Goal: Information Seeking & Learning: Compare options

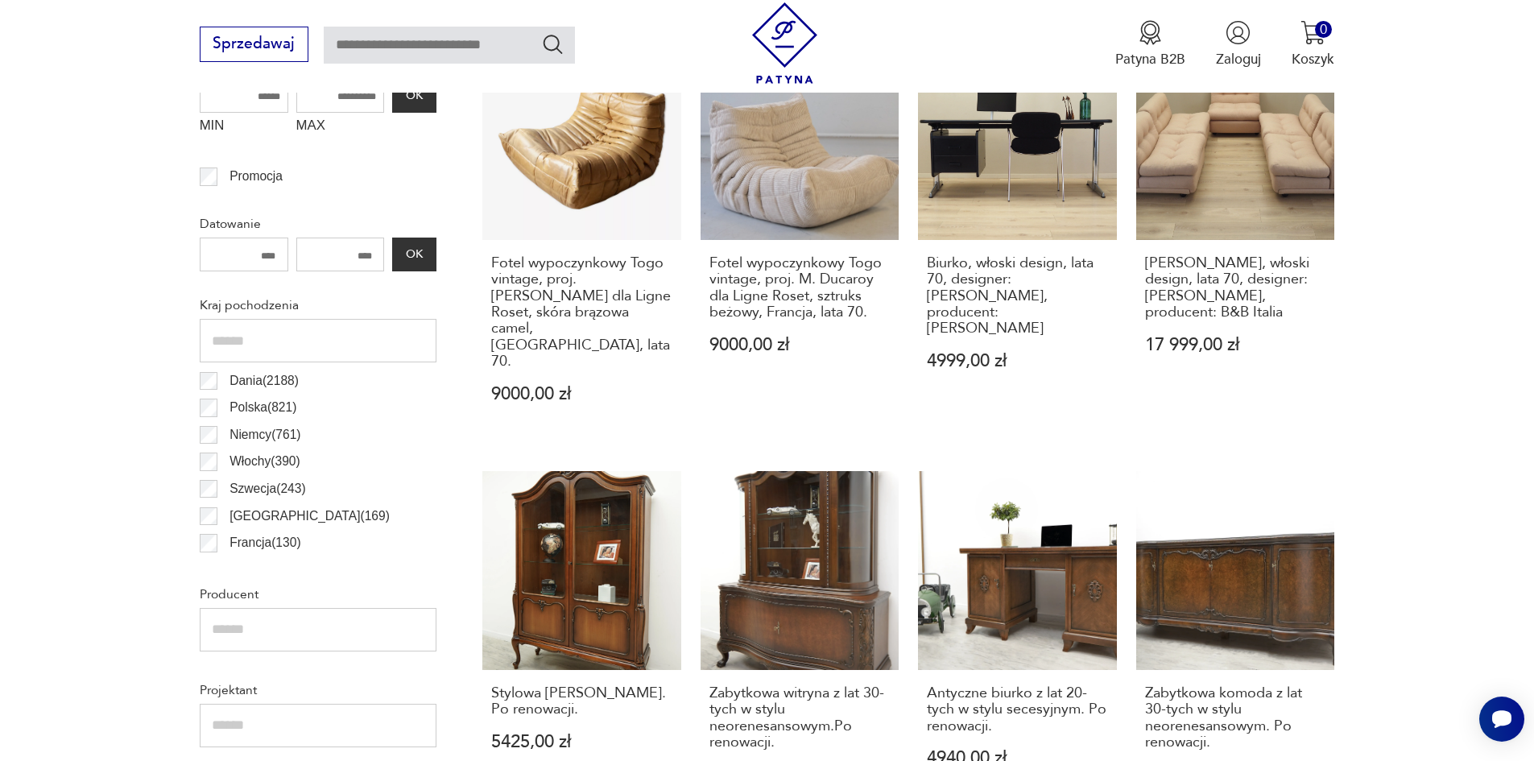
scroll to position [455, 0]
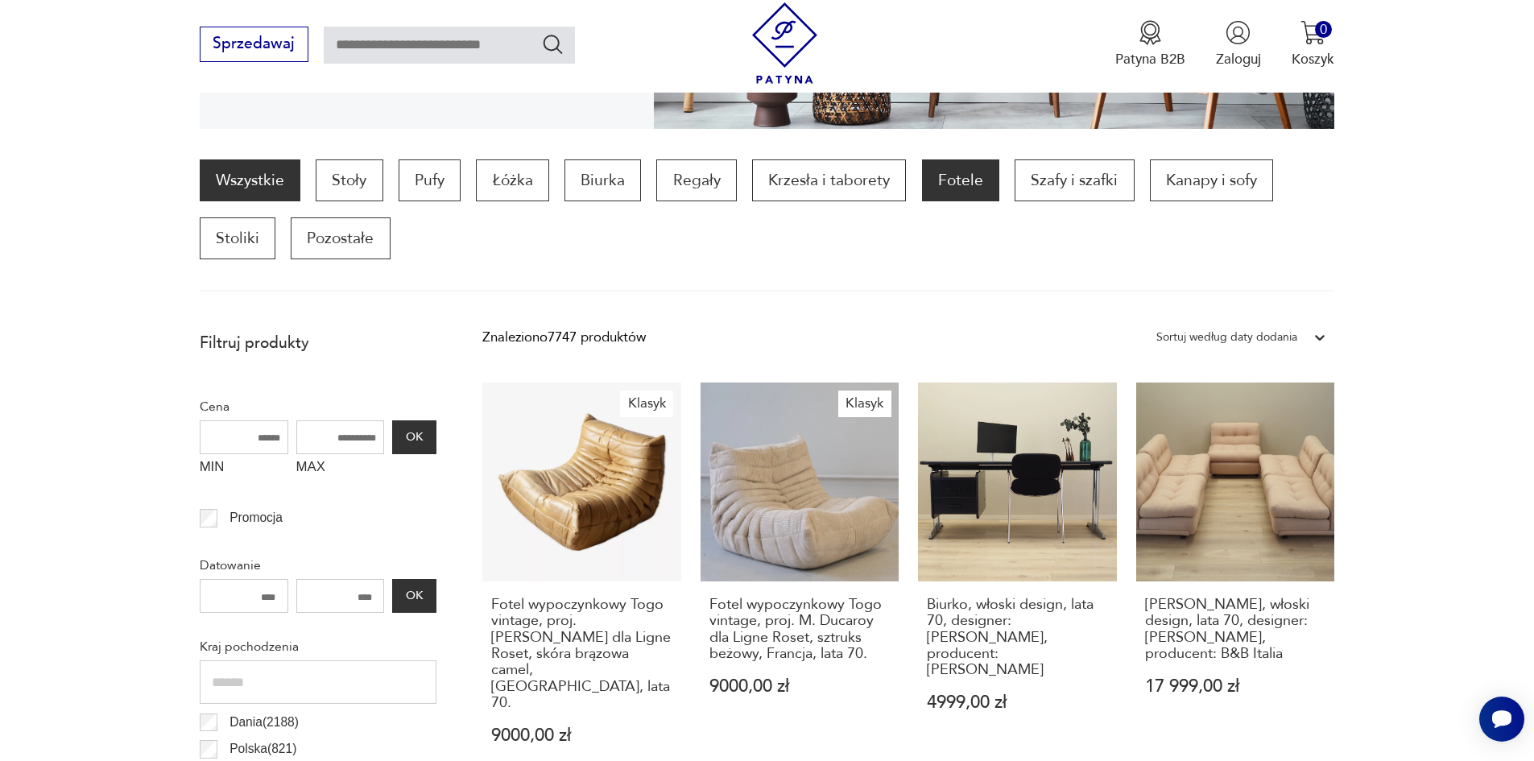
click at [937, 186] on p "Fotele" at bounding box center [960, 180] width 77 height 42
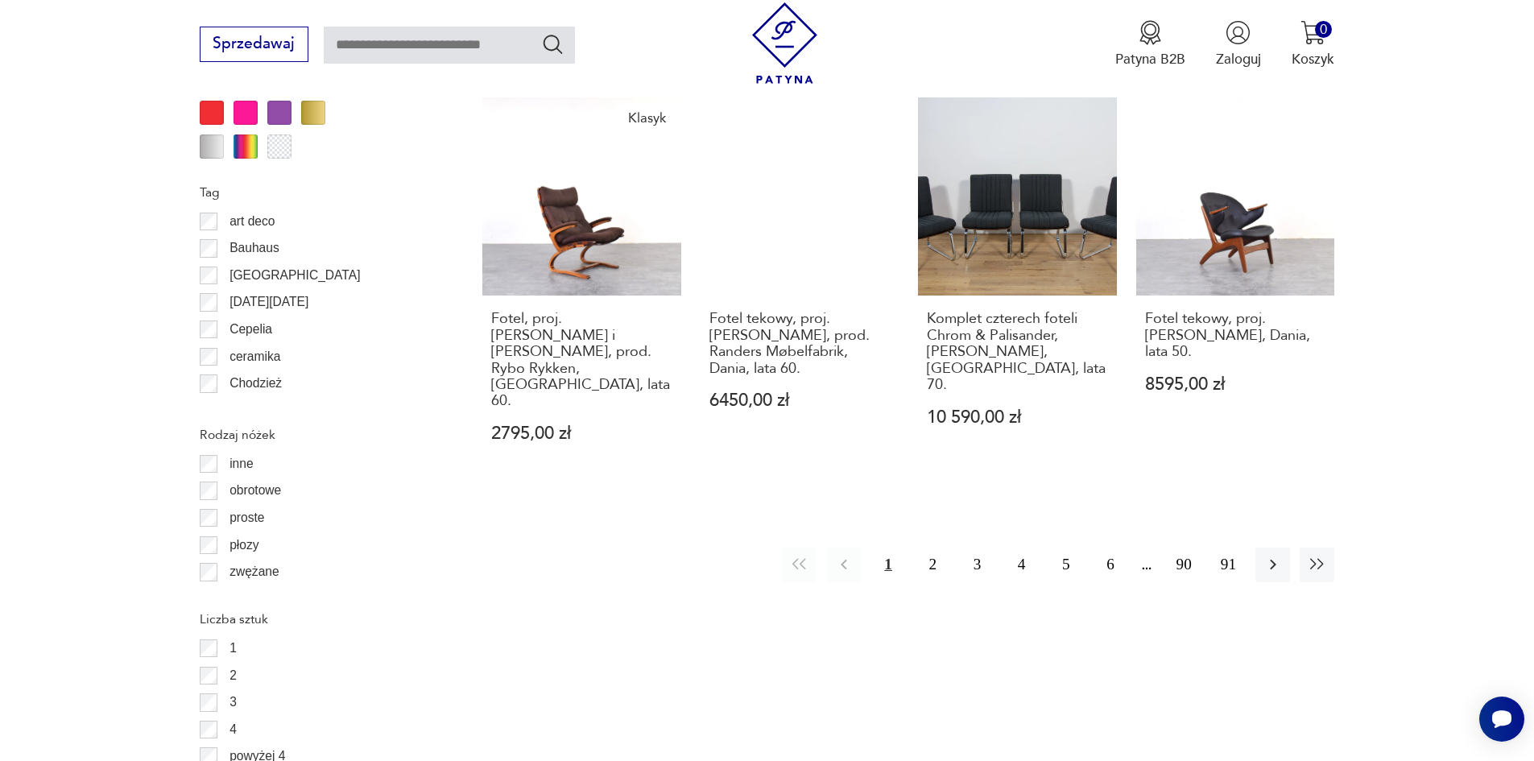
scroll to position [1985, 0]
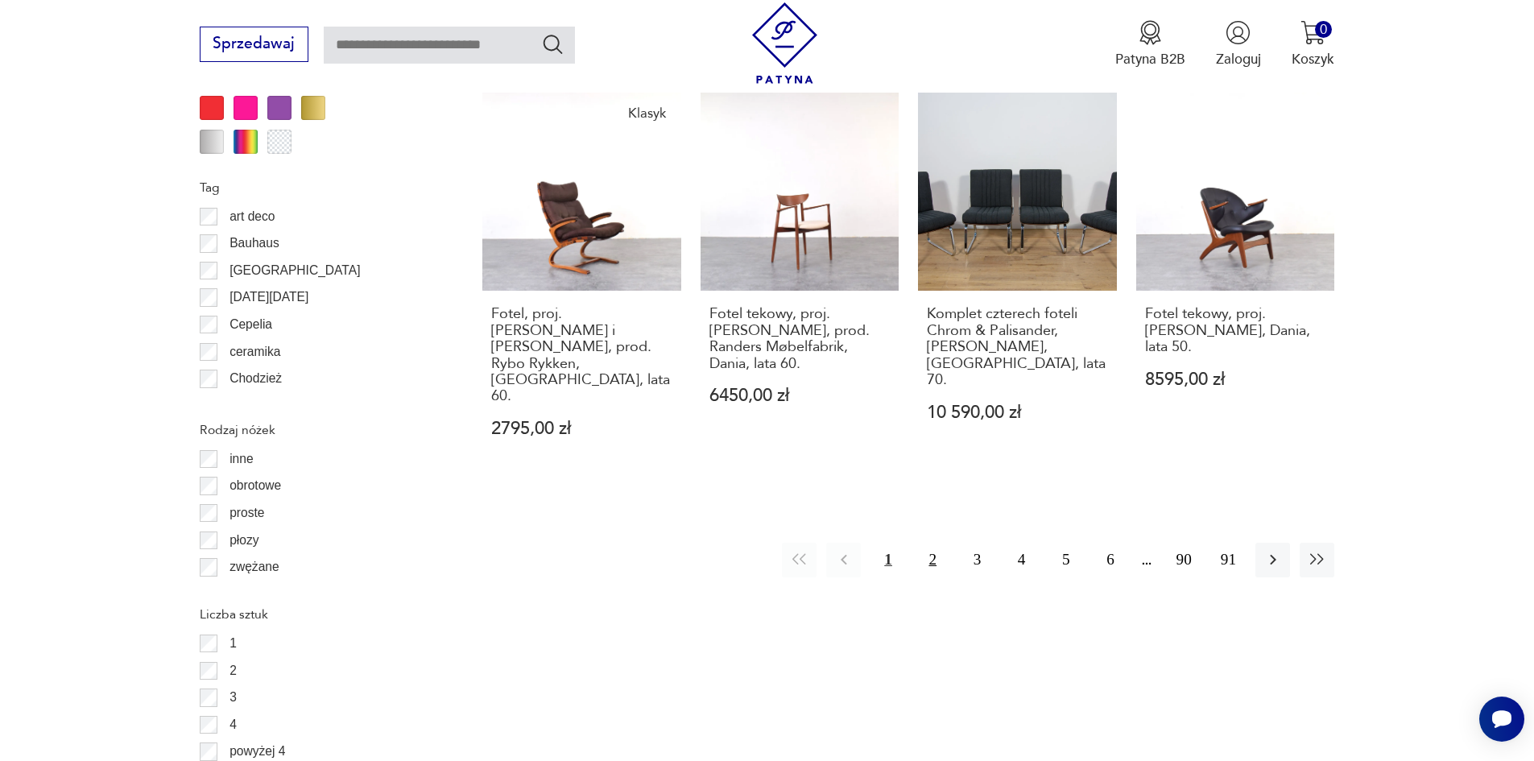
click at [940, 543] on button "2" at bounding box center [932, 560] width 35 height 35
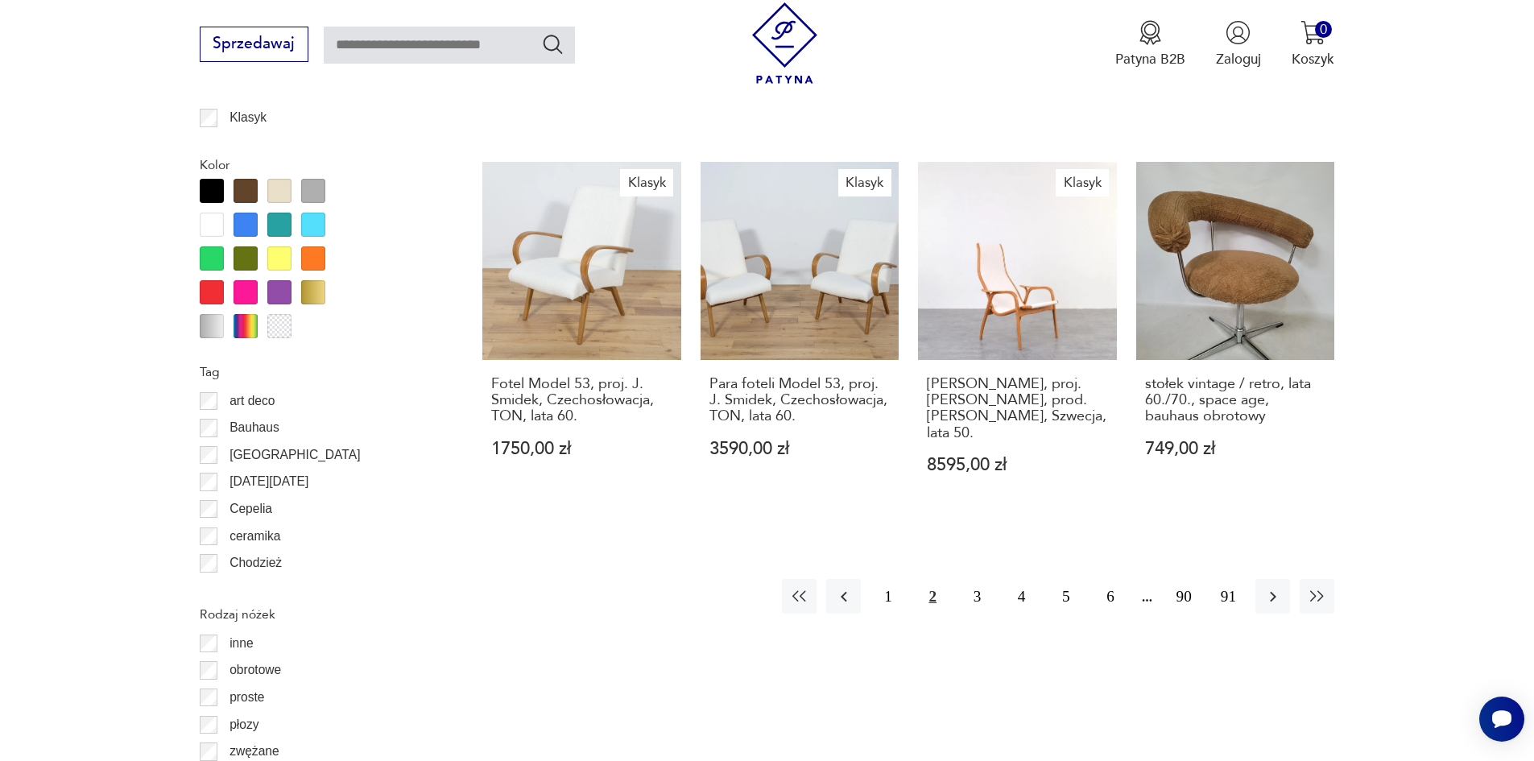
scroll to position [1824, 0]
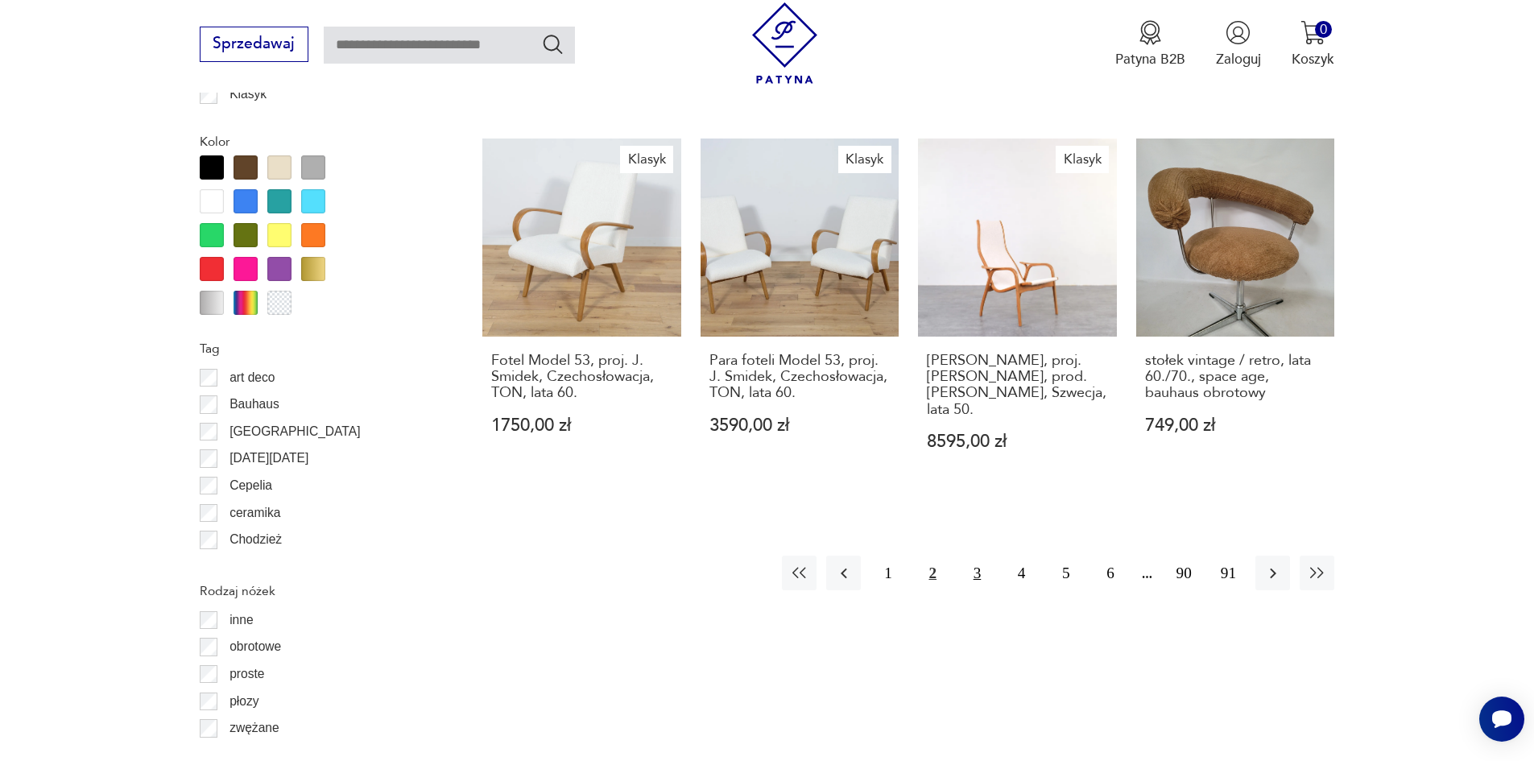
click at [969, 559] on button "3" at bounding box center [977, 573] width 35 height 35
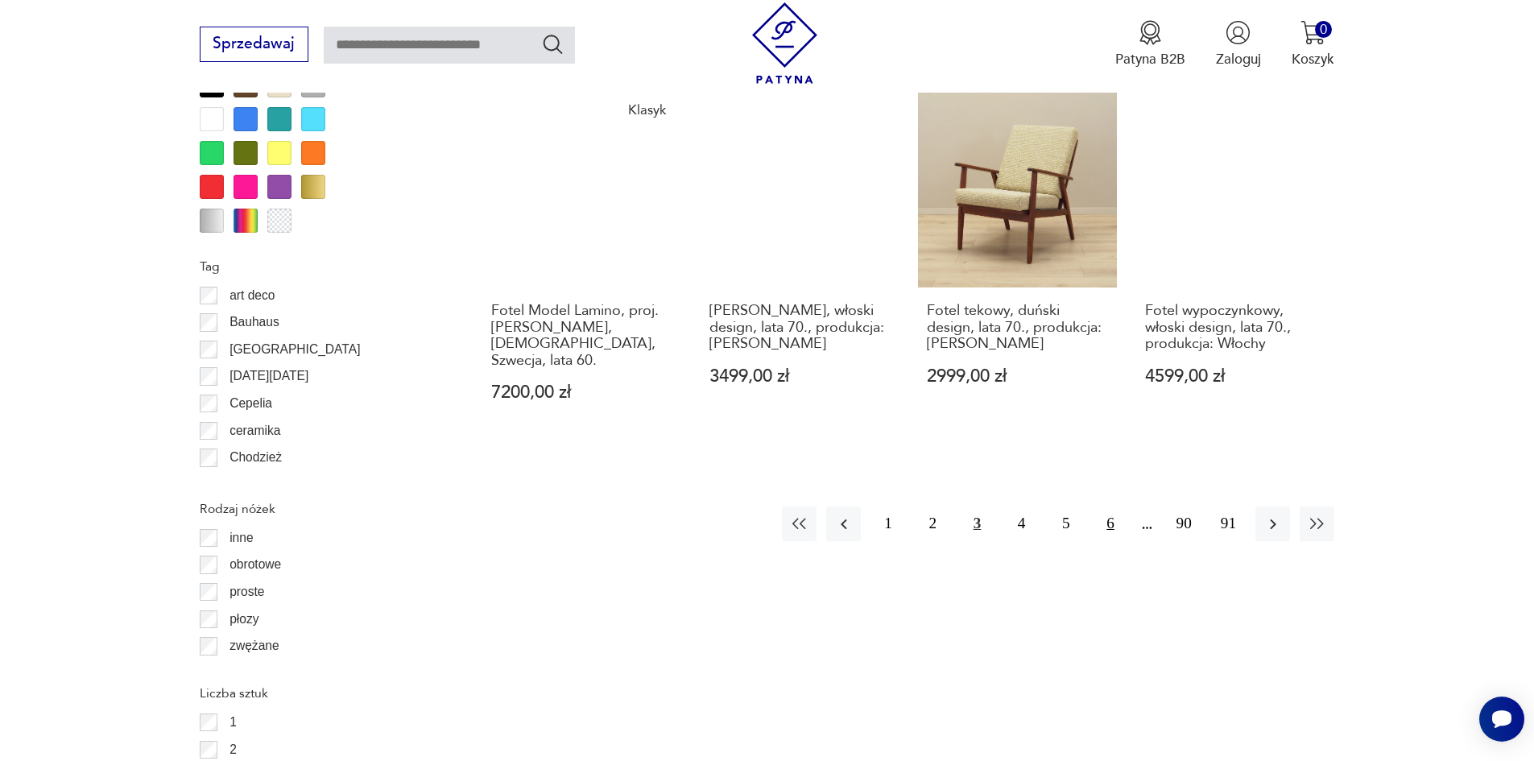
scroll to position [1824, 0]
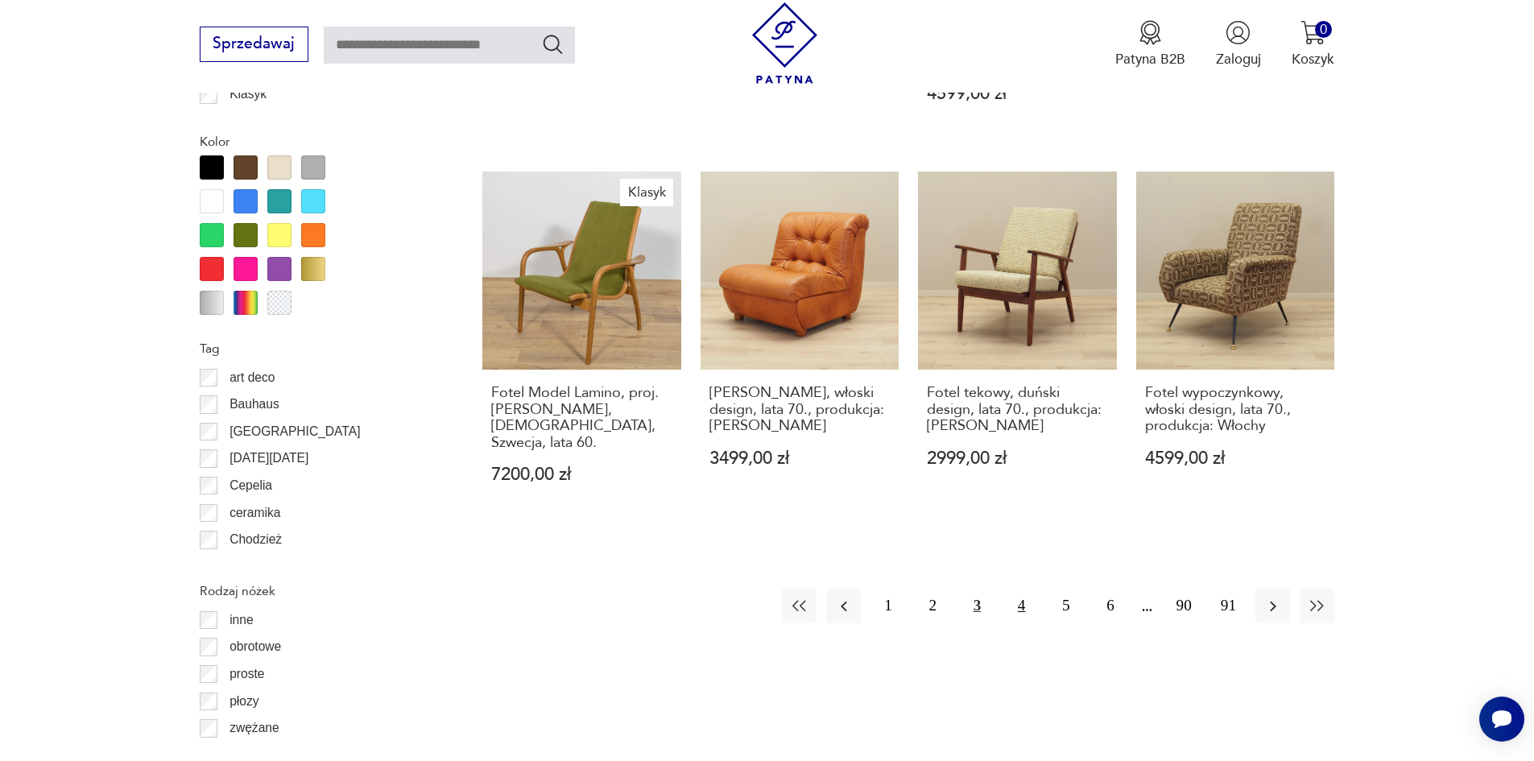
drag, startPoint x: 1027, startPoint y: 537, endPoint x: 1157, endPoint y: 501, distance: 134.6
click at [1026, 589] on button "4" at bounding box center [1021, 606] width 35 height 35
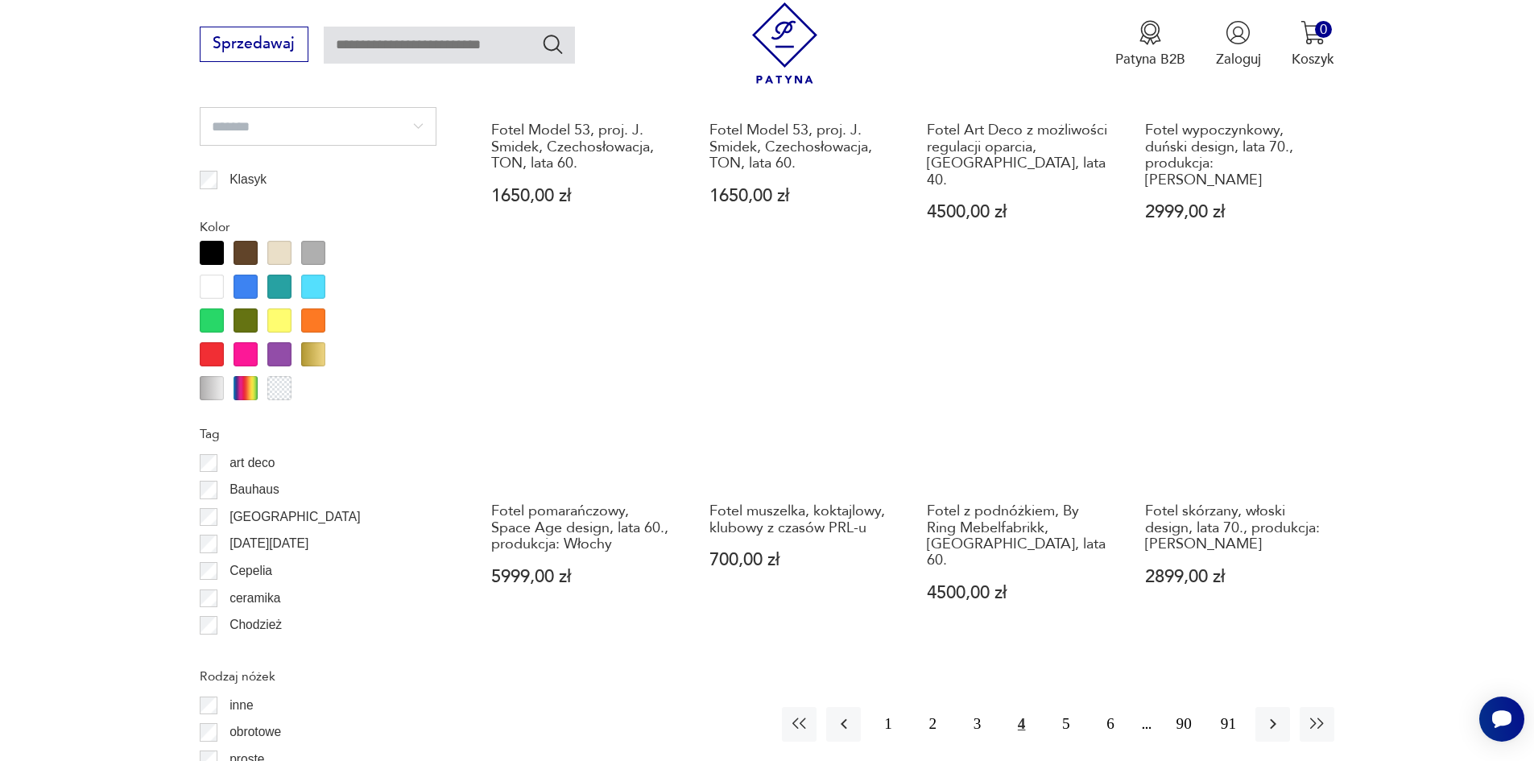
scroll to position [1824, 0]
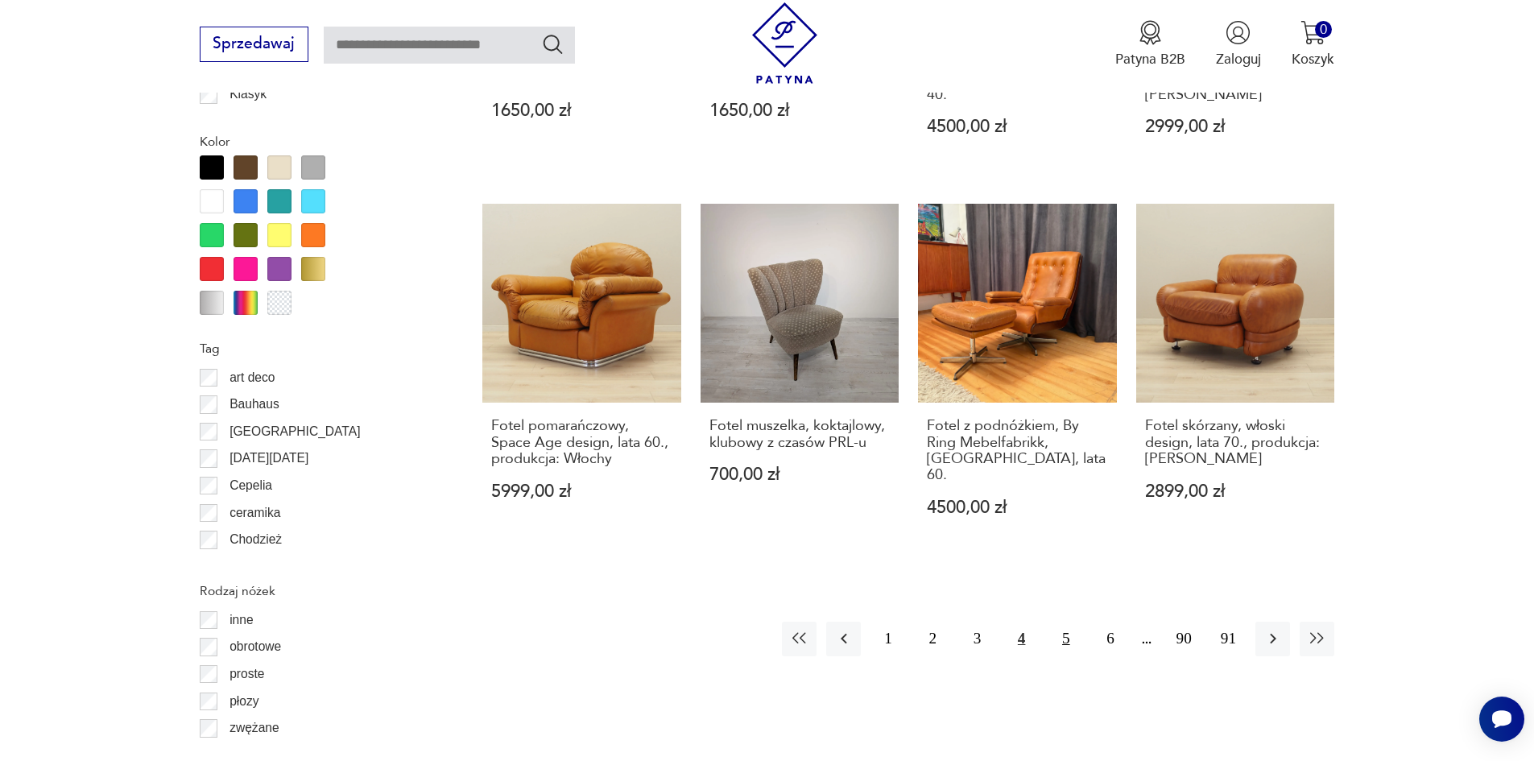
click at [1068, 622] on button "5" at bounding box center [1065, 639] width 35 height 35
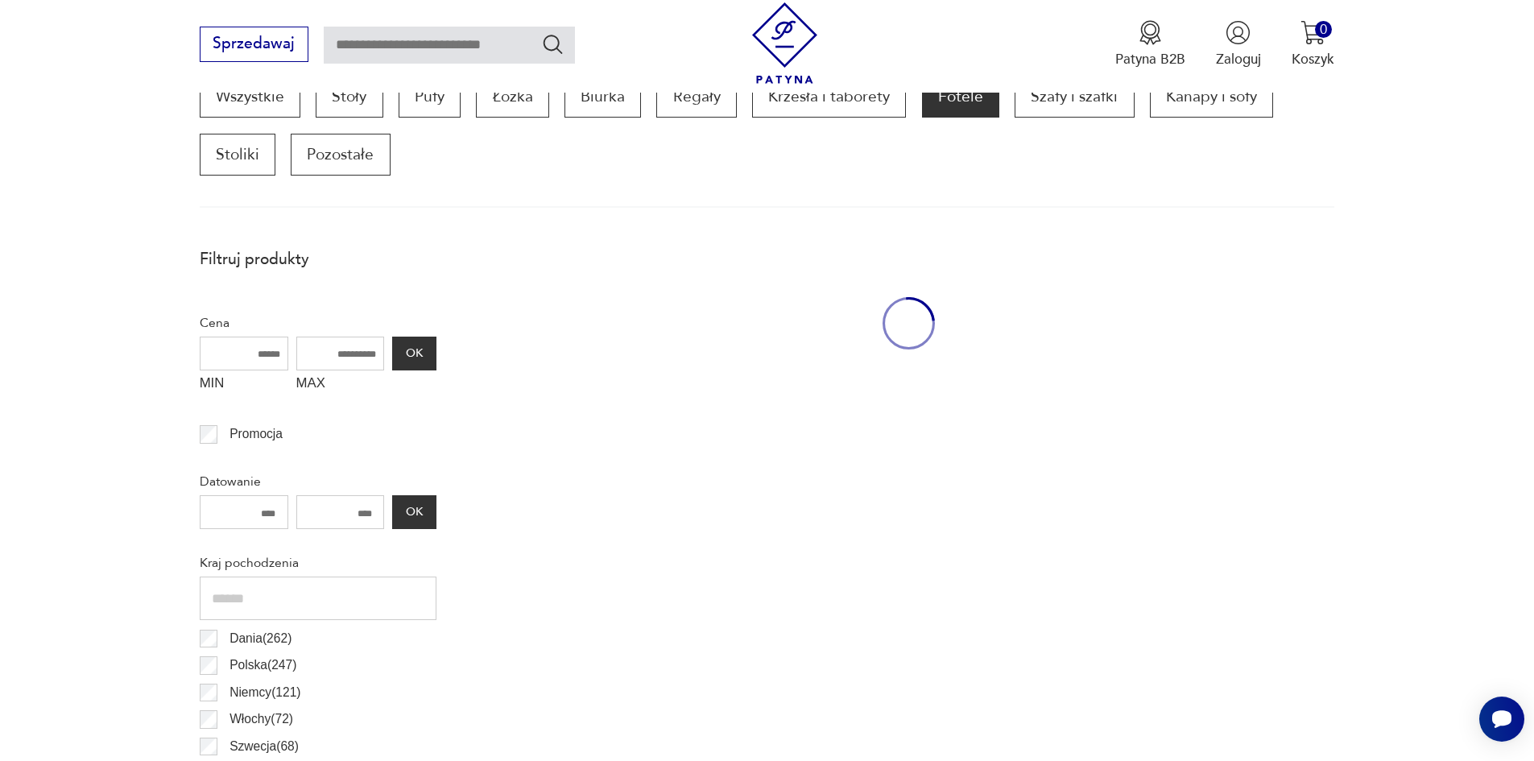
scroll to position [536, 0]
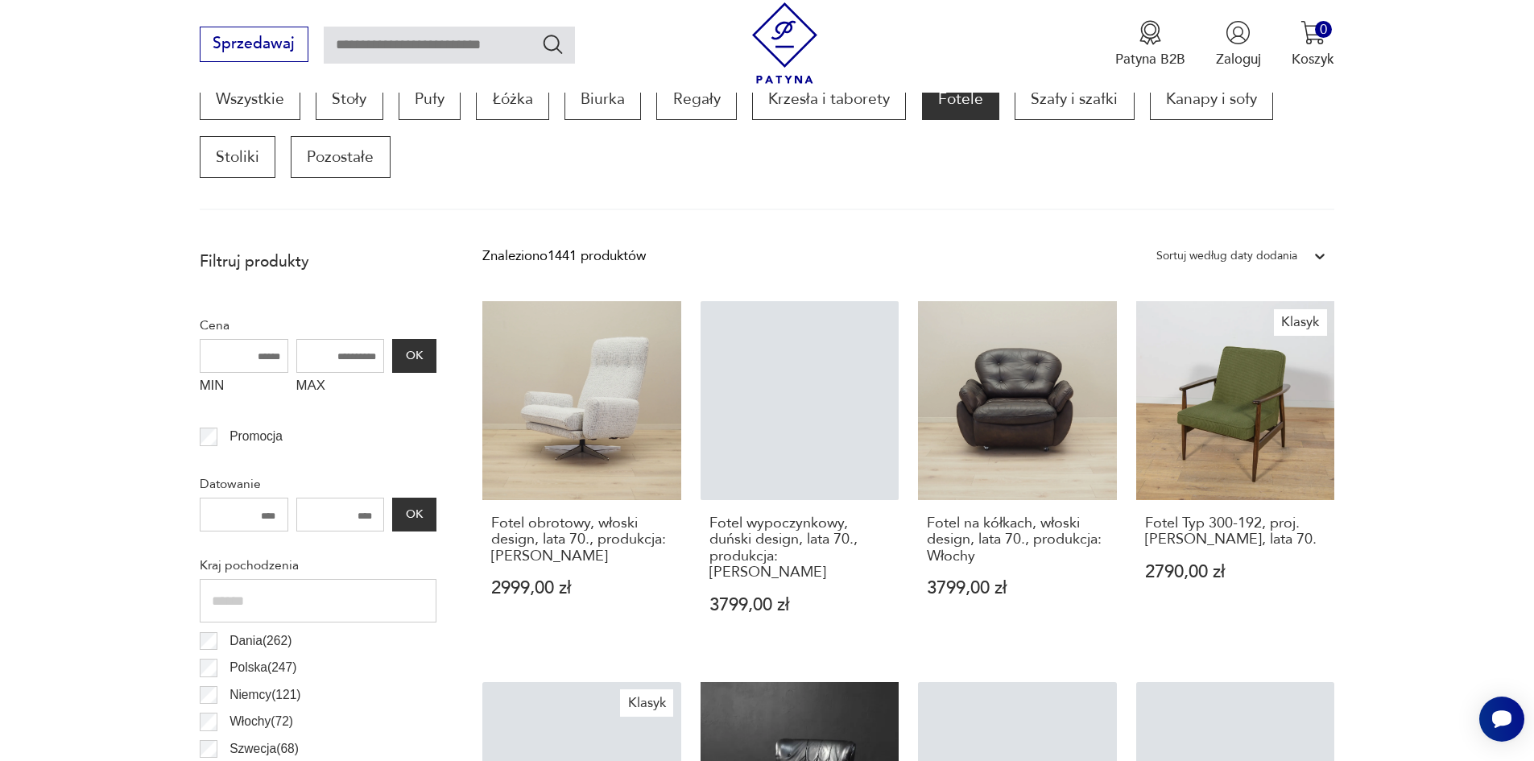
click at [349, 355] on input "MAX" at bounding box center [340, 356] width 89 height 34
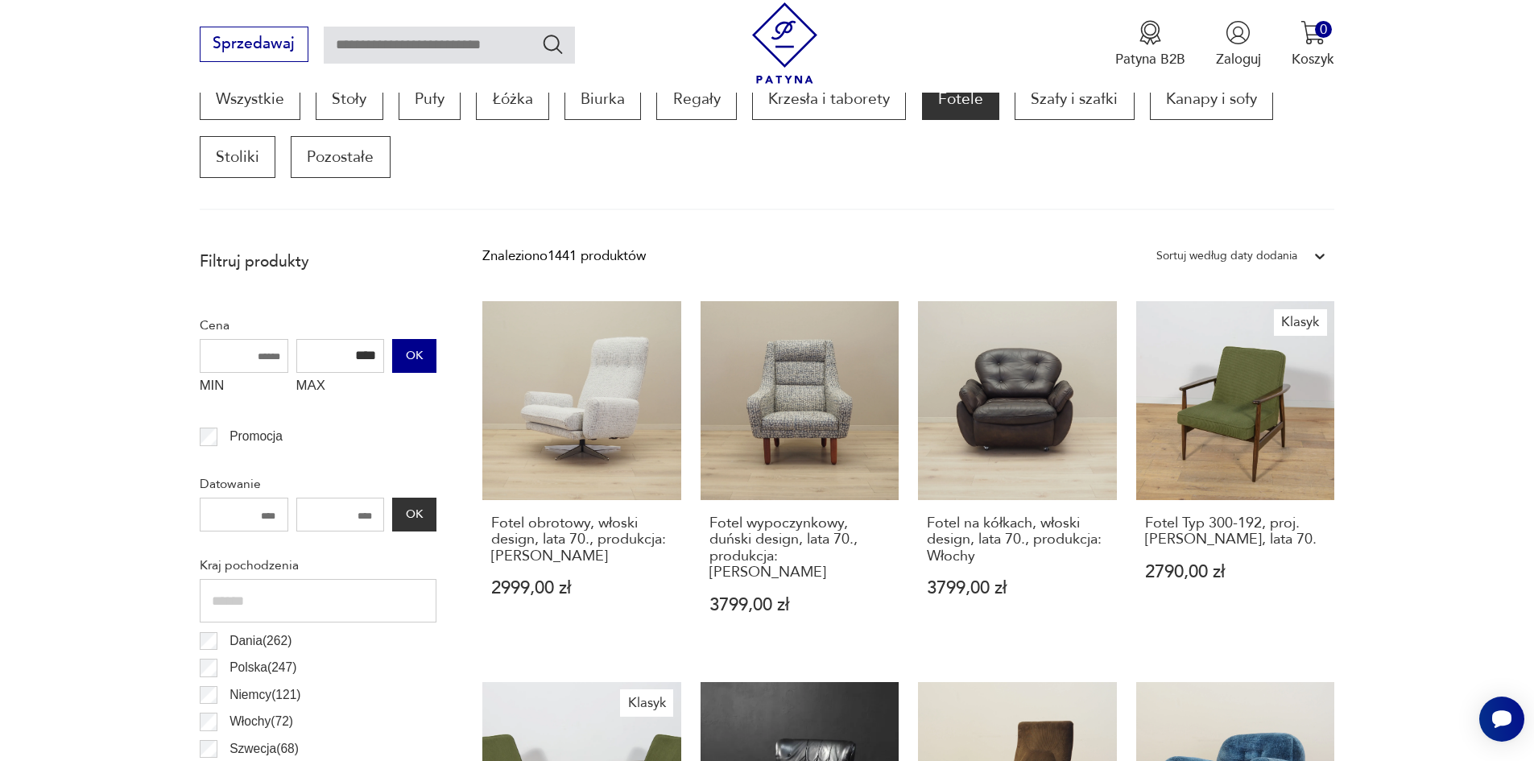
type input "****"
click at [414, 358] on button "OK" at bounding box center [413, 356] width 43 height 34
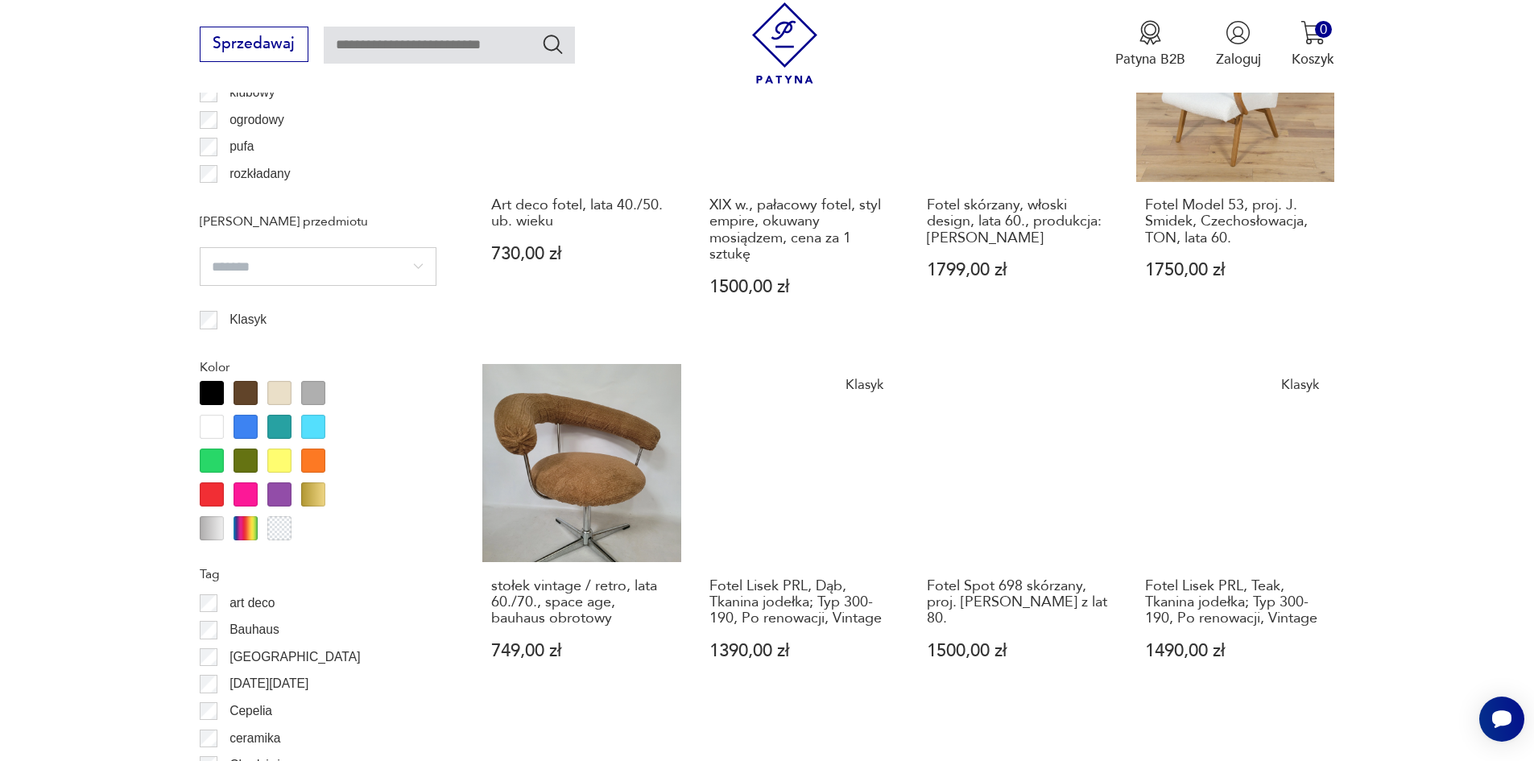
scroll to position [1744, 0]
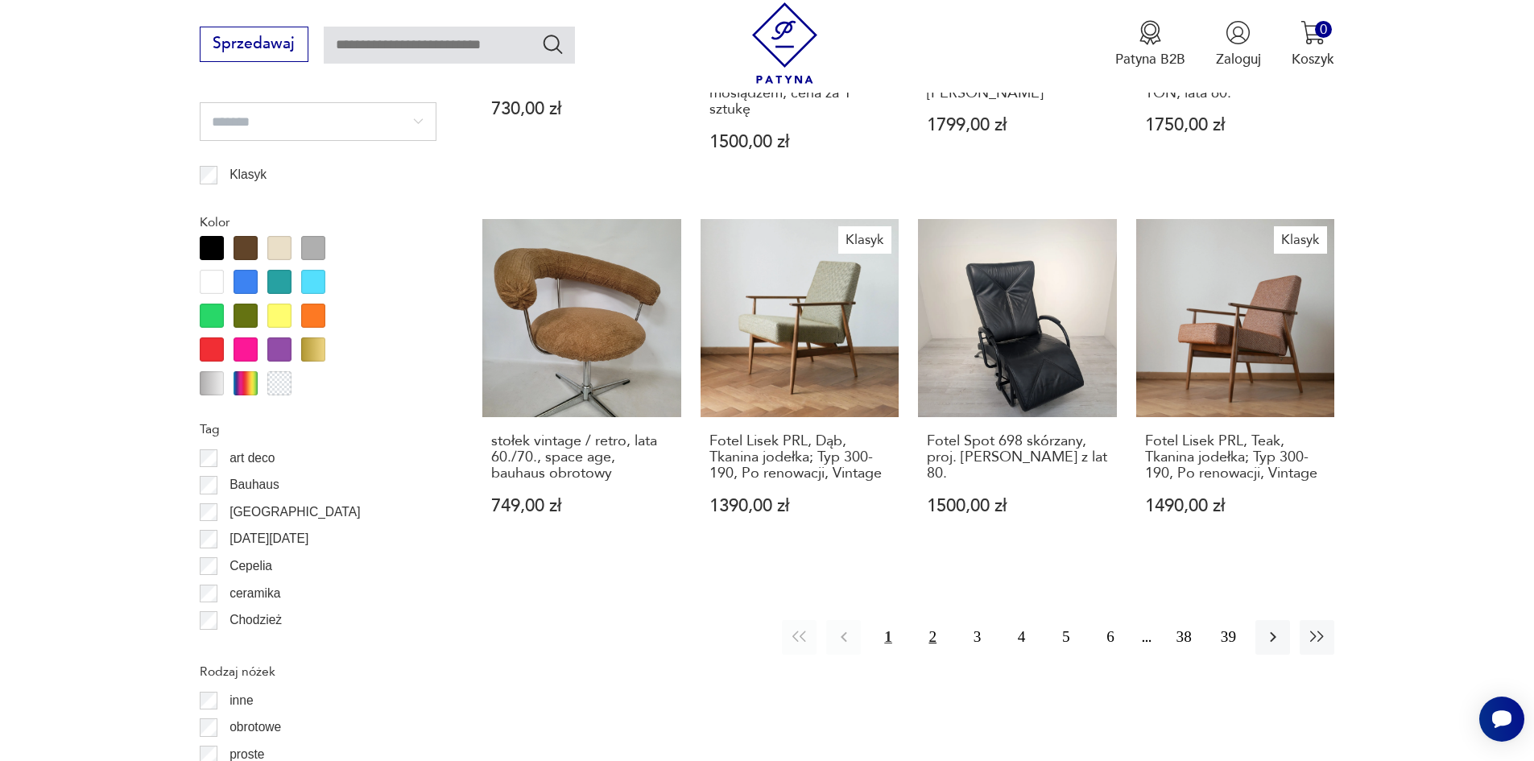
drag, startPoint x: 924, startPoint y: 639, endPoint x: 941, endPoint y: 633, distance: 18.1
click at [924, 640] on button "2" at bounding box center [932, 637] width 35 height 35
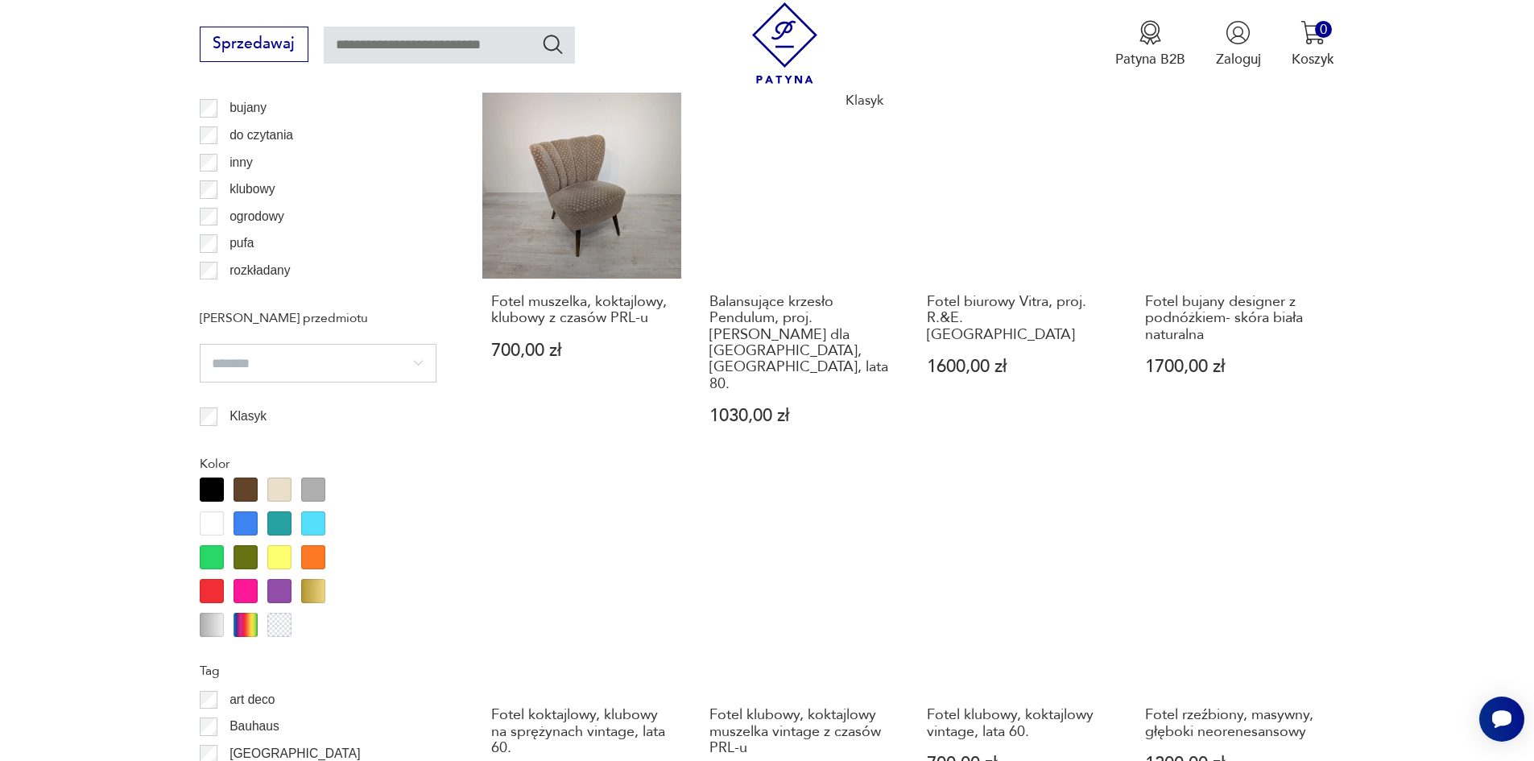
scroll to position [1663, 0]
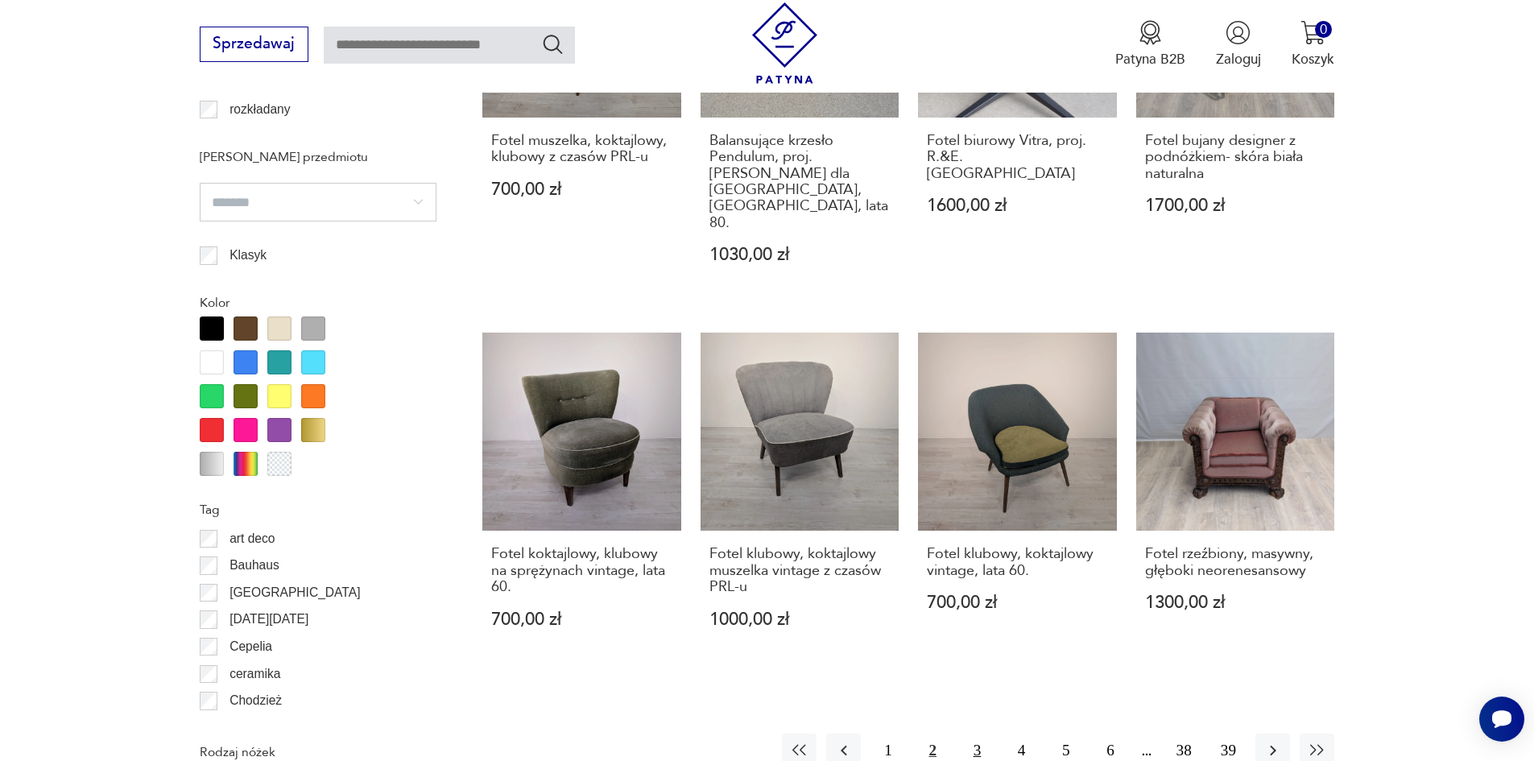
click at [965, 733] on button "3" at bounding box center [977, 750] width 35 height 35
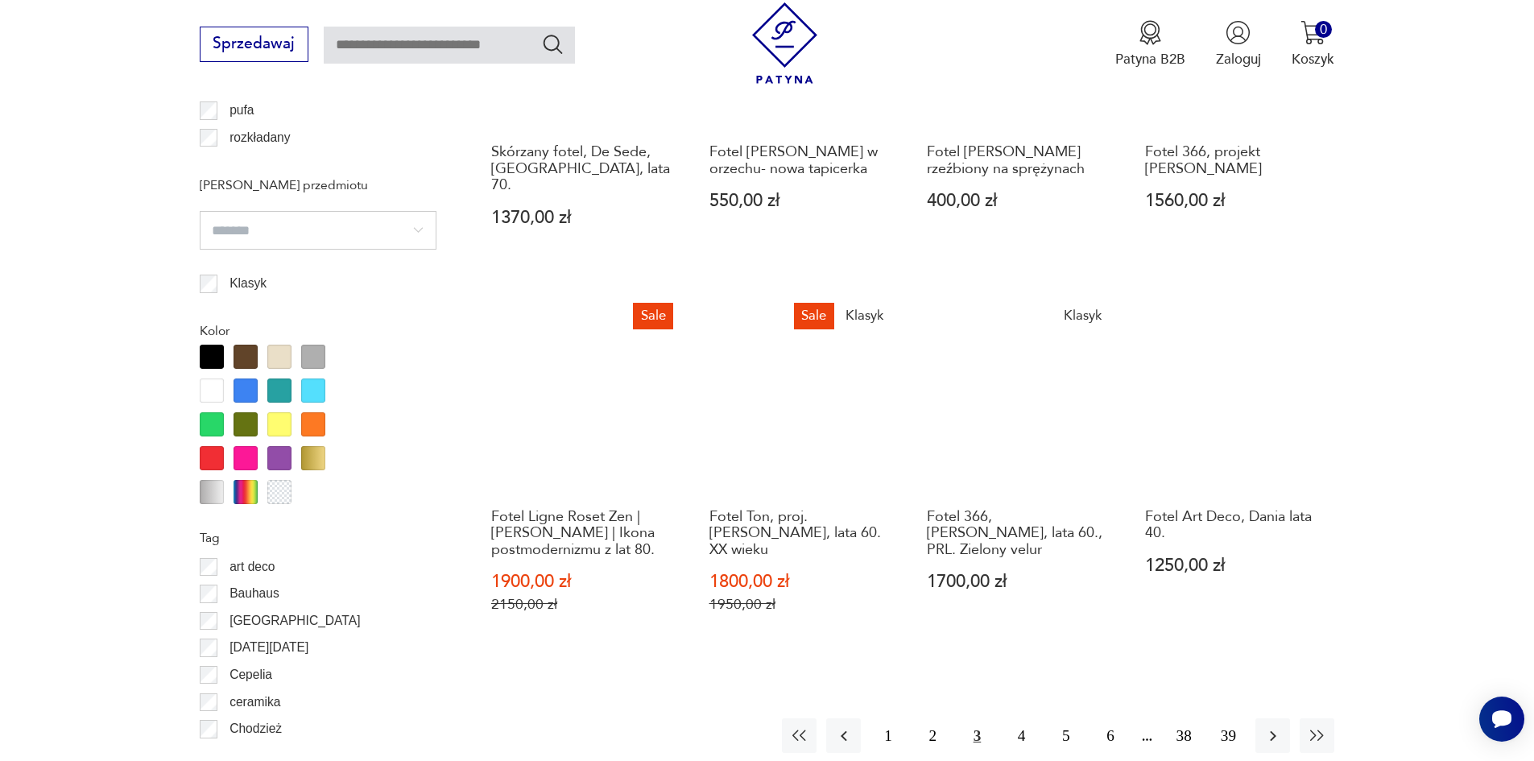
scroll to position [1824, 0]
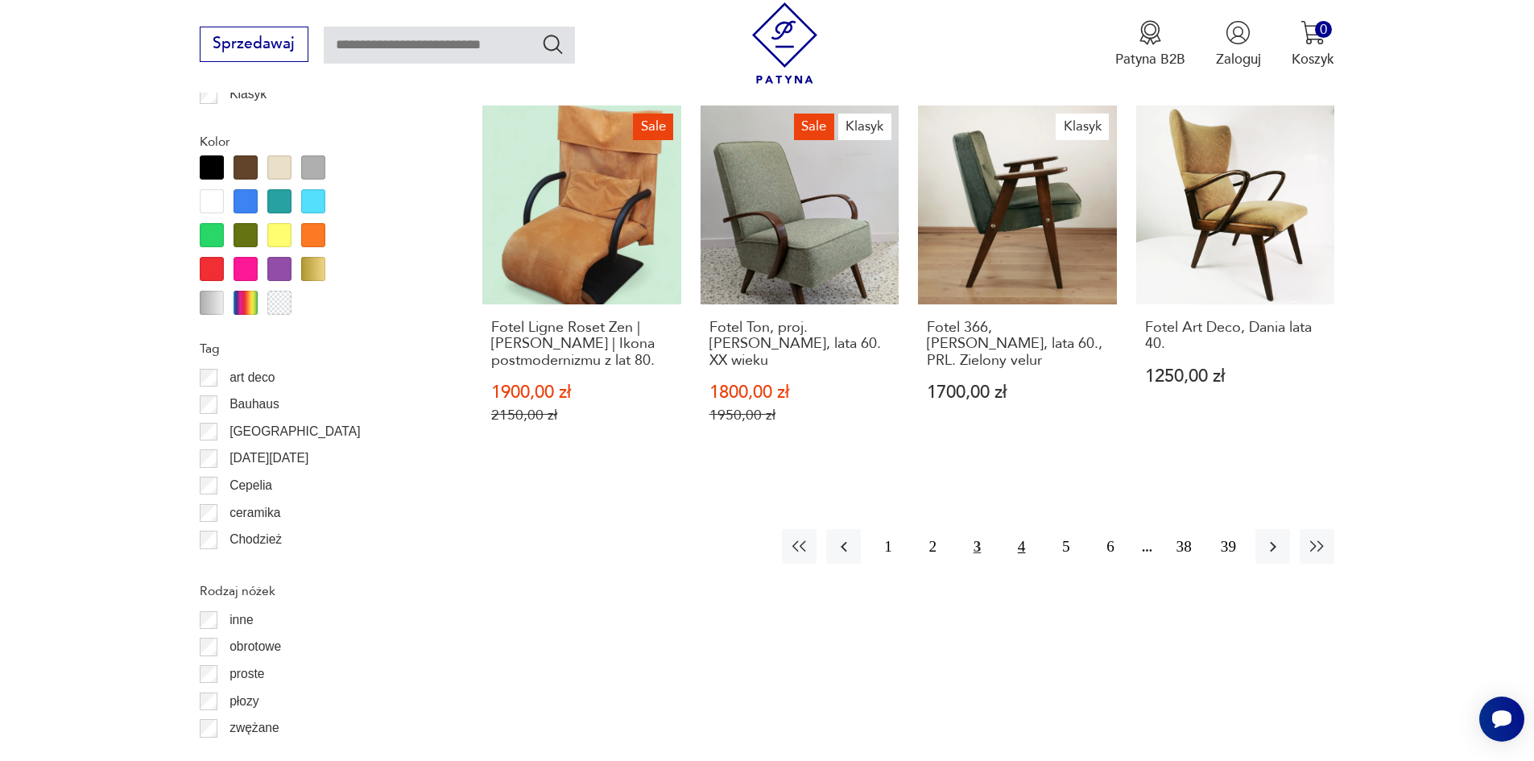
click at [1018, 529] on button "4" at bounding box center [1021, 546] width 35 height 35
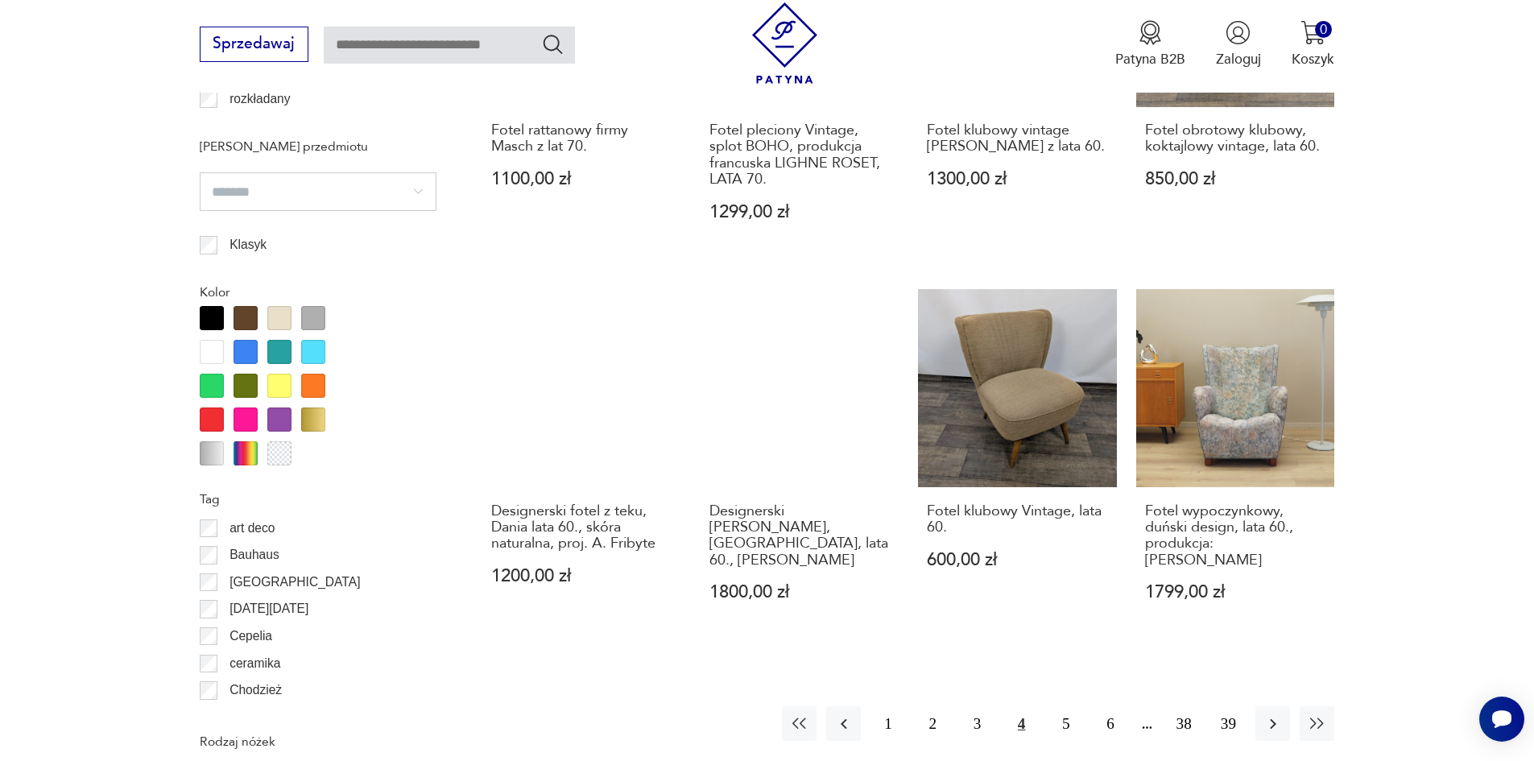
scroll to position [1824, 0]
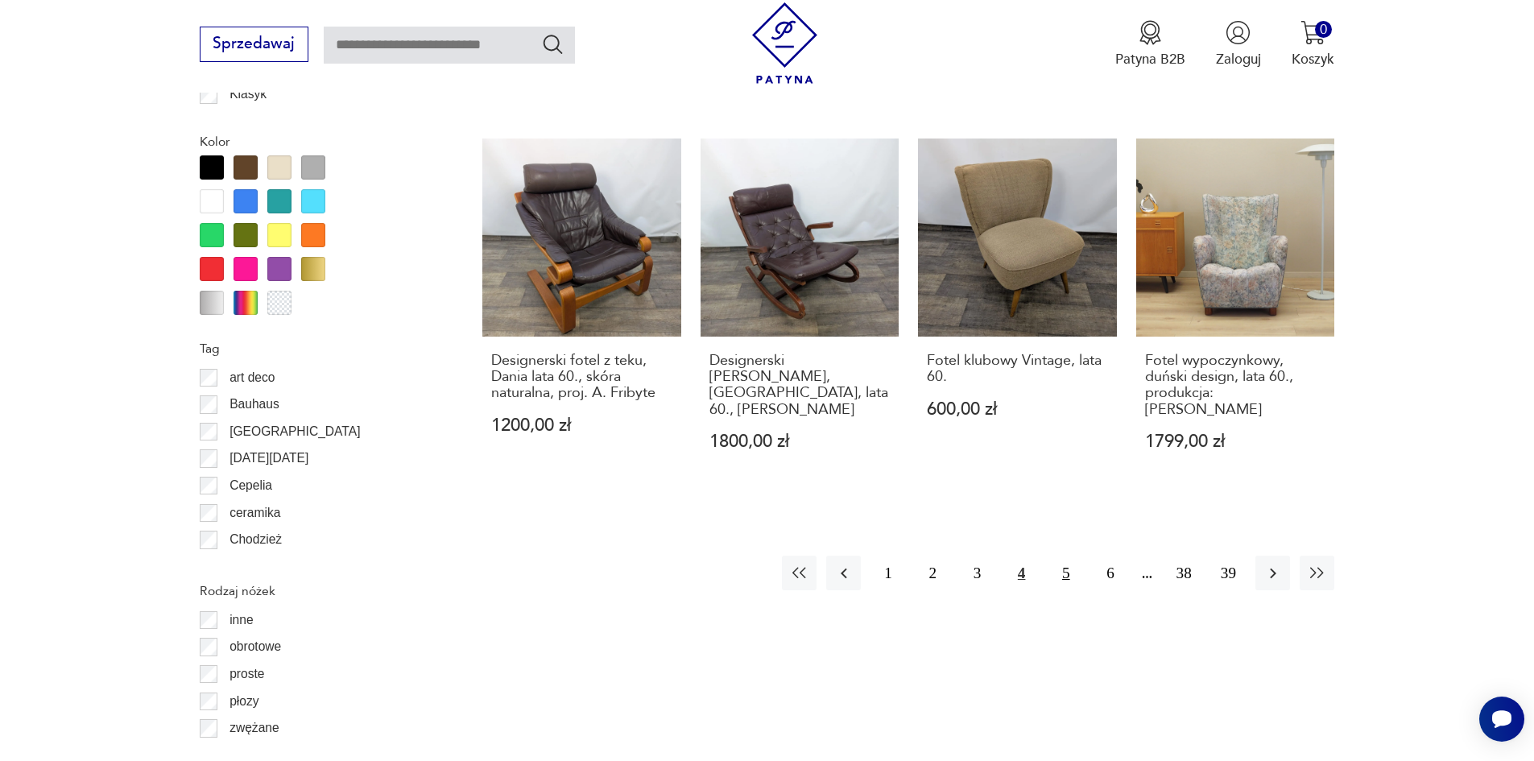
click at [1054, 558] on button "5" at bounding box center [1065, 573] width 35 height 35
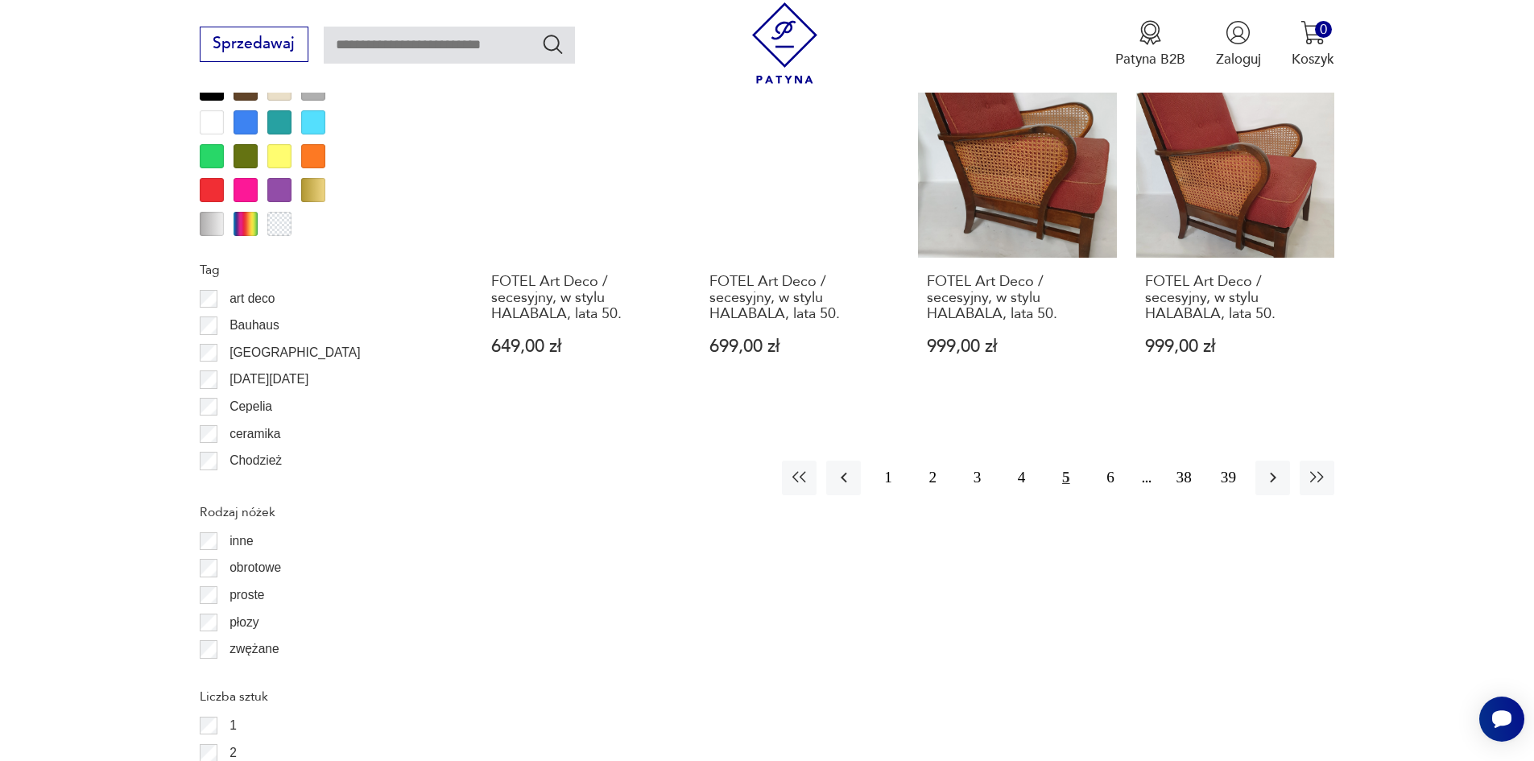
scroll to position [2066, 0]
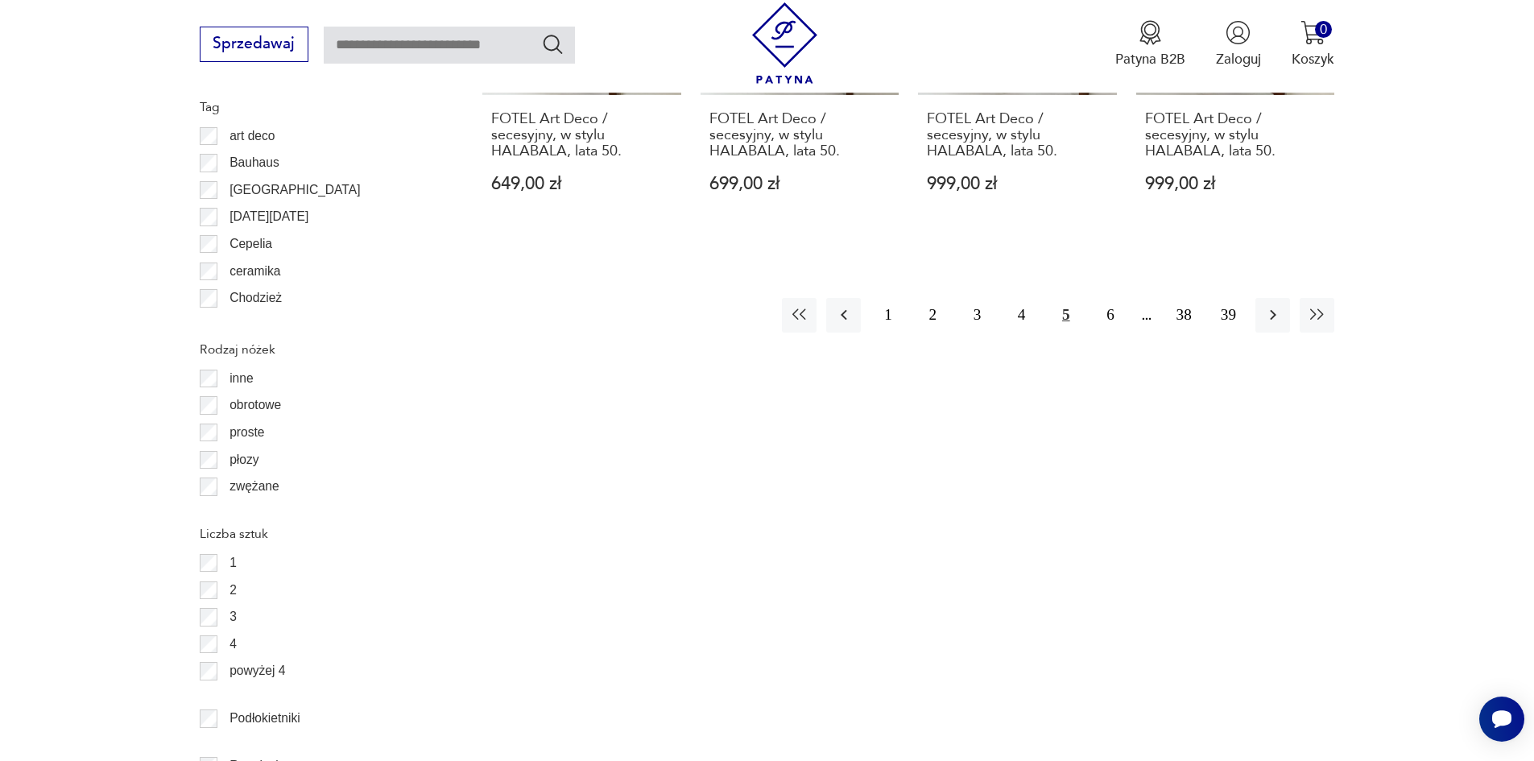
drag, startPoint x: 1101, startPoint y: 298, endPoint x: 1136, endPoint y: 310, distance: 37.4
click at [1101, 298] on button "6" at bounding box center [1110, 315] width 35 height 35
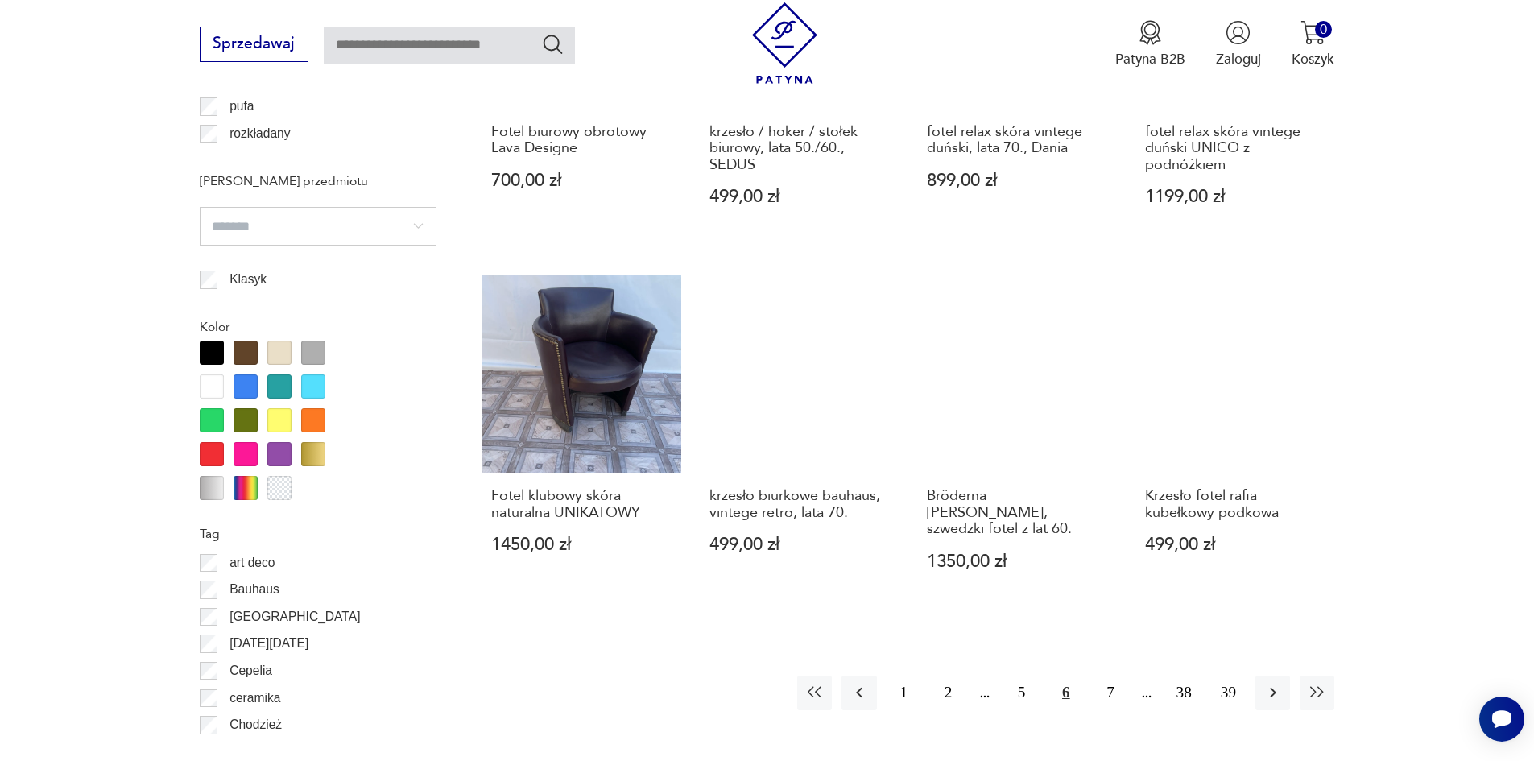
scroll to position [1744, 0]
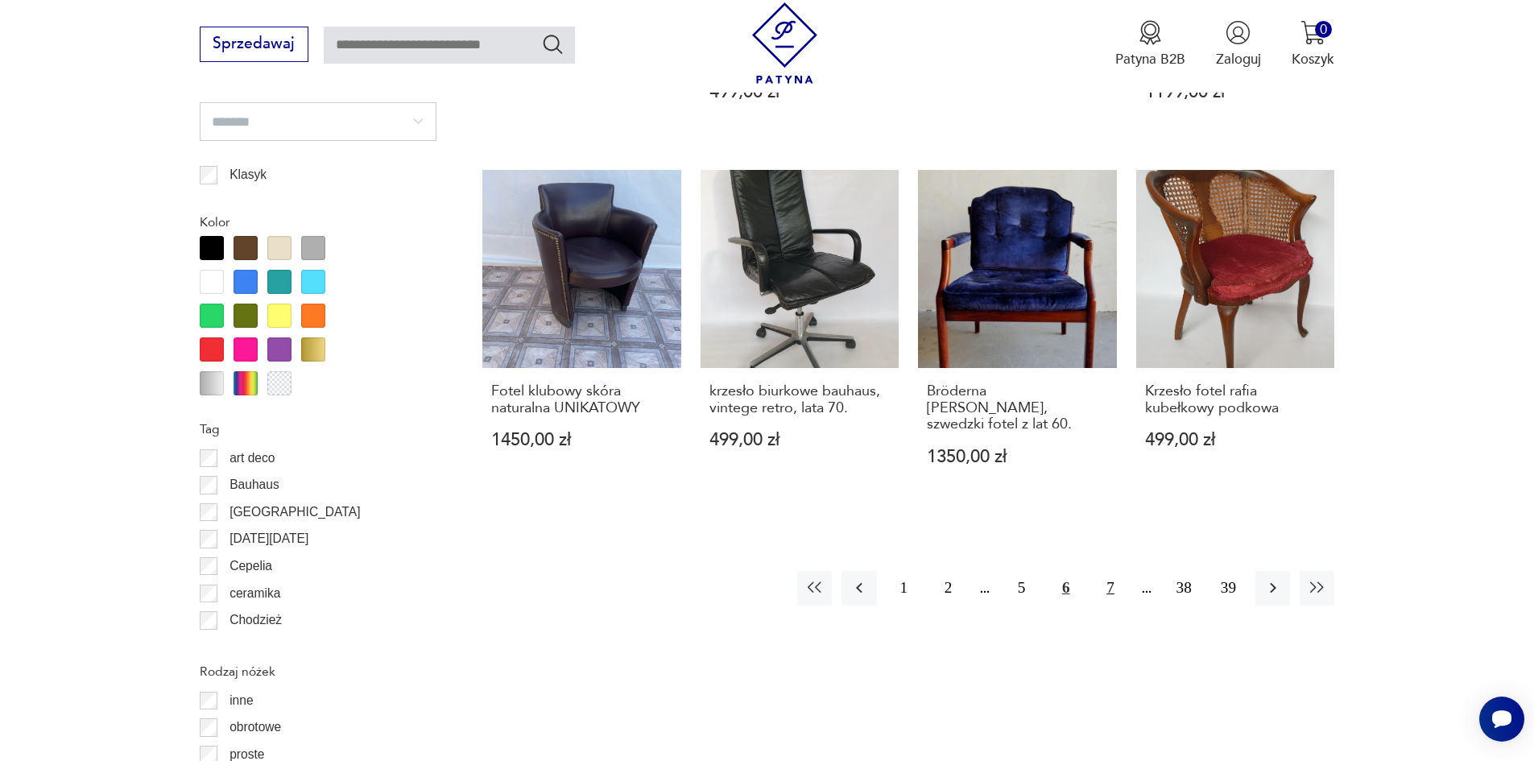
click at [1105, 571] on button "7" at bounding box center [1110, 588] width 35 height 35
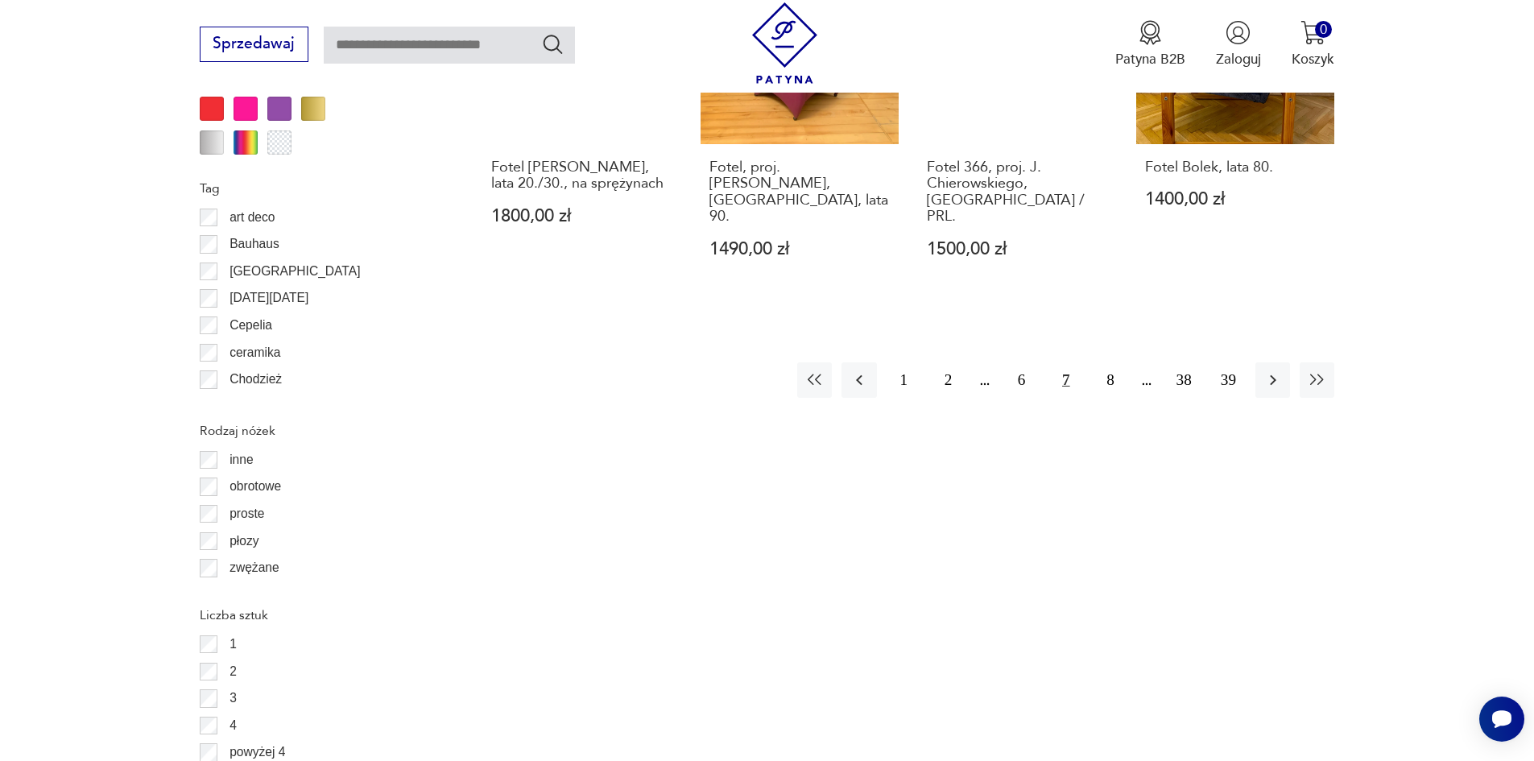
scroll to position [1985, 0]
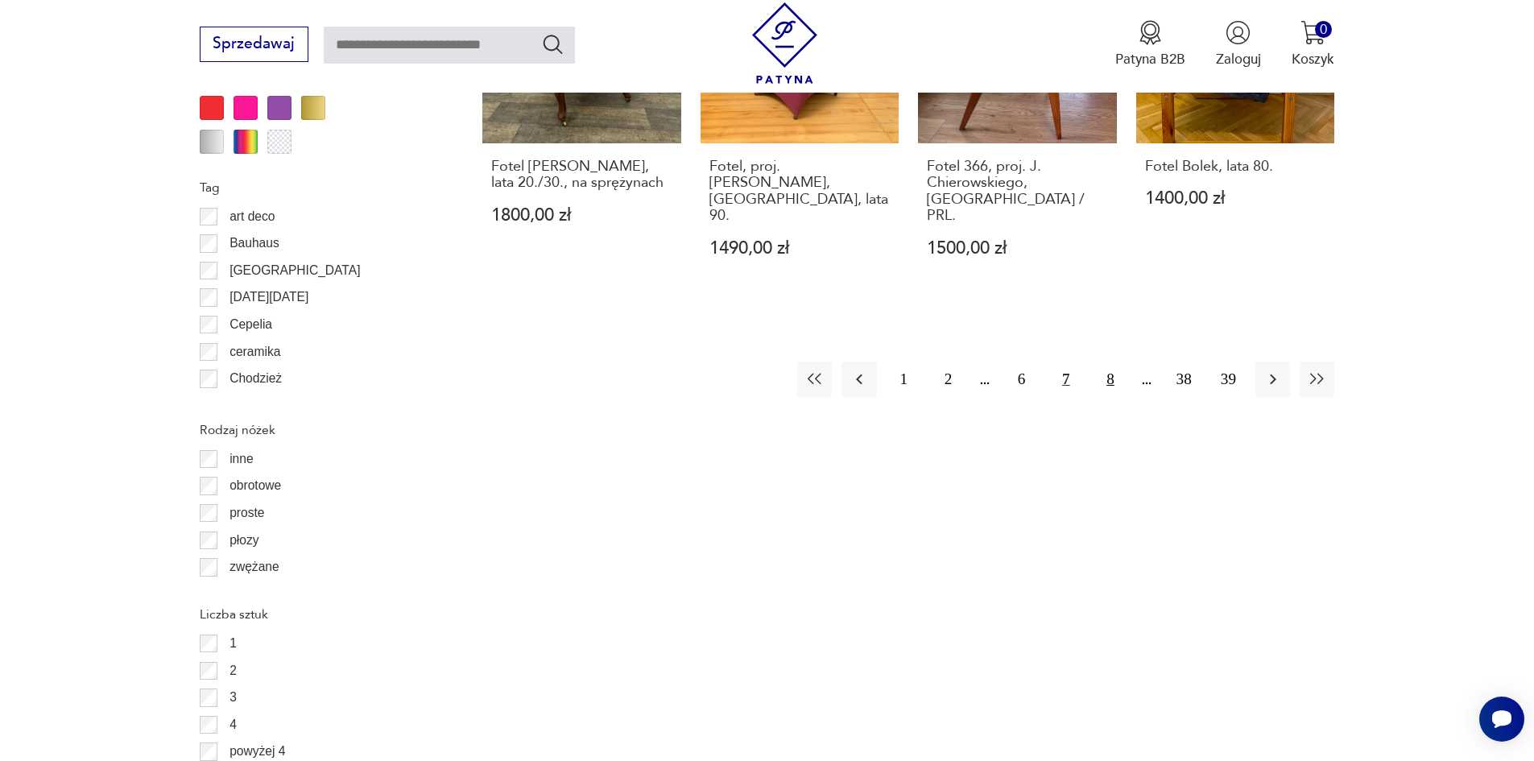
click at [1104, 361] on button "8" at bounding box center [1110, 378] width 35 height 35
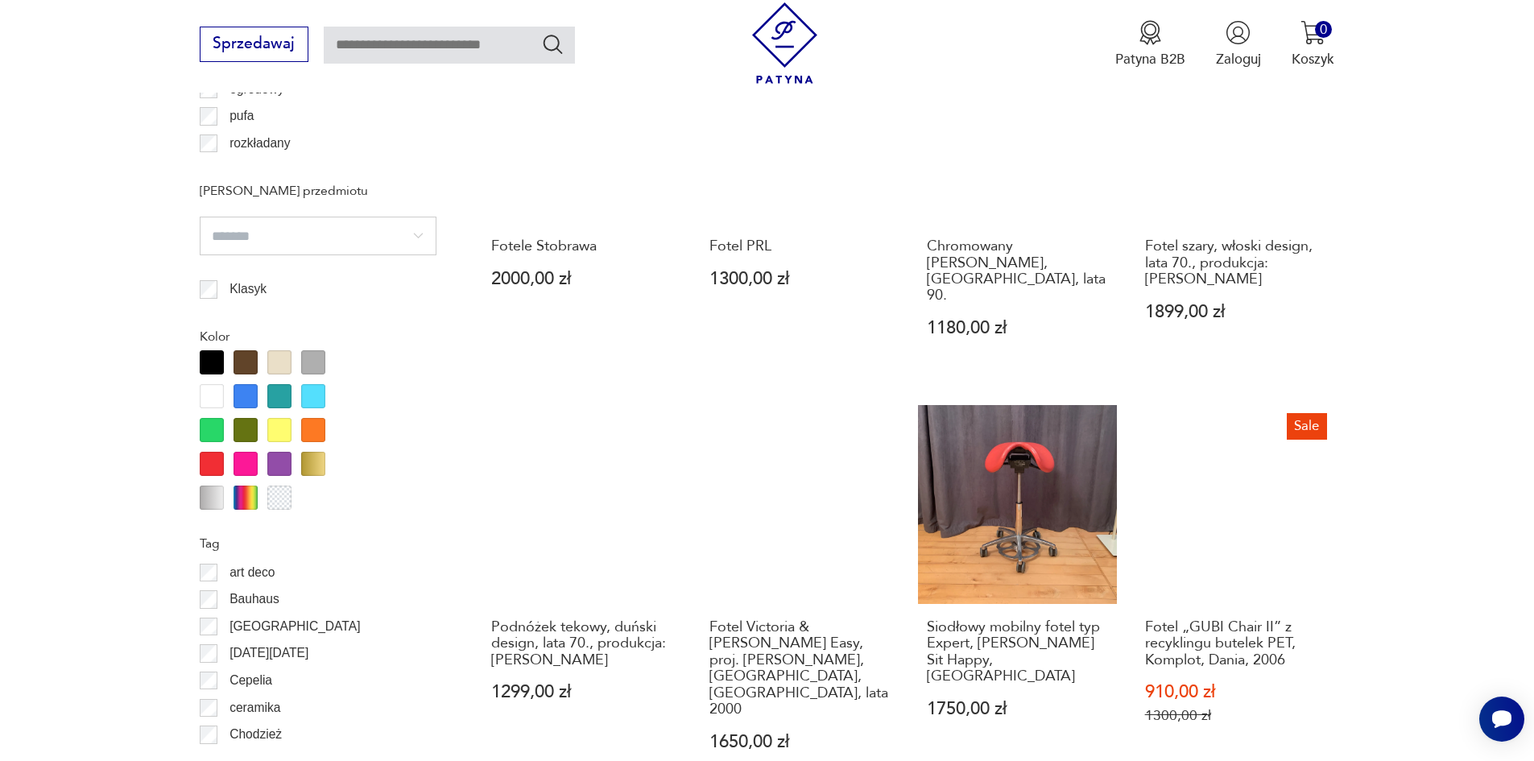
scroll to position [1663, 0]
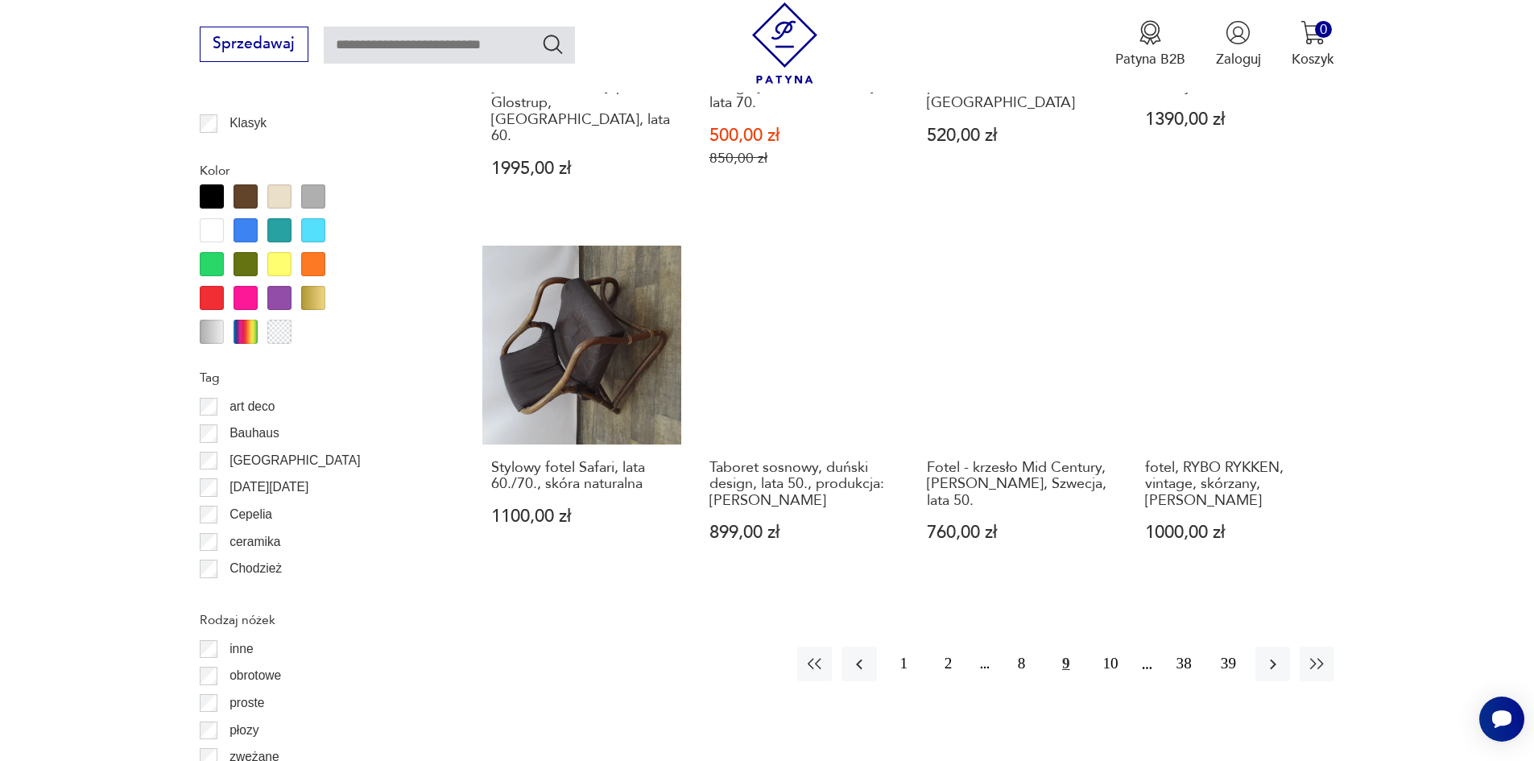
scroll to position [1824, 0]
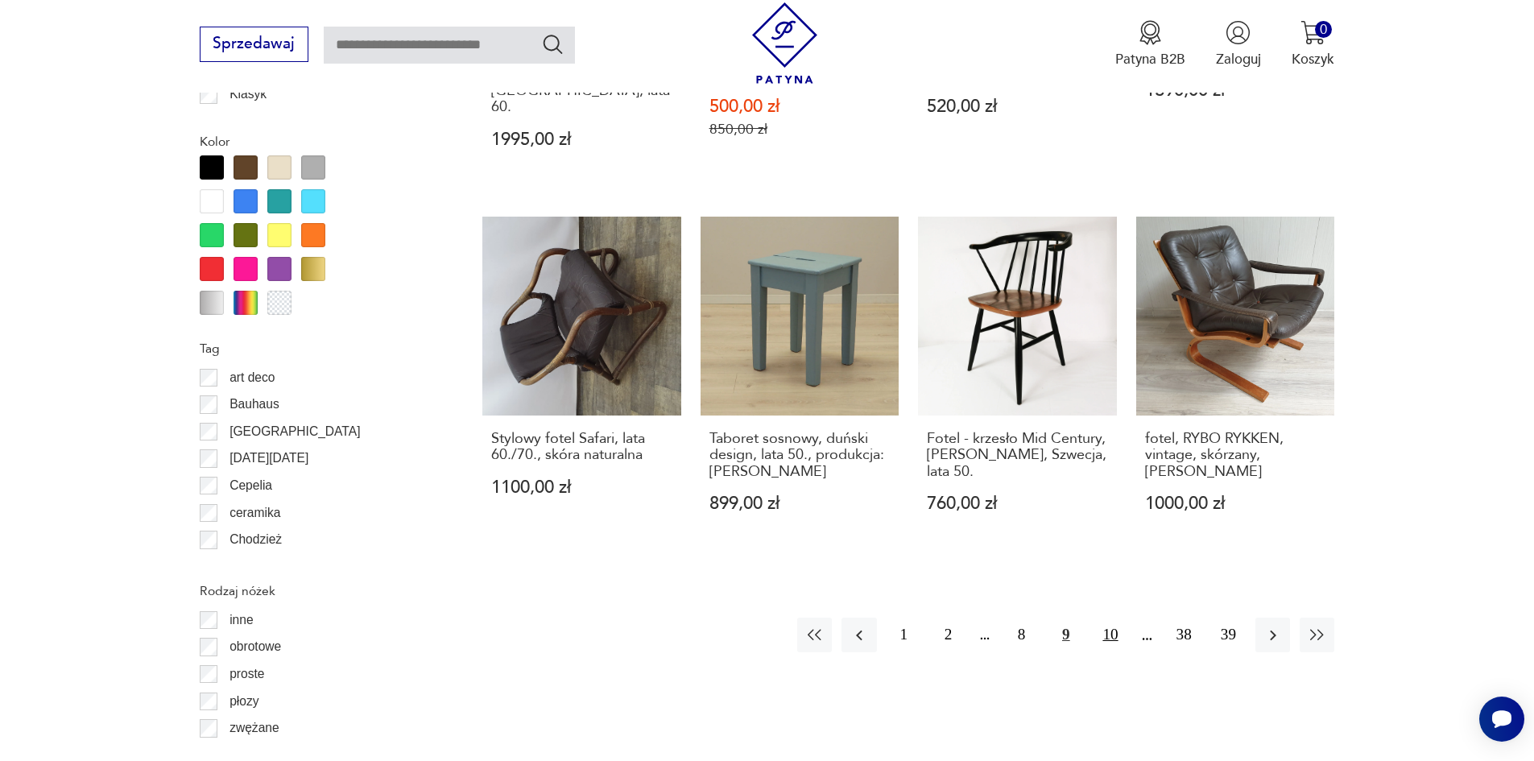
click at [1103, 618] on button "10" at bounding box center [1110, 635] width 35 height 35
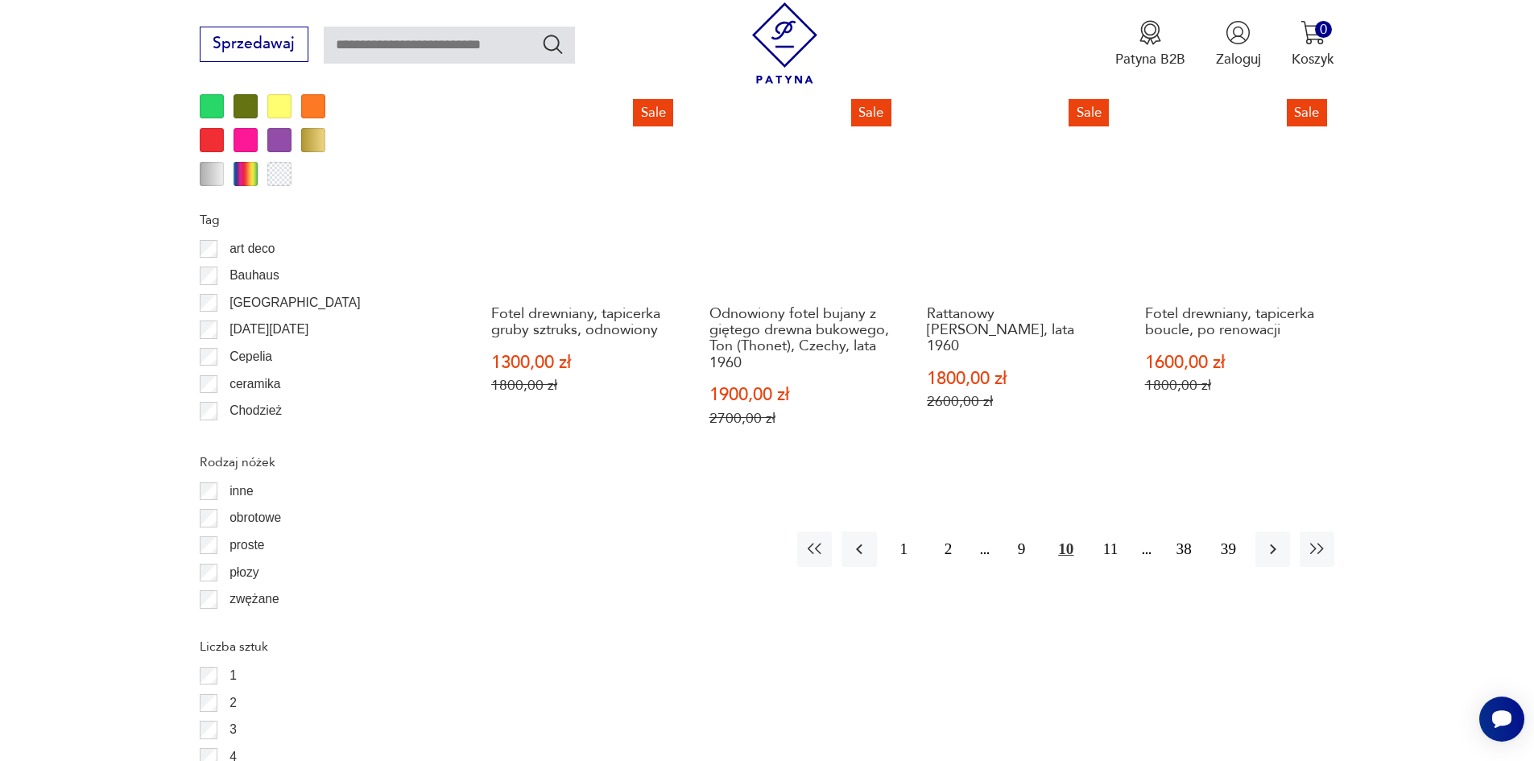
scroll to position [1985, 0]
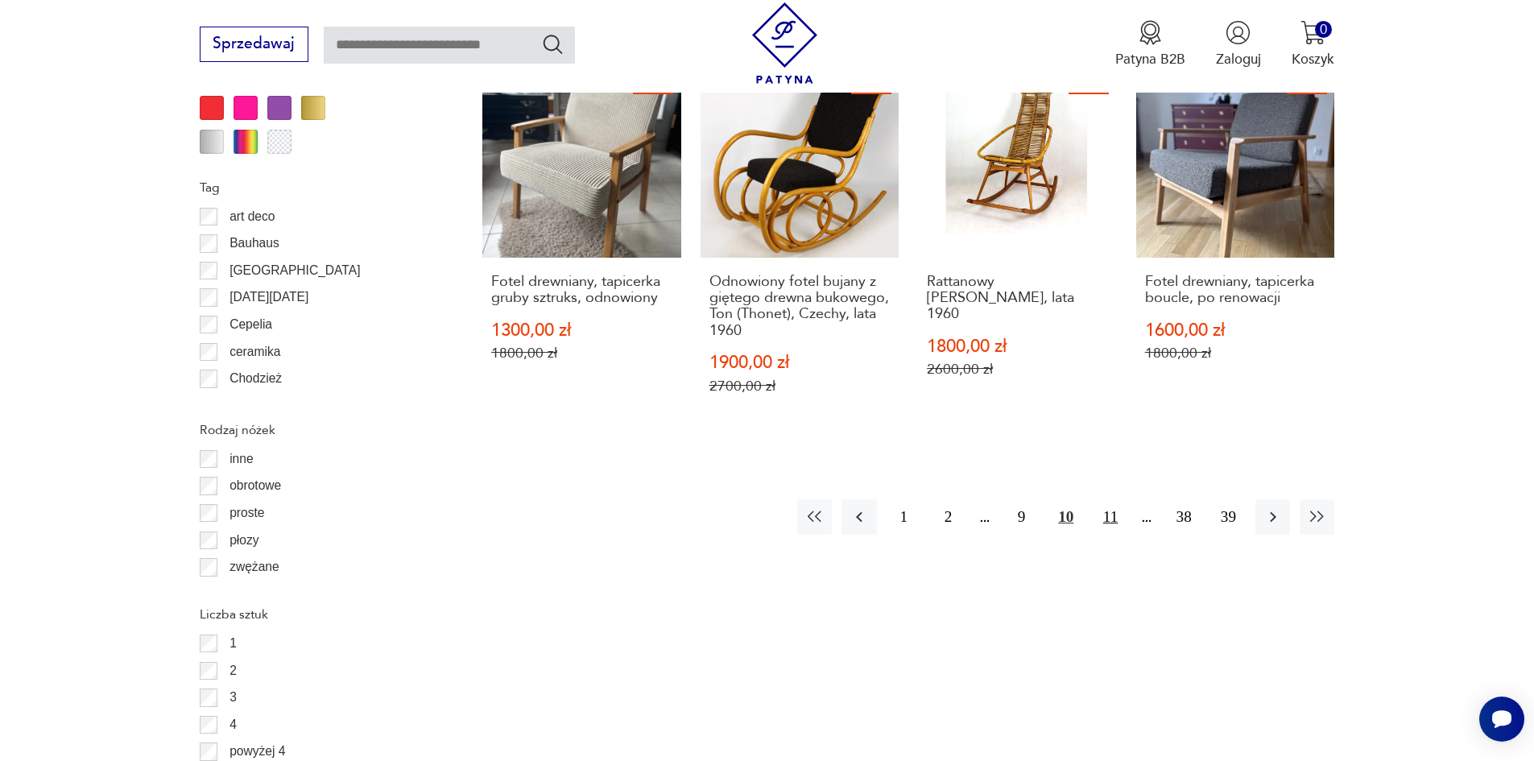
click at [1100, 499] on button "11" at bounding box center [1110, 516] width 35 height 35
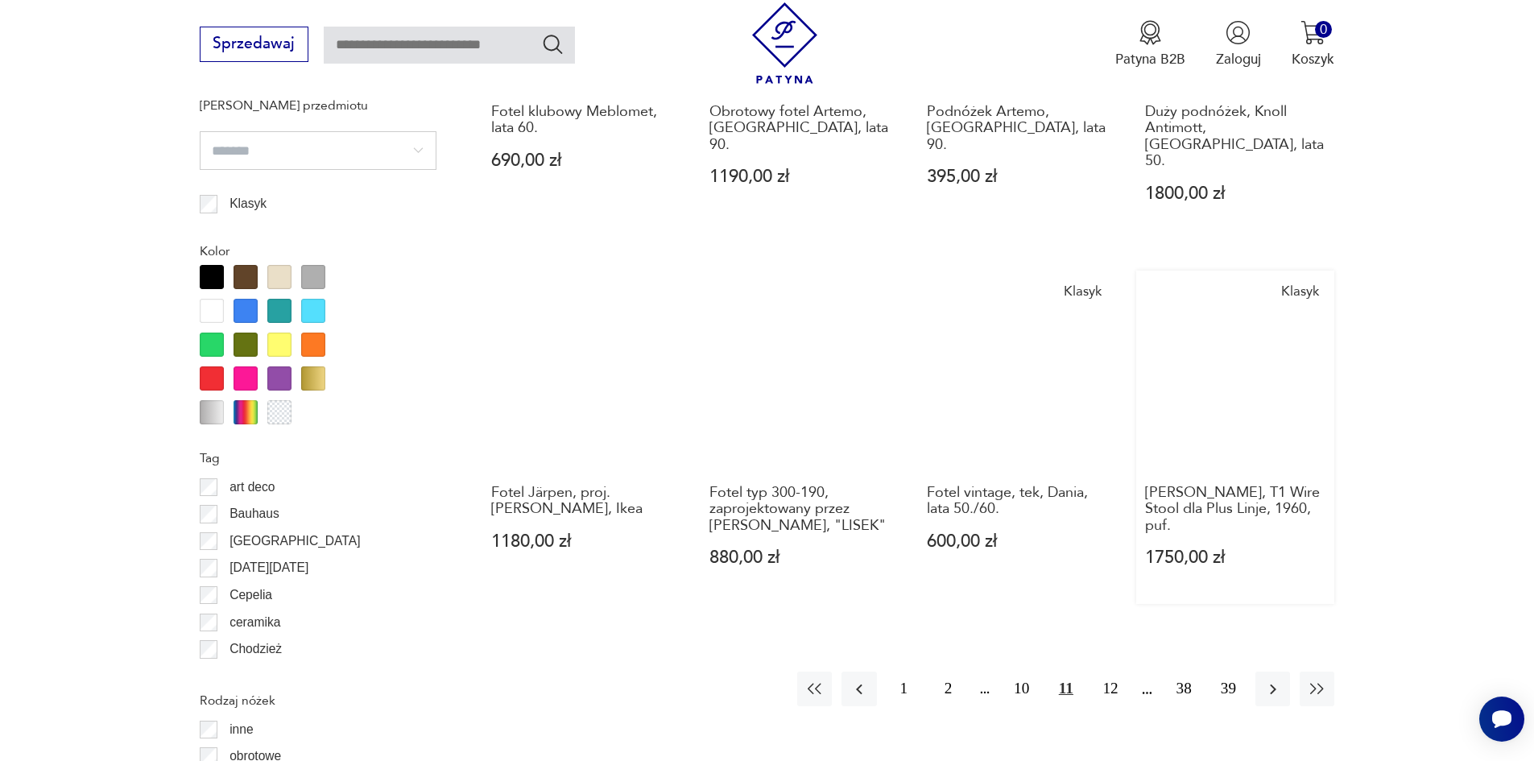
scroll to position [1744, 0]
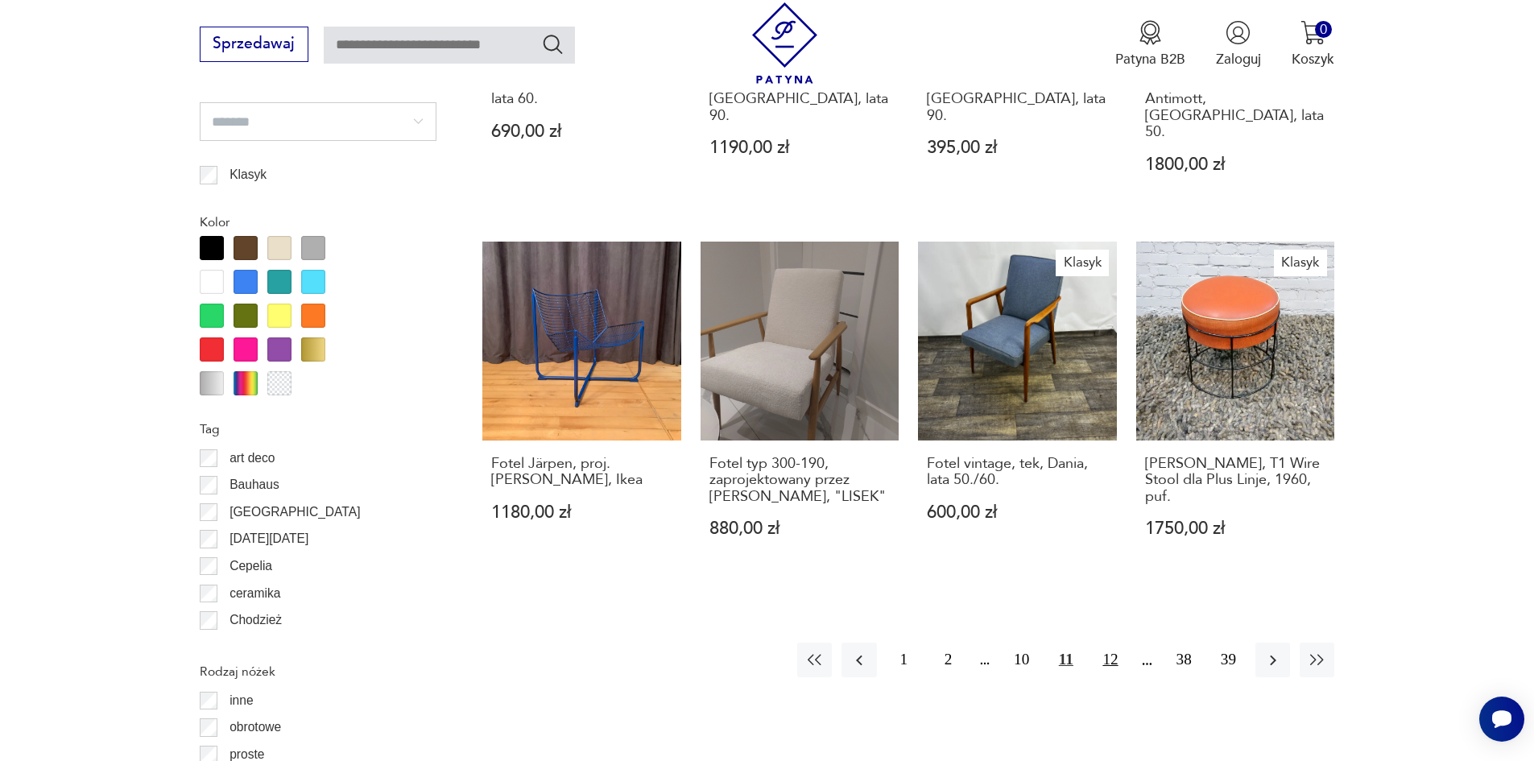
click at [1102, 642] on button "12" at bounding box center [1110, 659] width 35 height 35
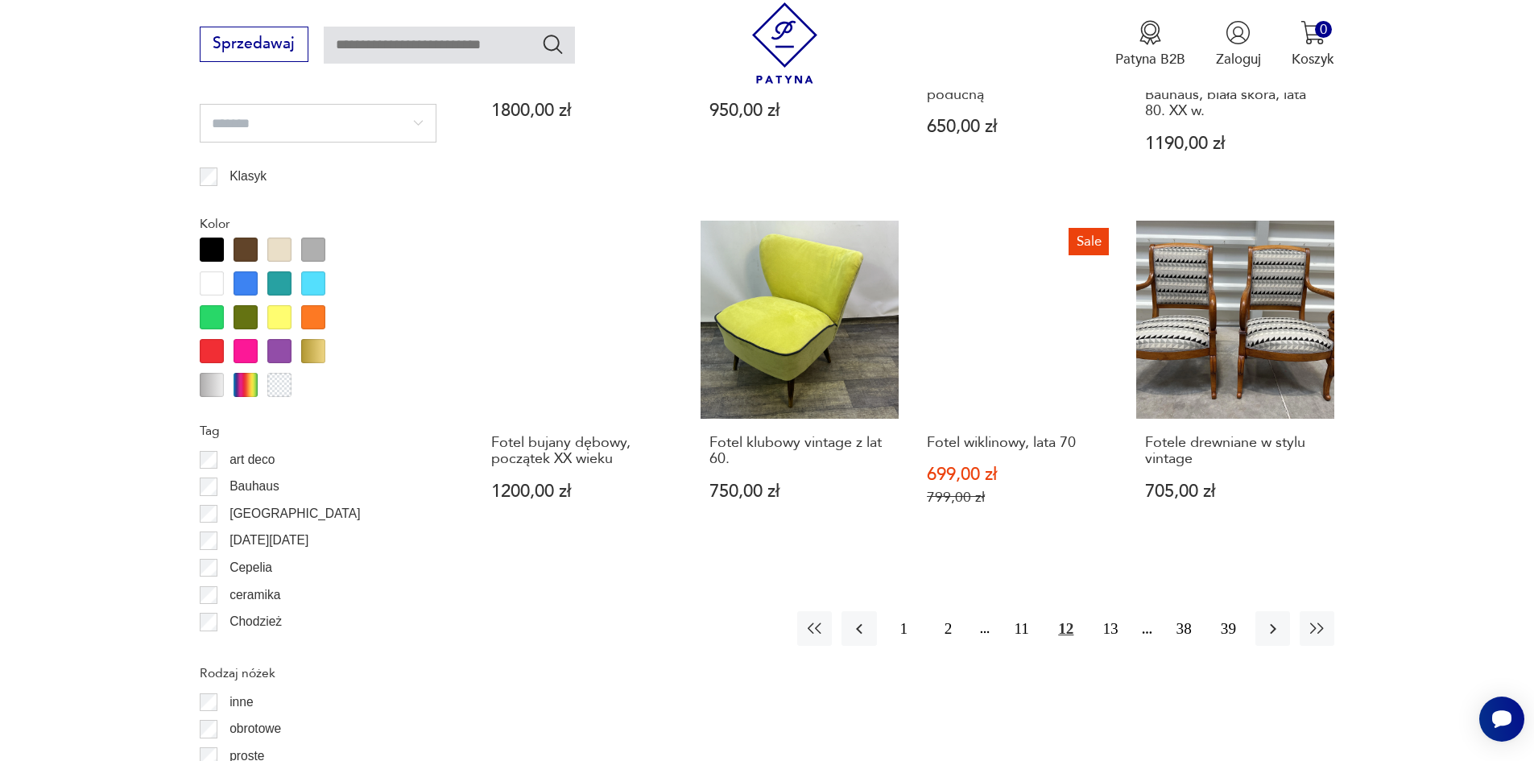
scroll to position [1744, 0]
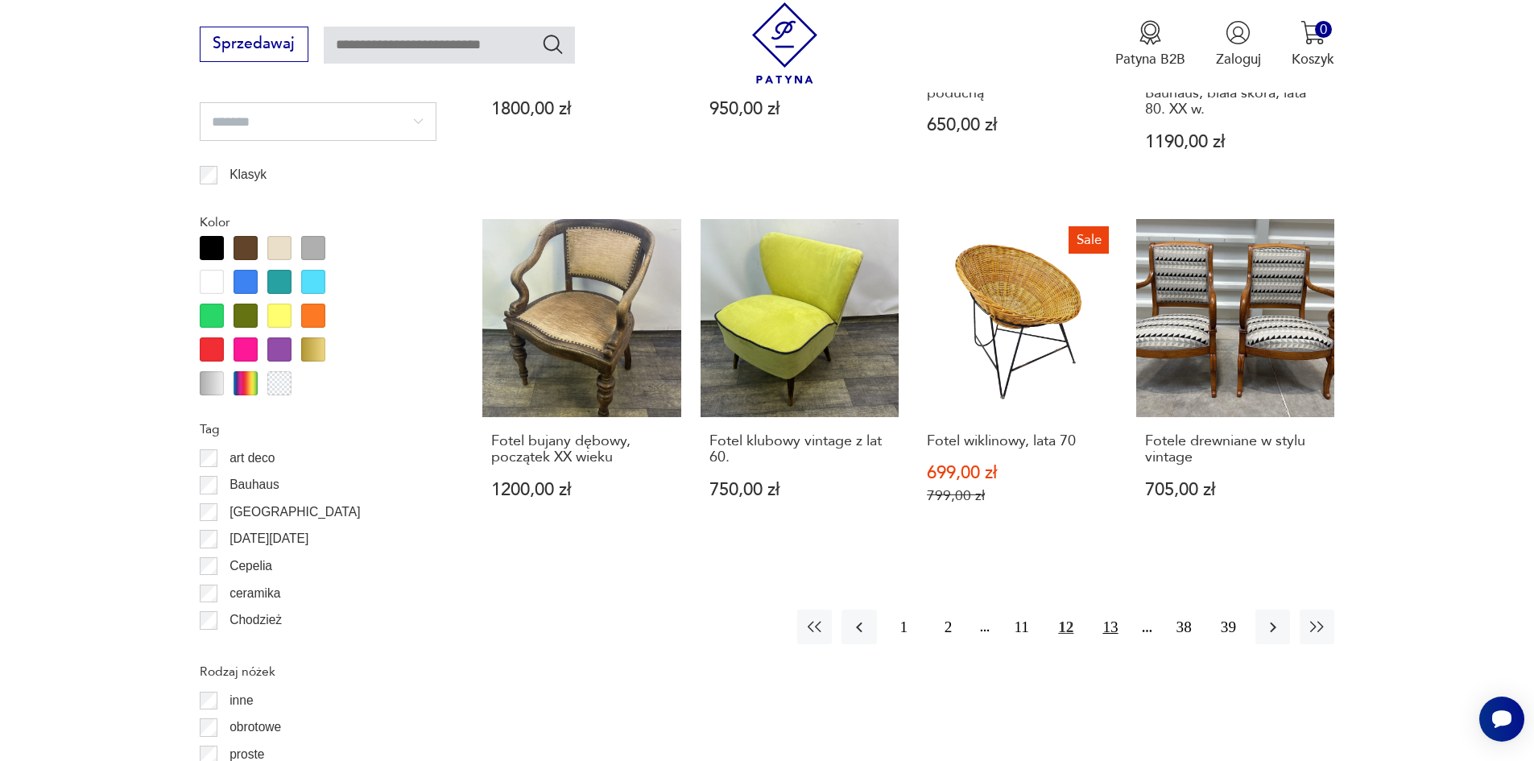
click at [1118, 609] on button "13" at bounding box center [1110, 626] width 35 height 35
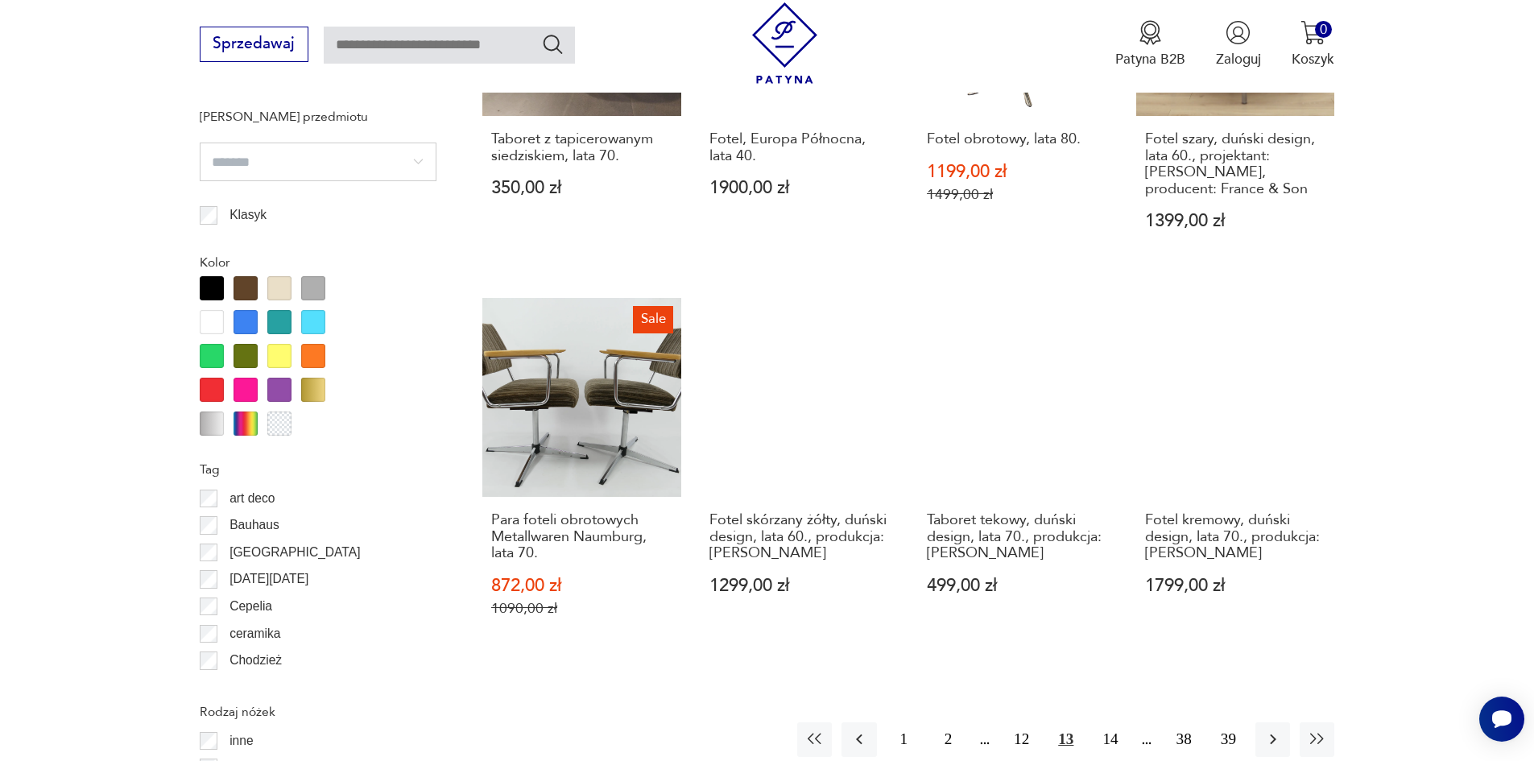
scroll to position [1744, 0]
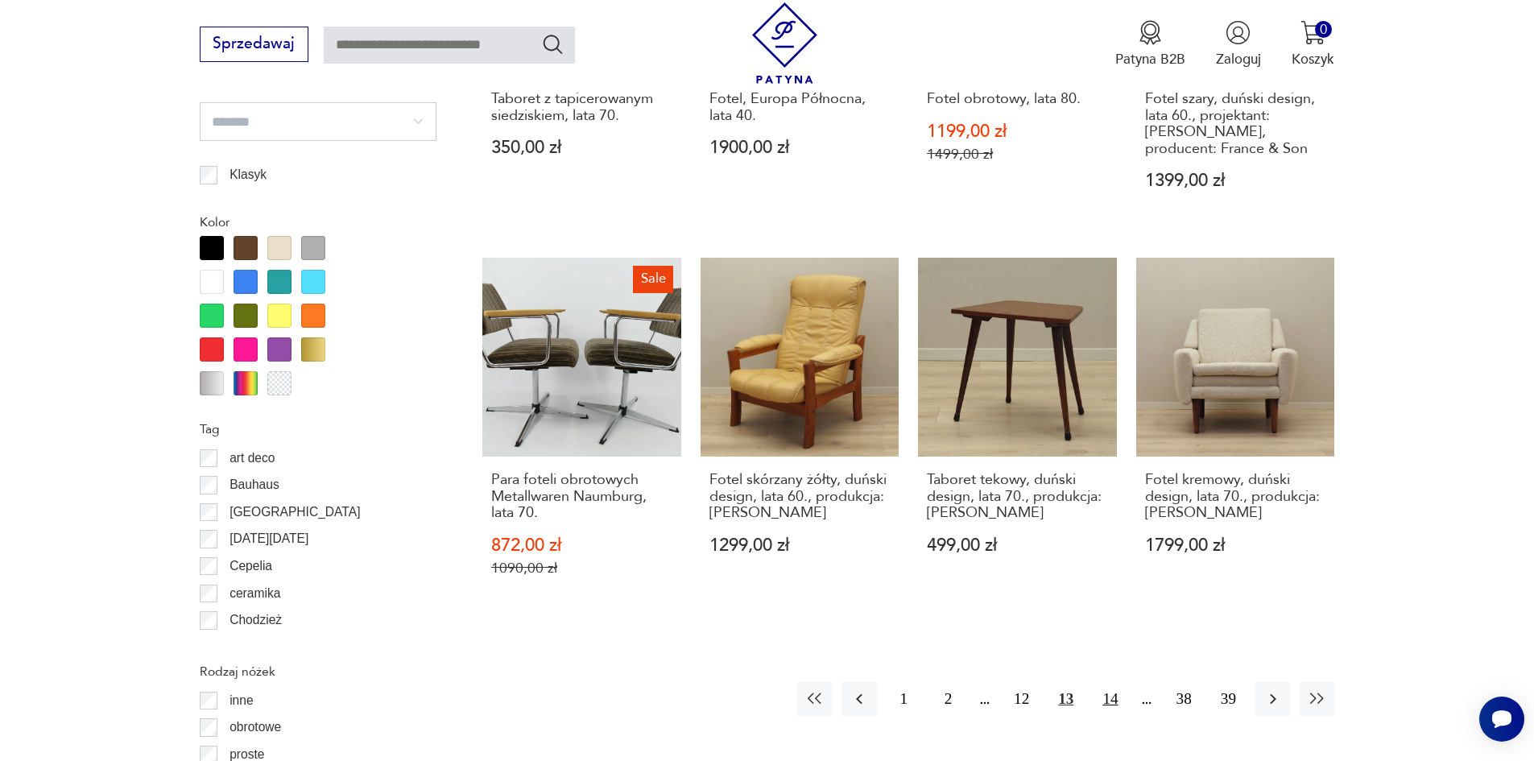
click at [1109, 682] on button "14" at bounding box center [1110, 699] width 35 height 35
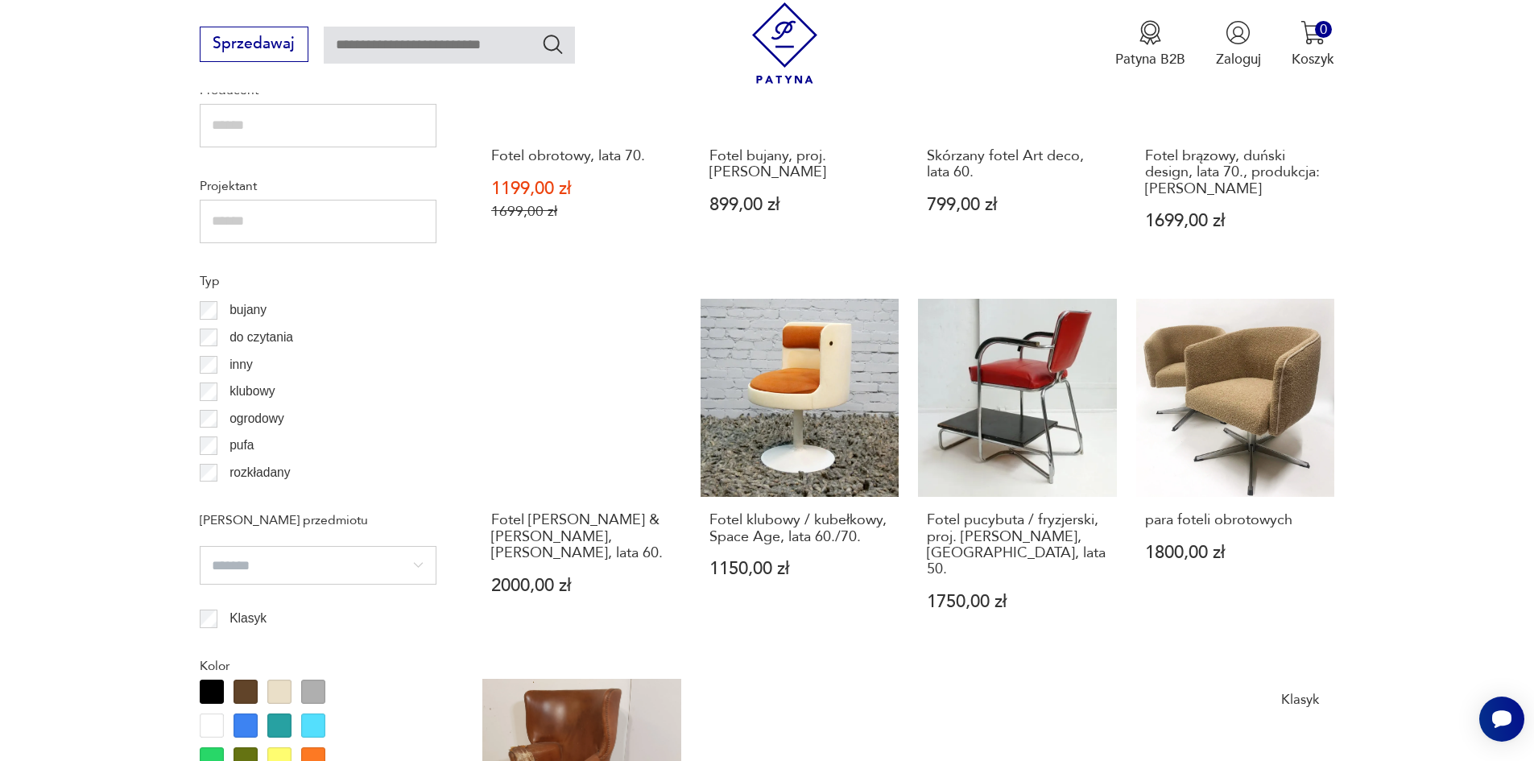
scroll to position [1663, 0]
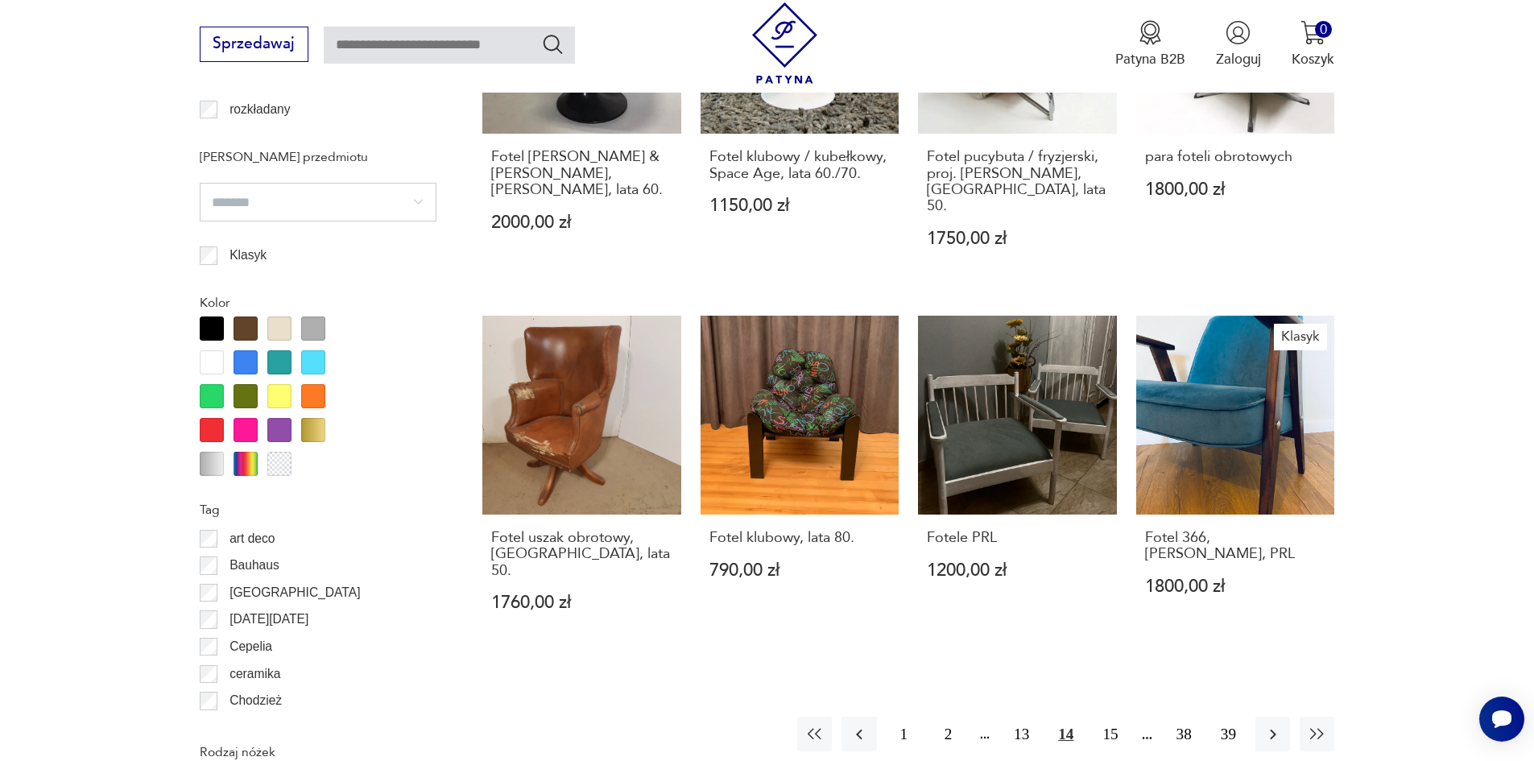
drag, startPoint x: 1109, startPoint y: 671, endPoint x: 1084, endPoint y: 701, distance: 39.5
click at [1106, 717] on button "15" at bounding box center [1110, 734] width 35 height 35
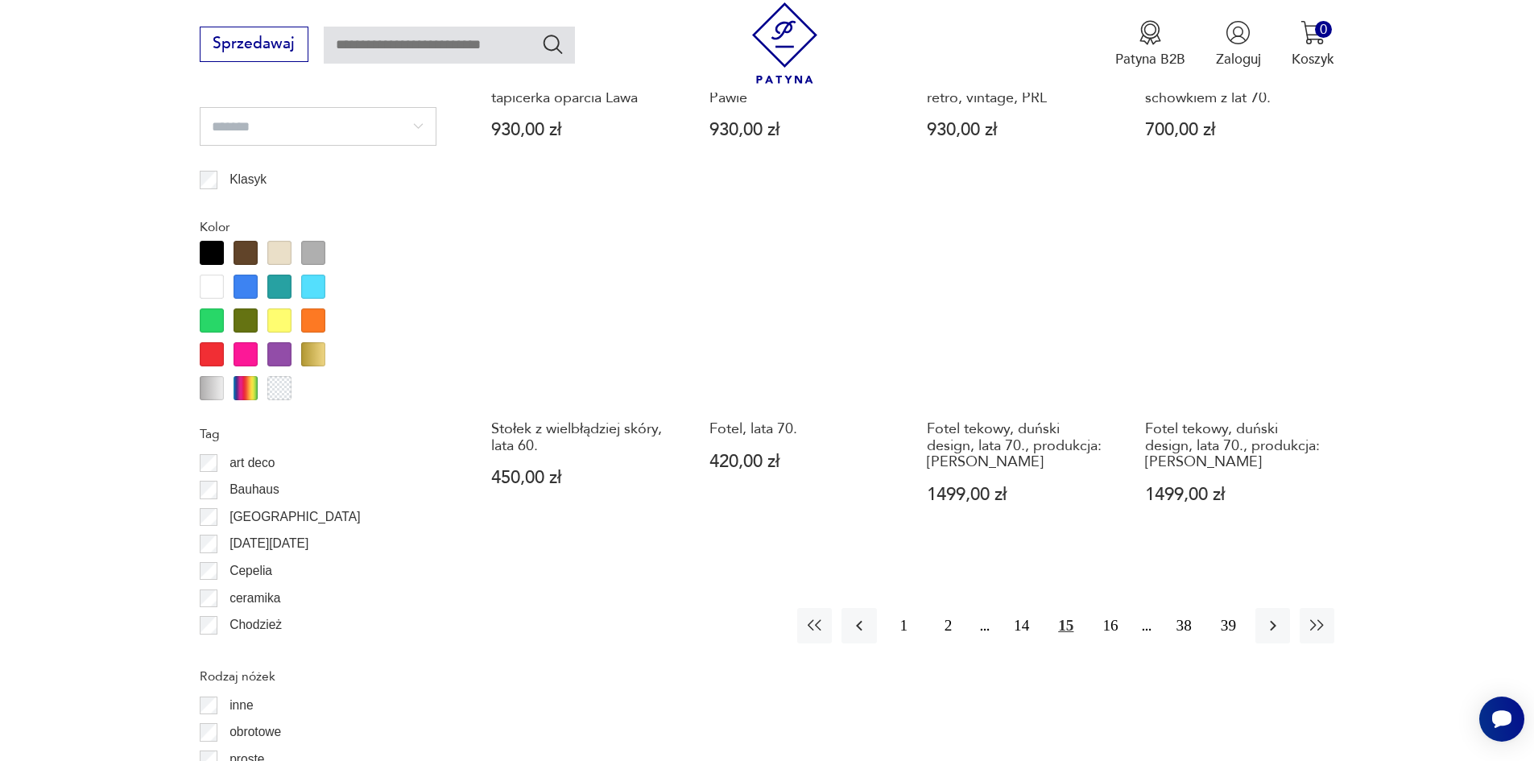
scroll to position [1744, 0]
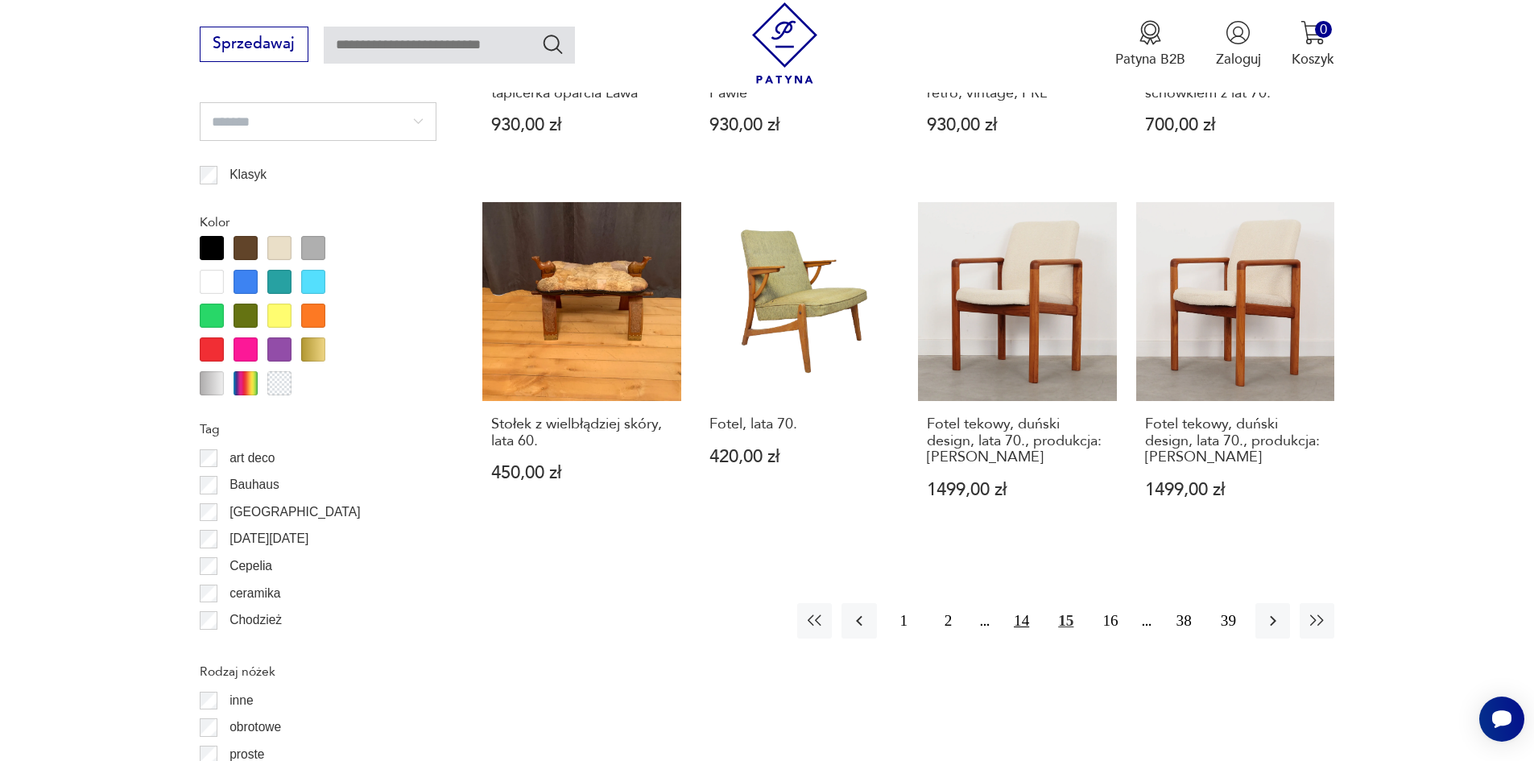
click at [1021, 603] on button "14" at bounding box center [1021, 620] width 35 height 35
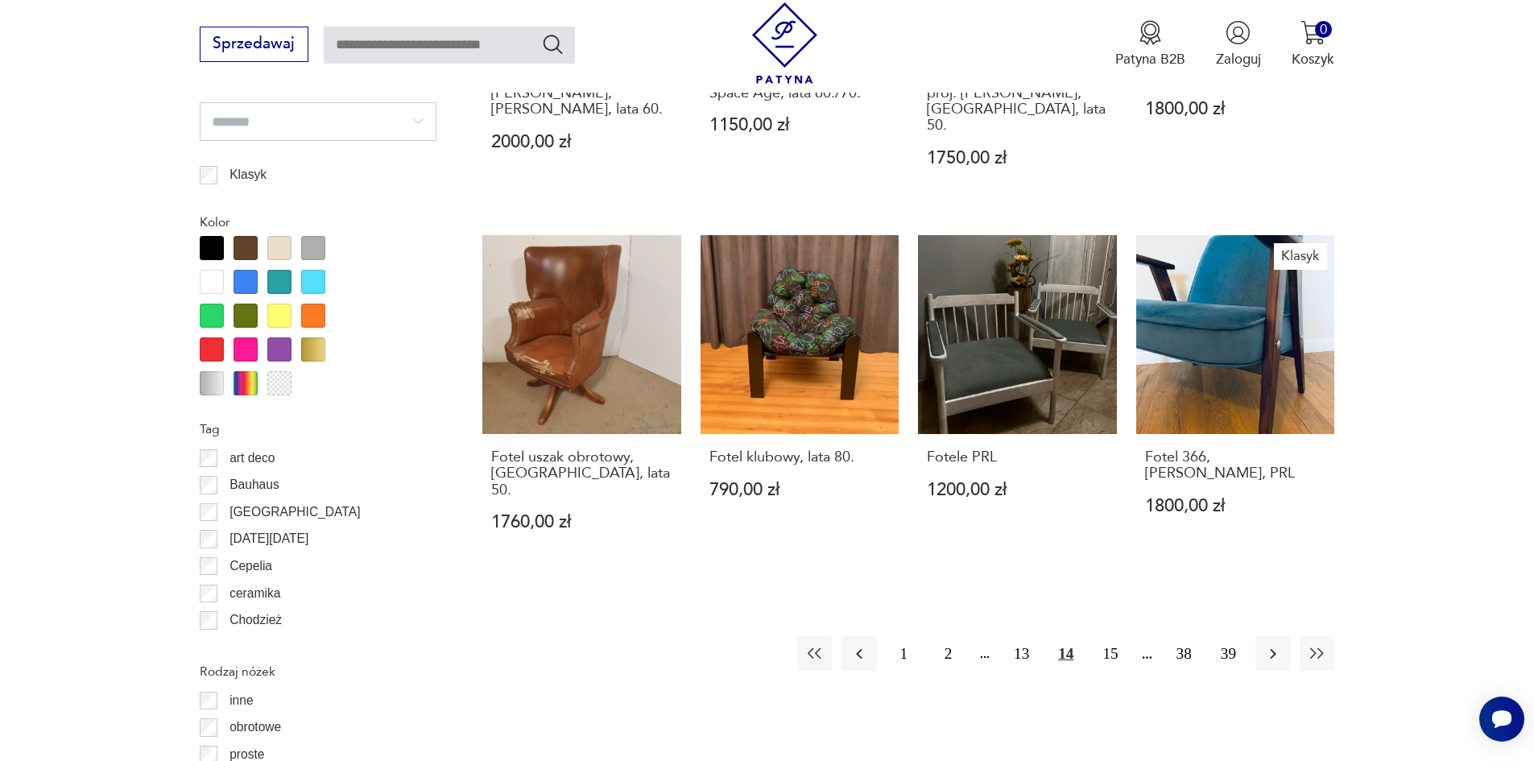
scroll to position [1663, 0]
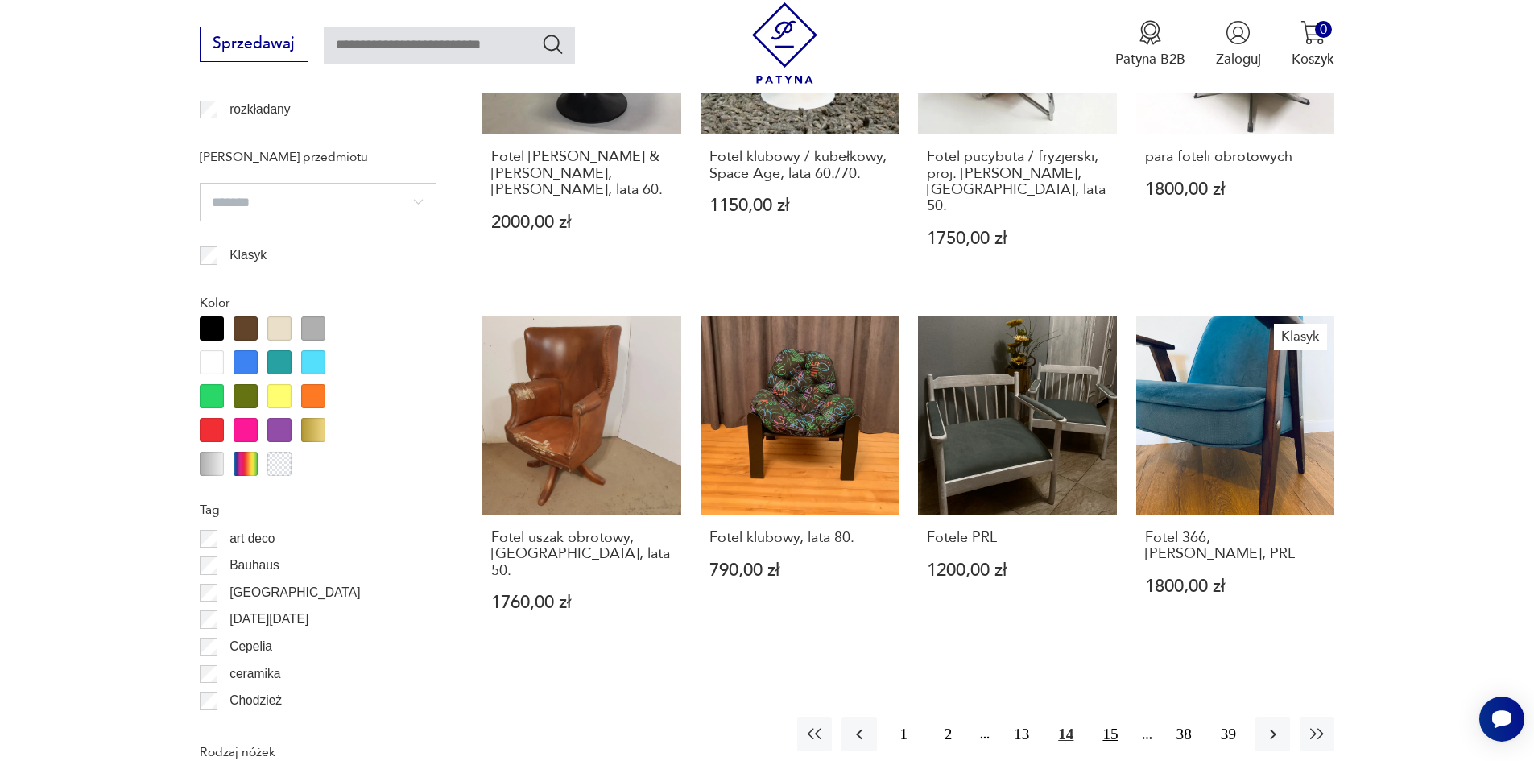
click at [1113, 717] on button "15" at bounding box center [1110, 734] width 35 height 35
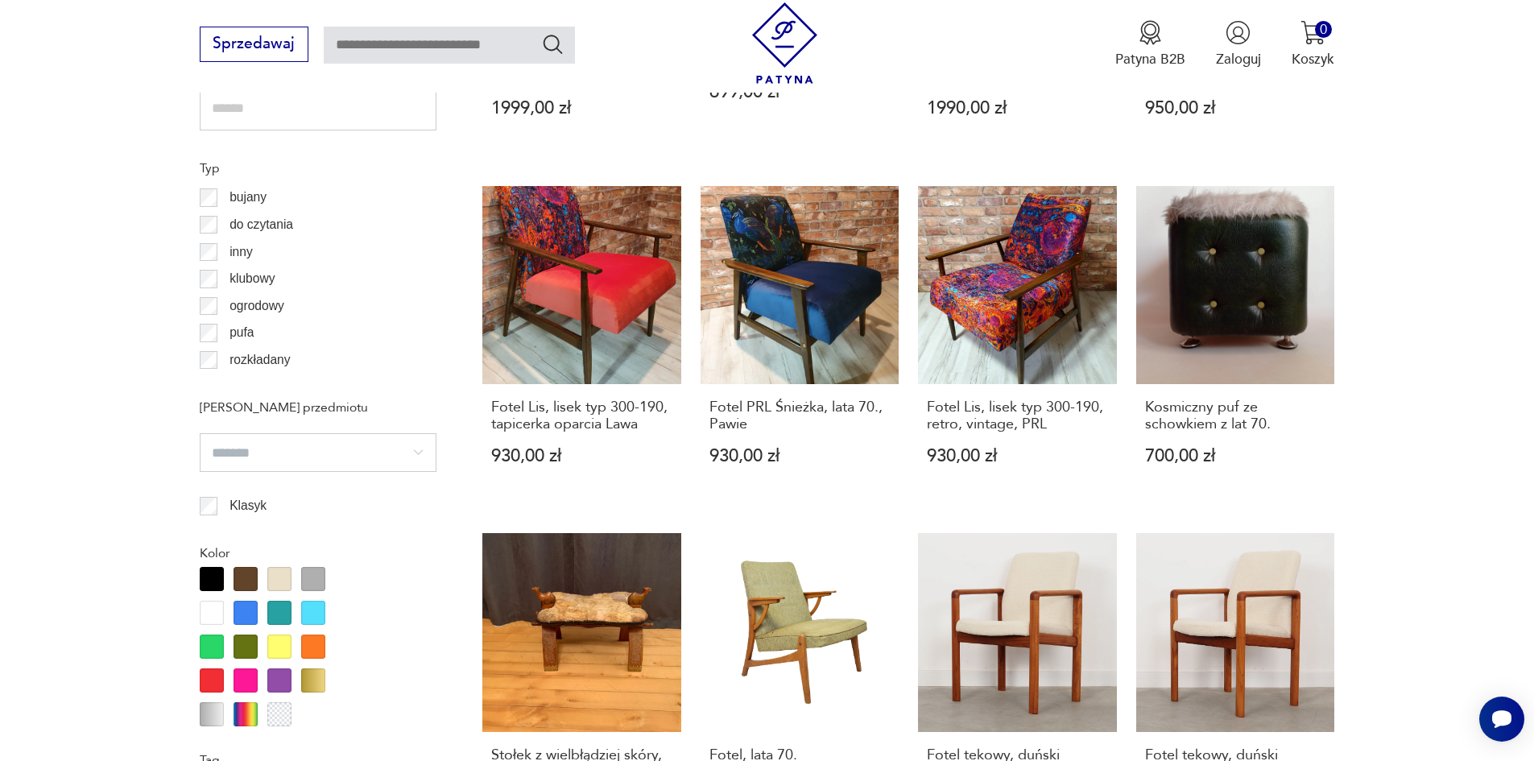
scroll to position [1663, 0]
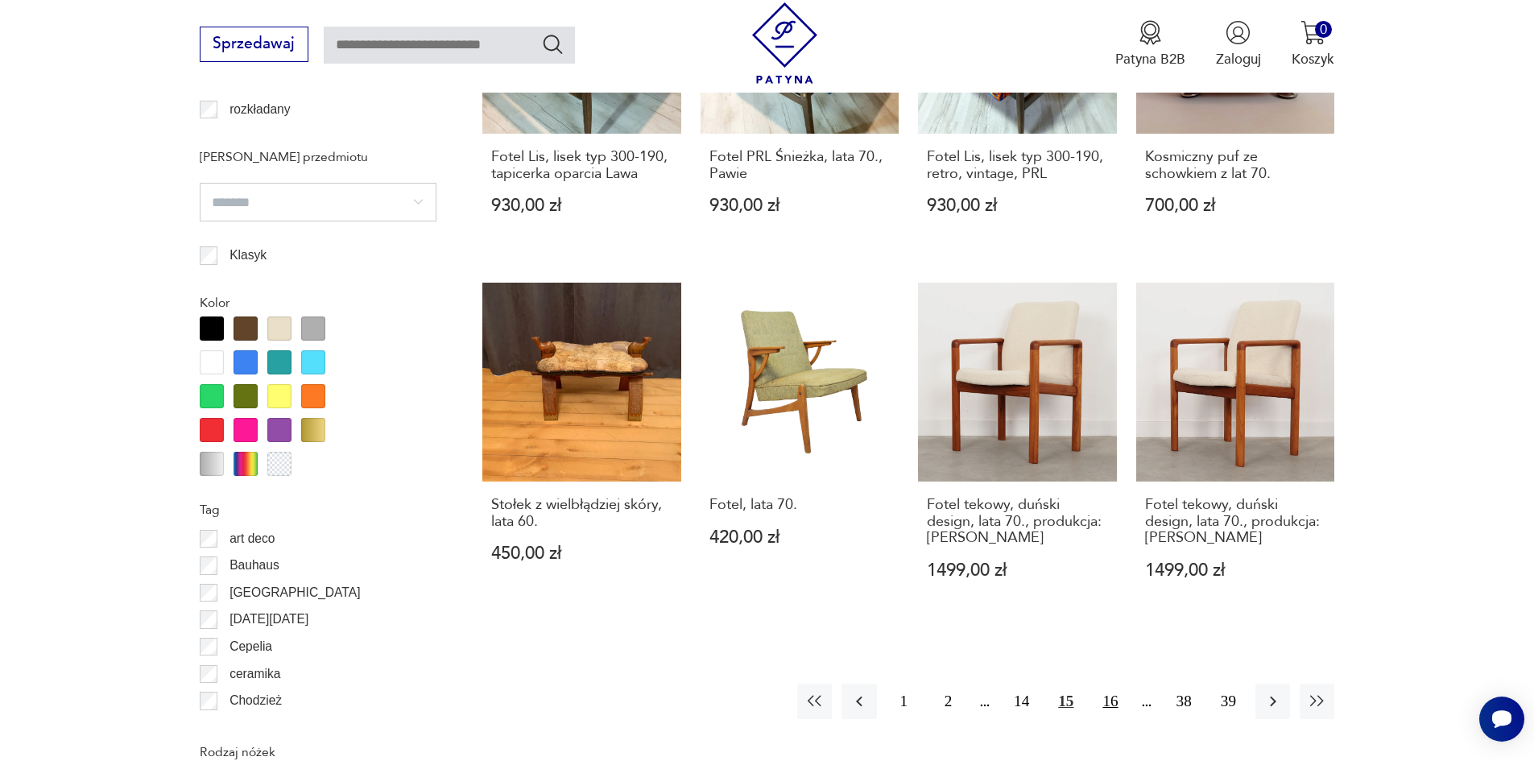
drag, startPoint x: 1111, startPoint y: 687, endPoint x: 1122, endPoint y: 681, distance: 11.9
click at [1111, 687] on button "16" at bounding box center [1110, 701] width 35 height 35
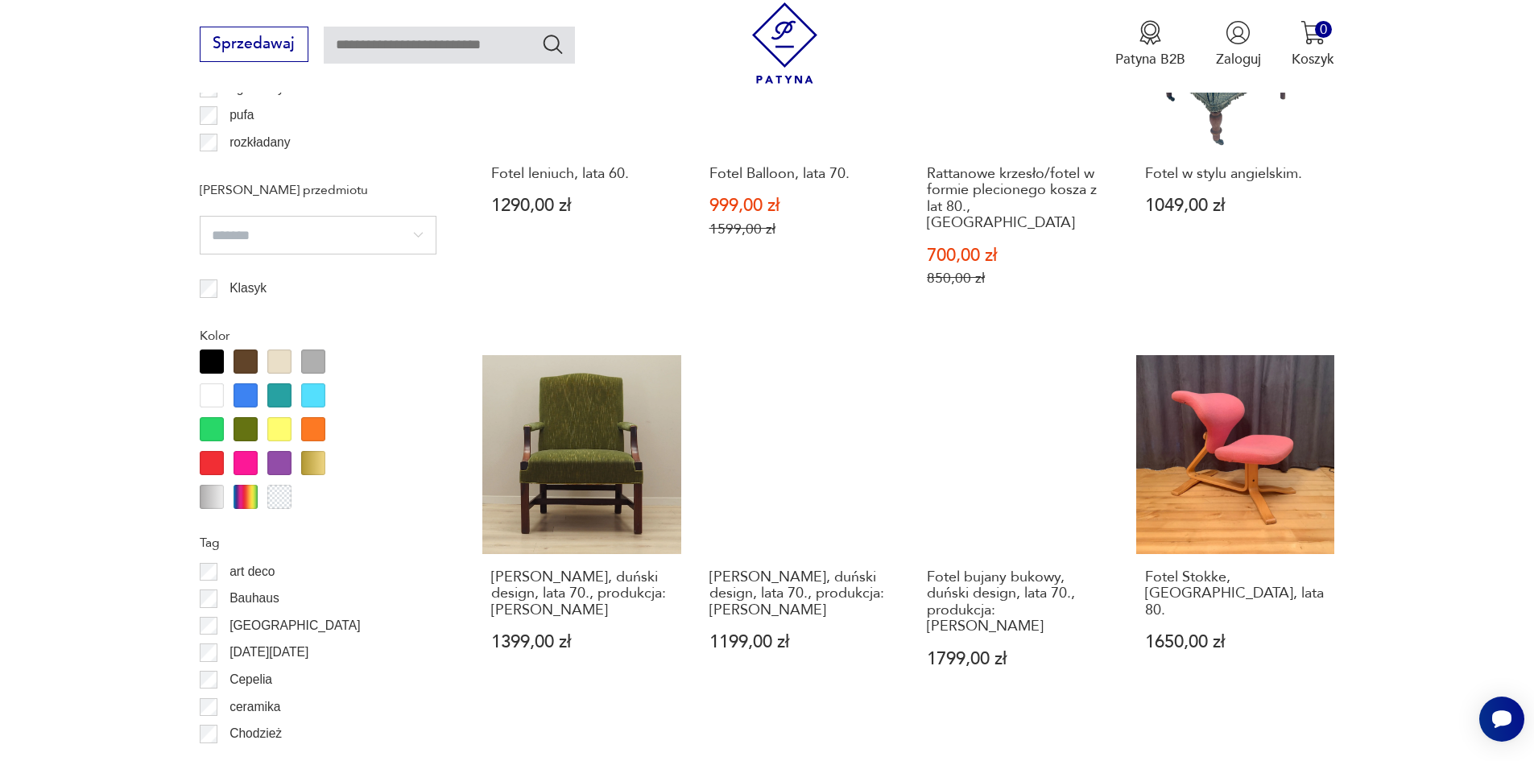
scroll to position [1744, 0]
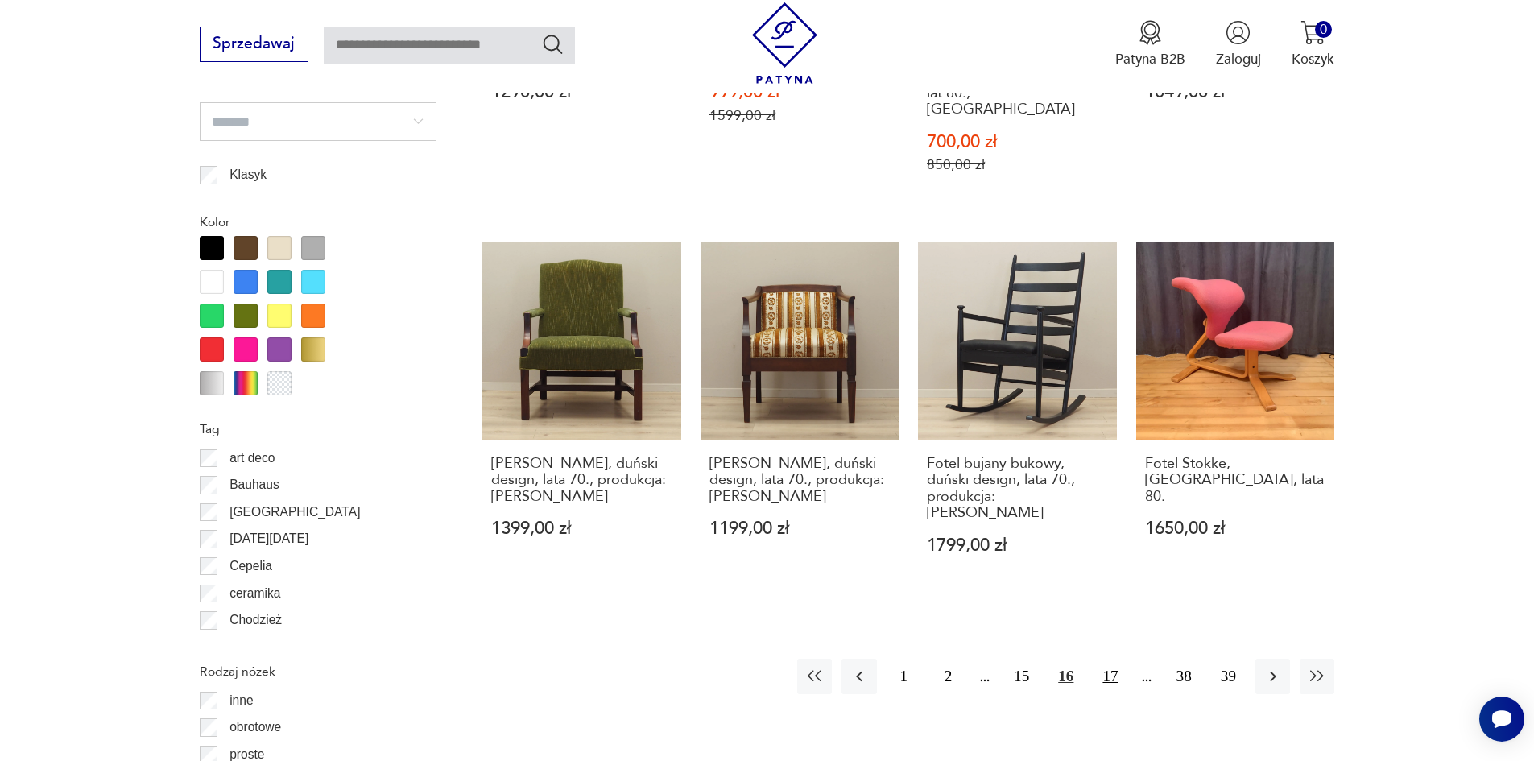
click at [1113, 659] on button "17" at bounding box center [1110, 676] width 35 height 35
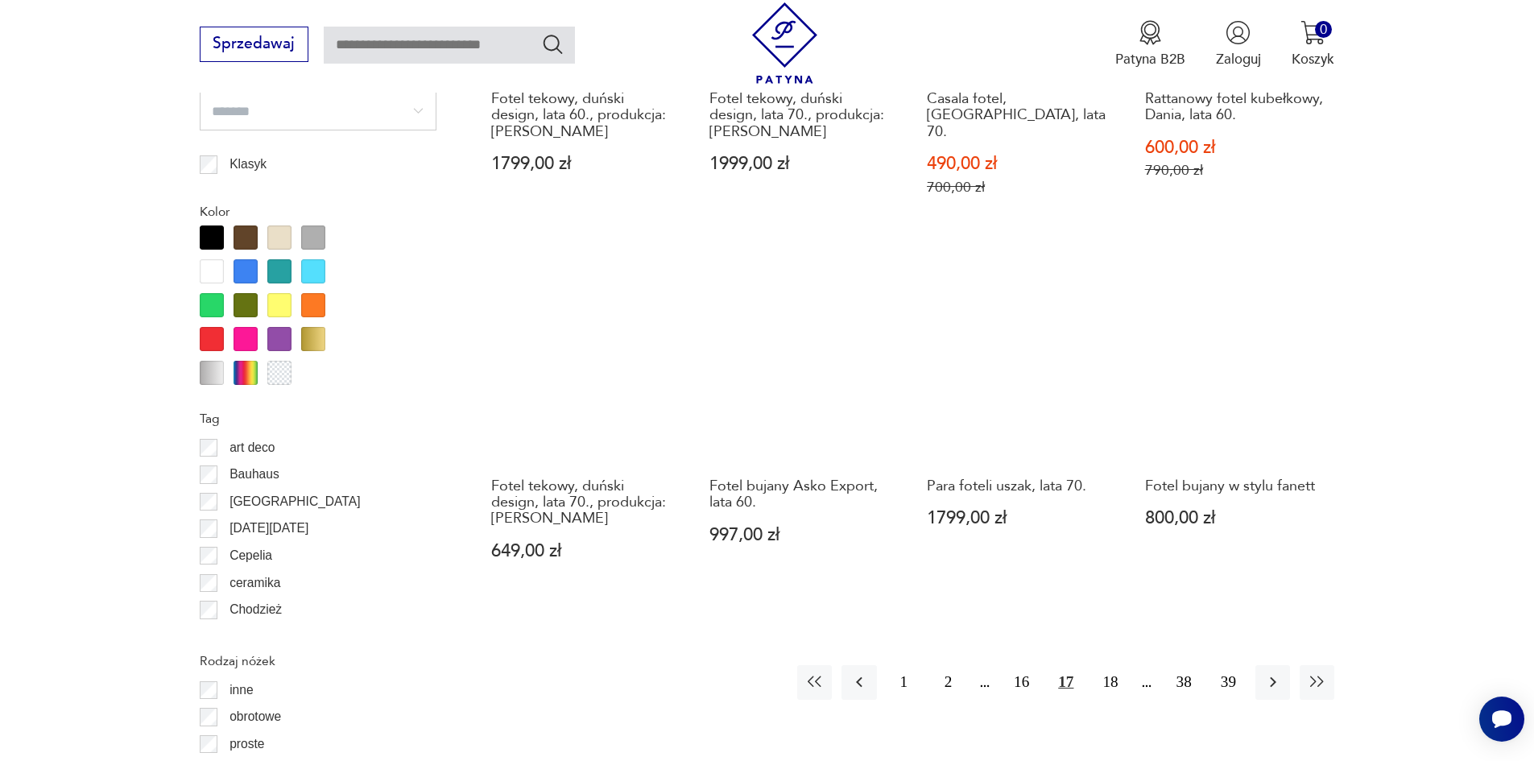
scroll to position [1824, 0]
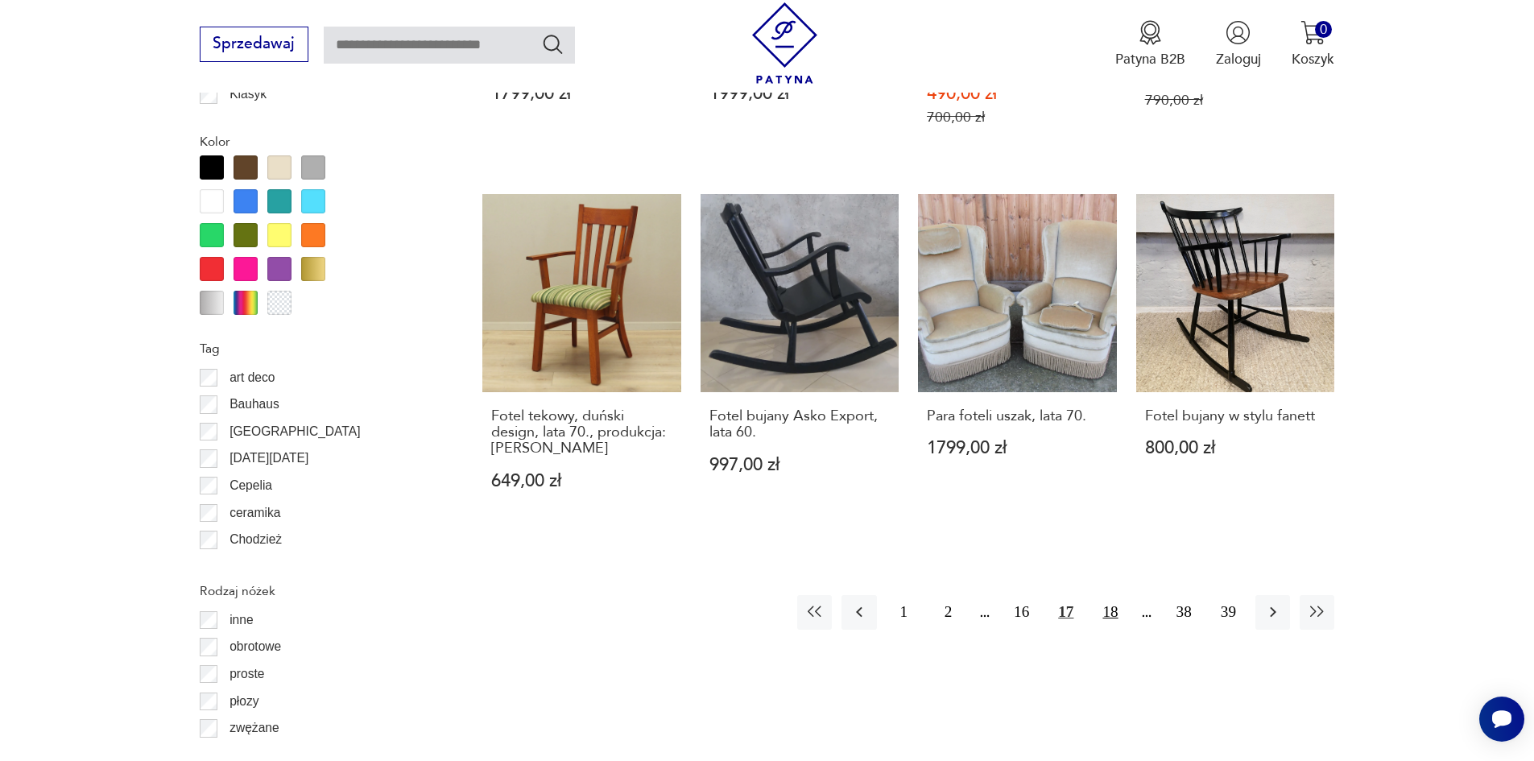
click at [1109, 595] on button "18" at bounding box center [1110, 612] width 35 height 35
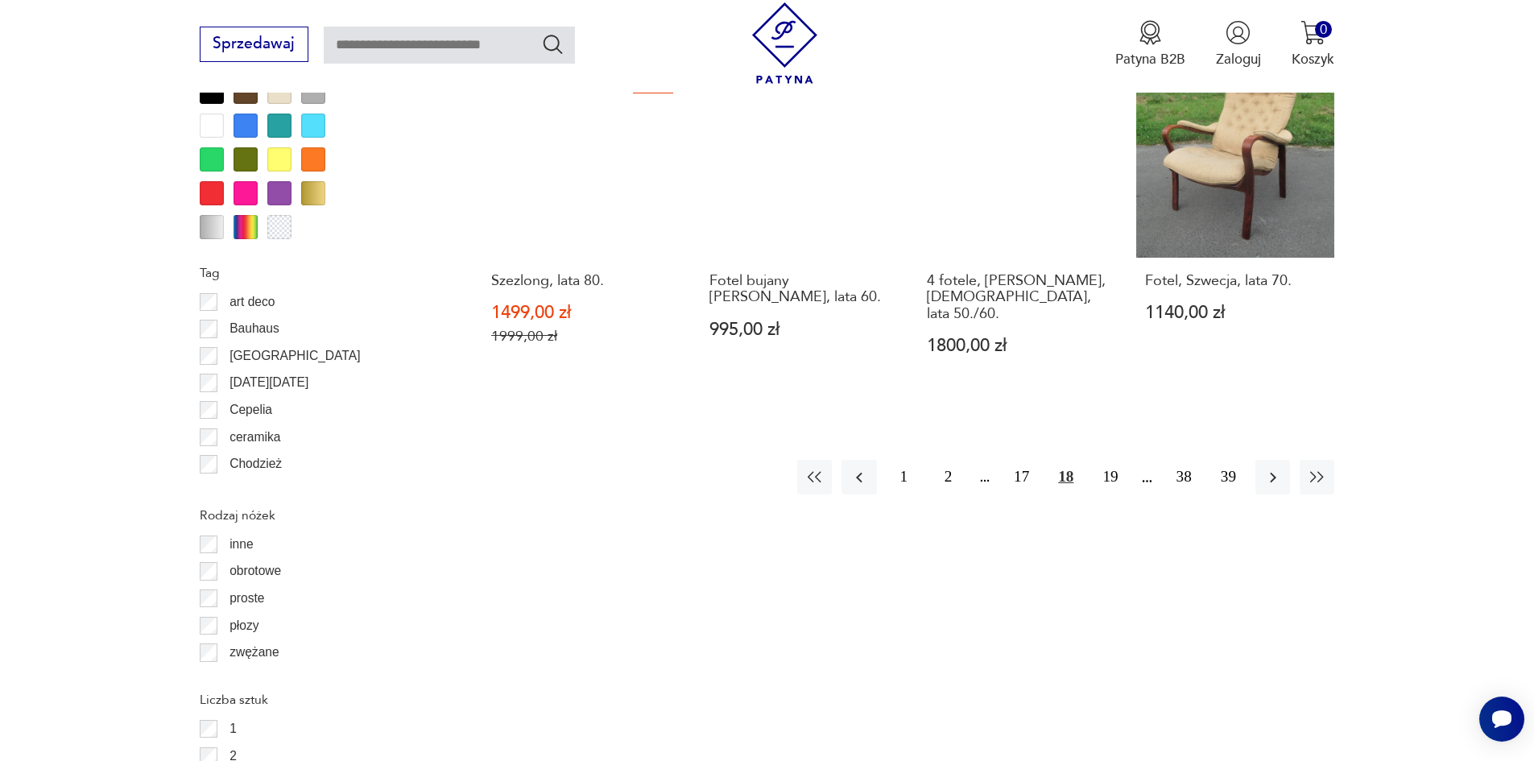
scroll to position [1905, 0]
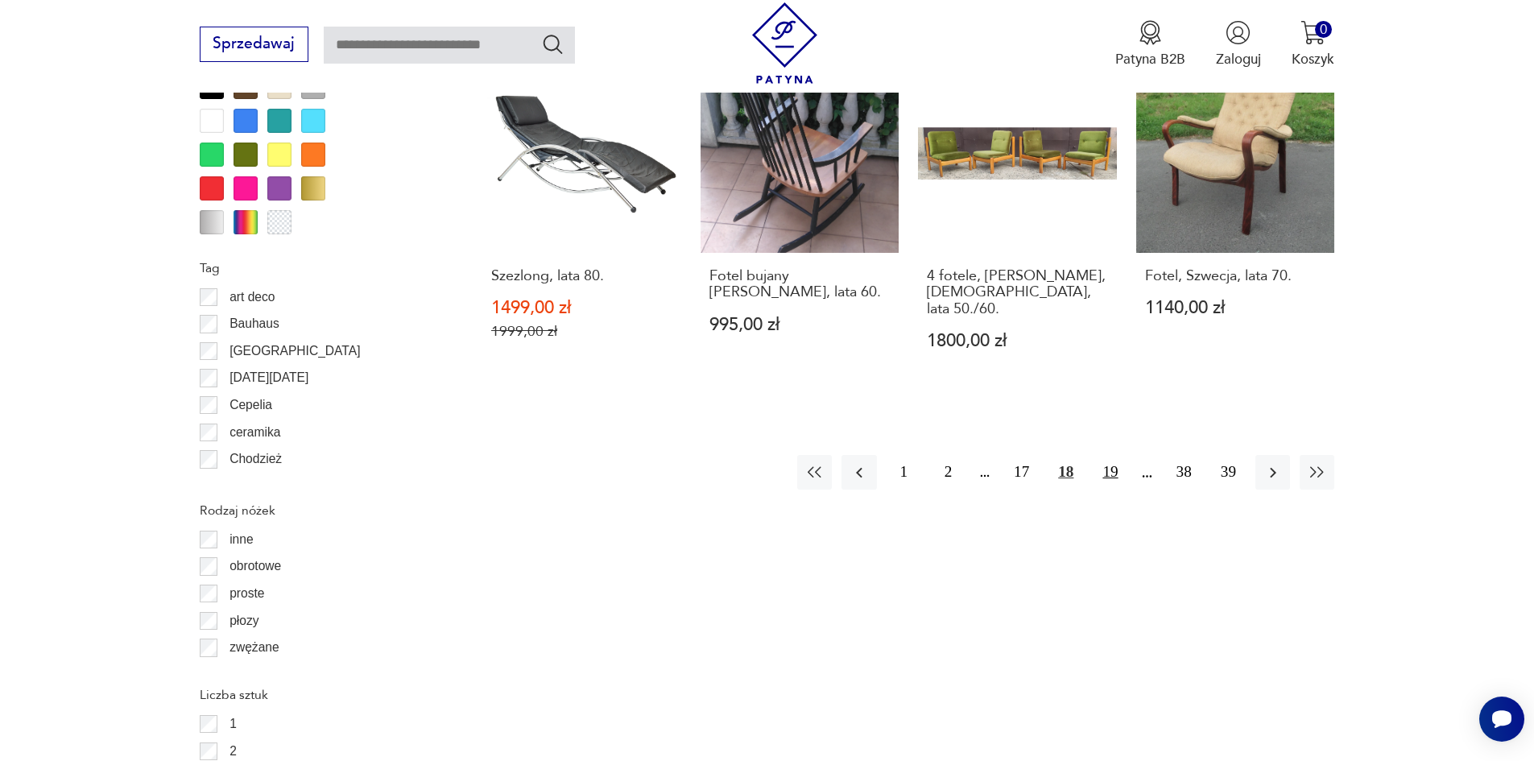
click at [1119, 468] on button "19" at bounding box center [1110, 472] width 35 height 35
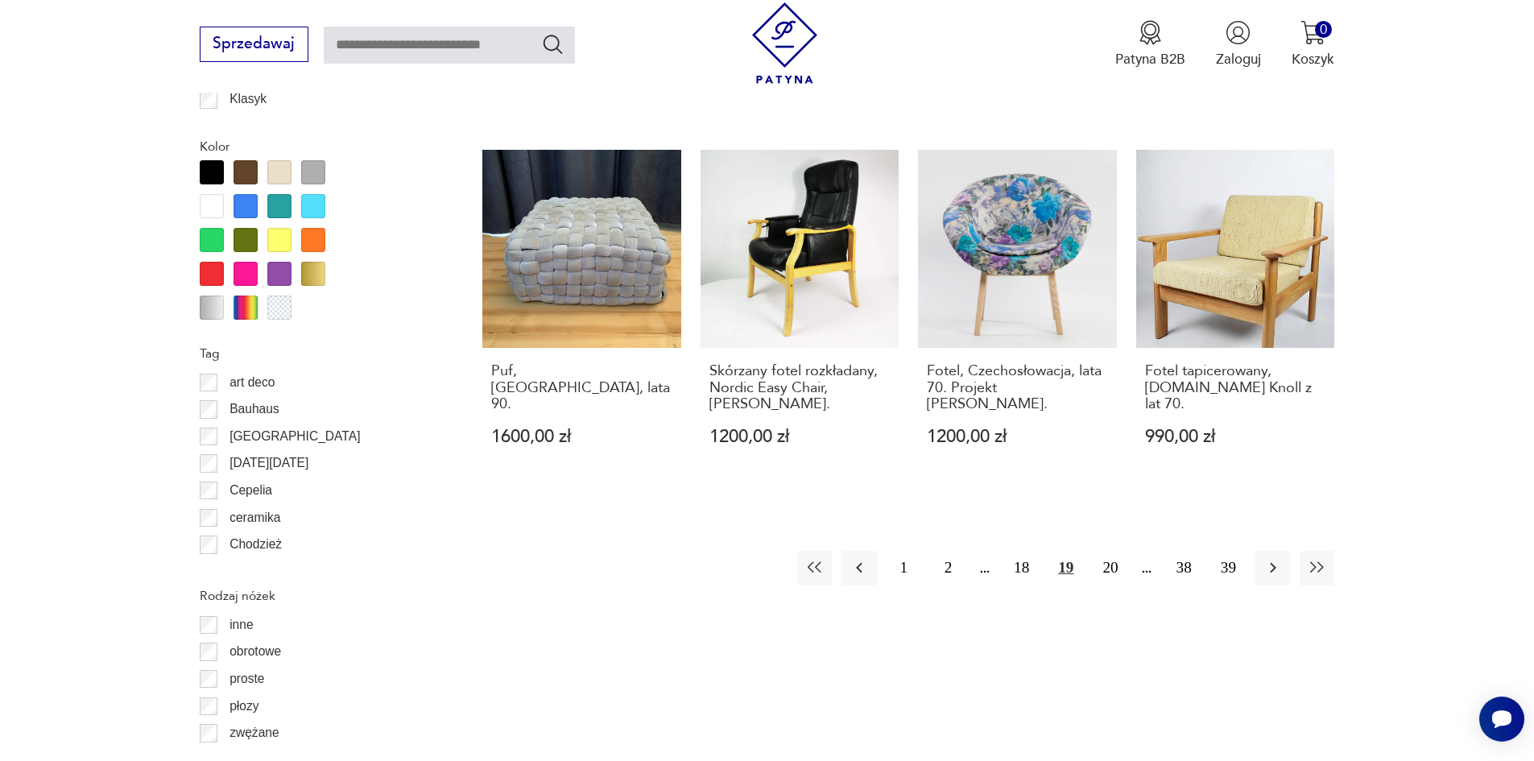
scroll to position [1824, 0]
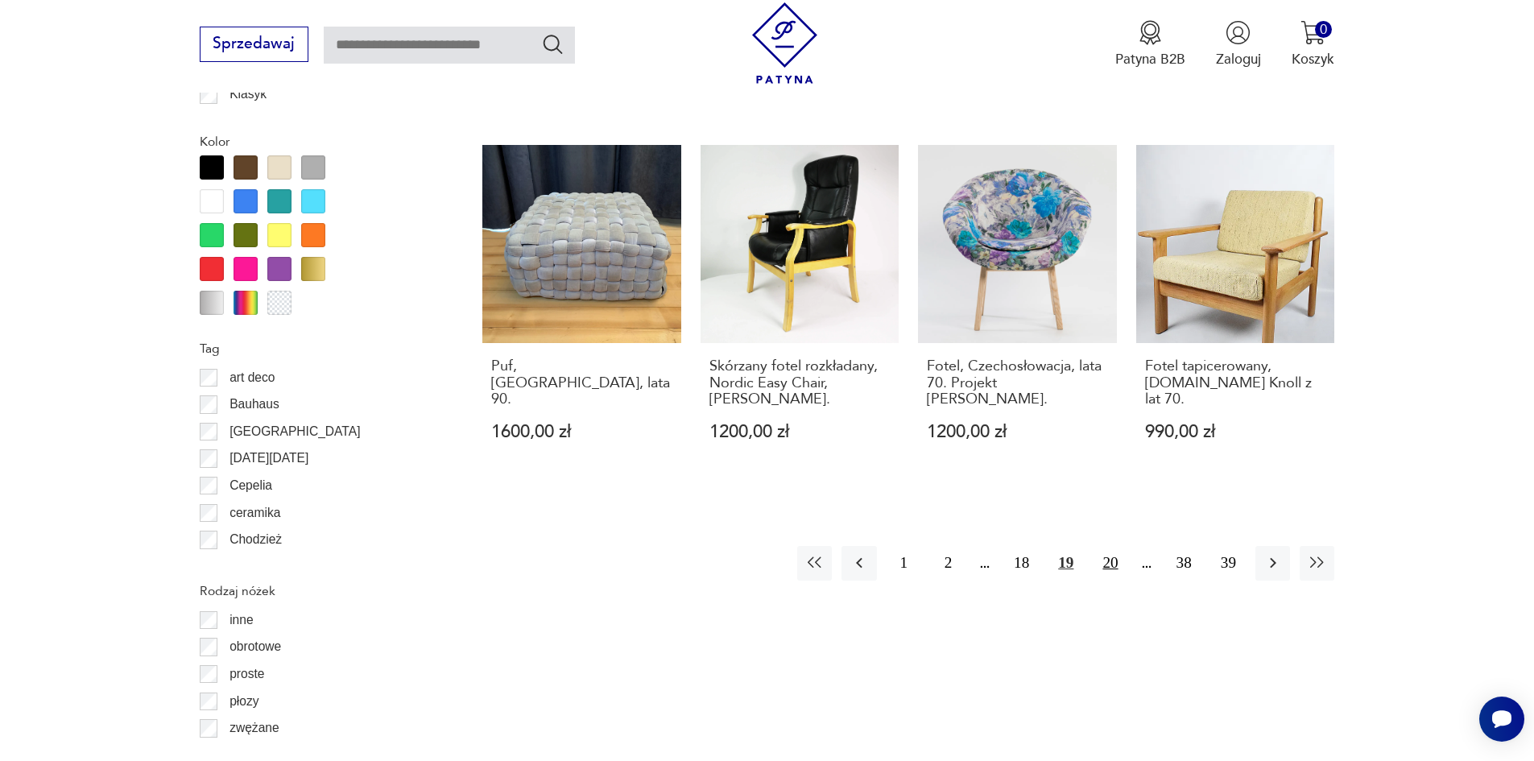
click at [1115, 546] on button "20" at bounding box center [1110, 563] width 35 height 35
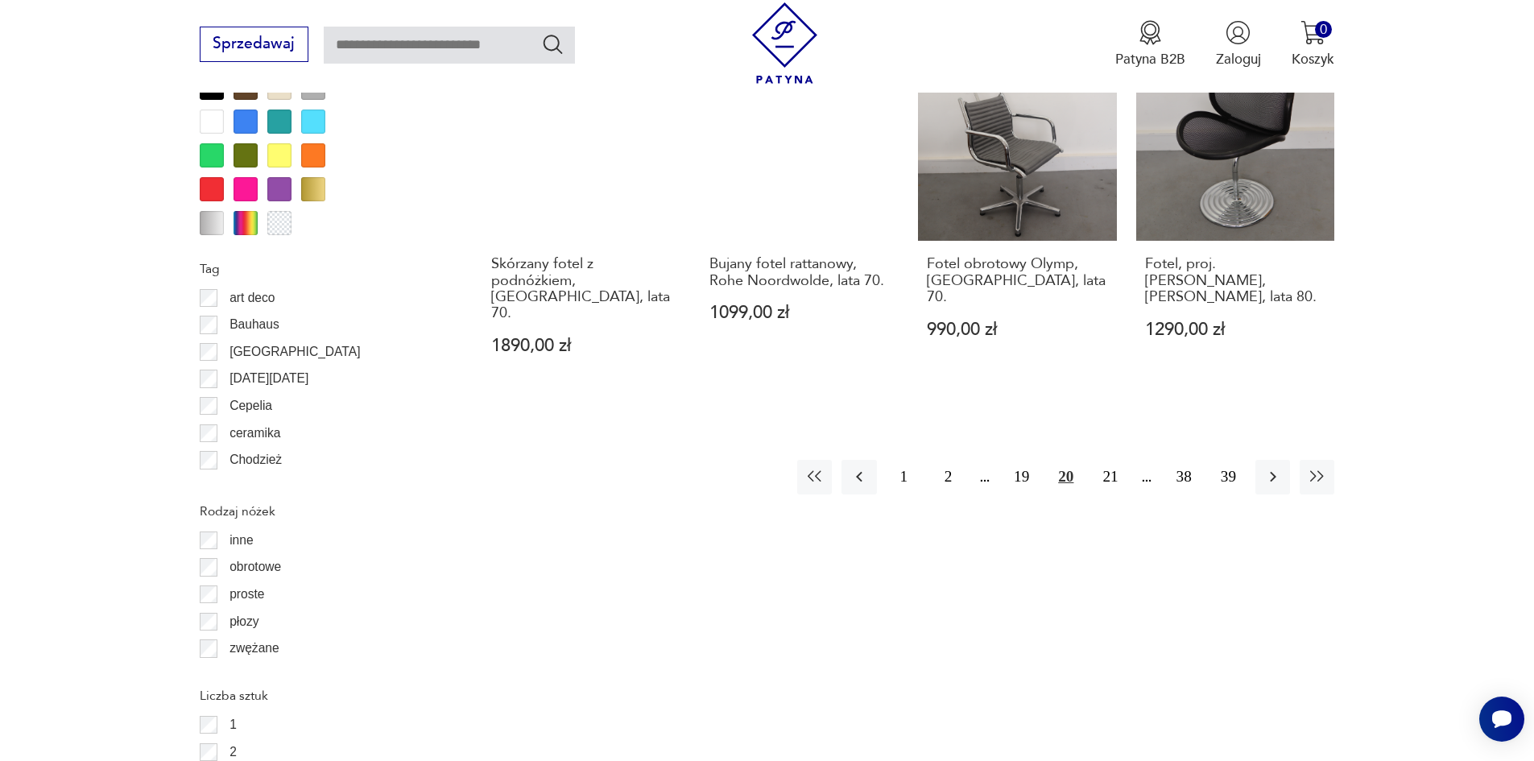
scroll to position [1905, 0]
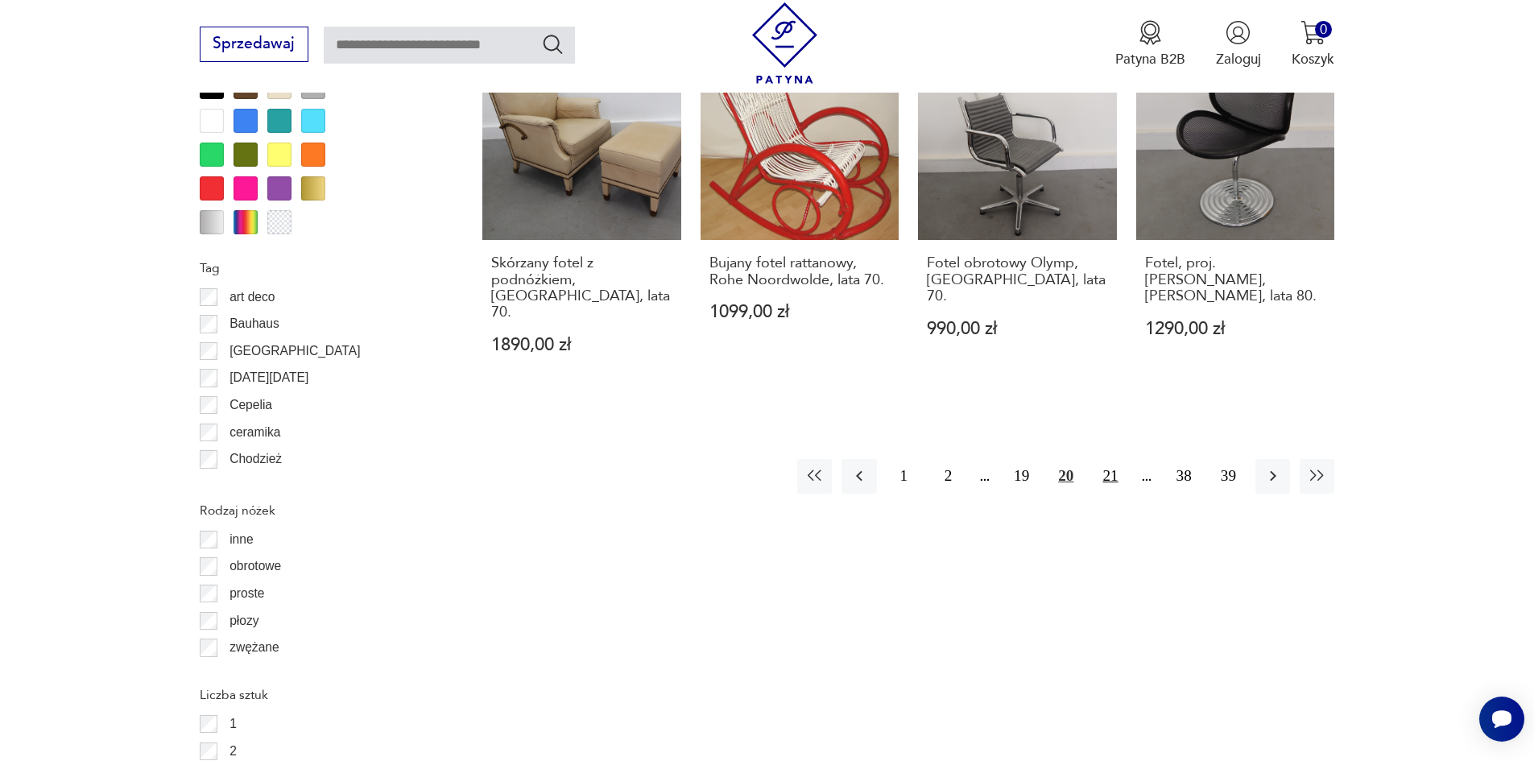
click at [1105, 459] on button "21" at bounding box center [1110, 476] width 35 height 35
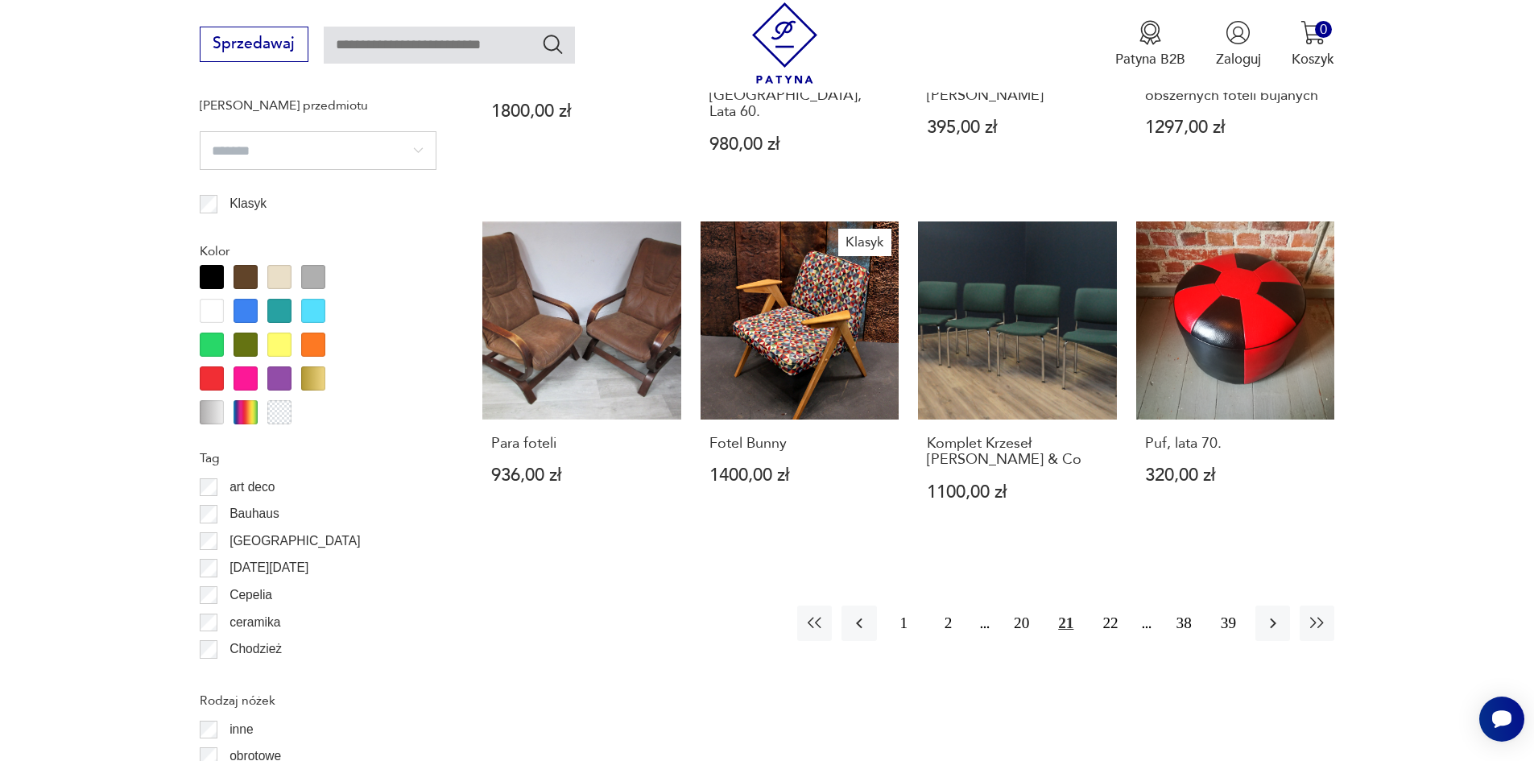
scroll to position [1744, 0]
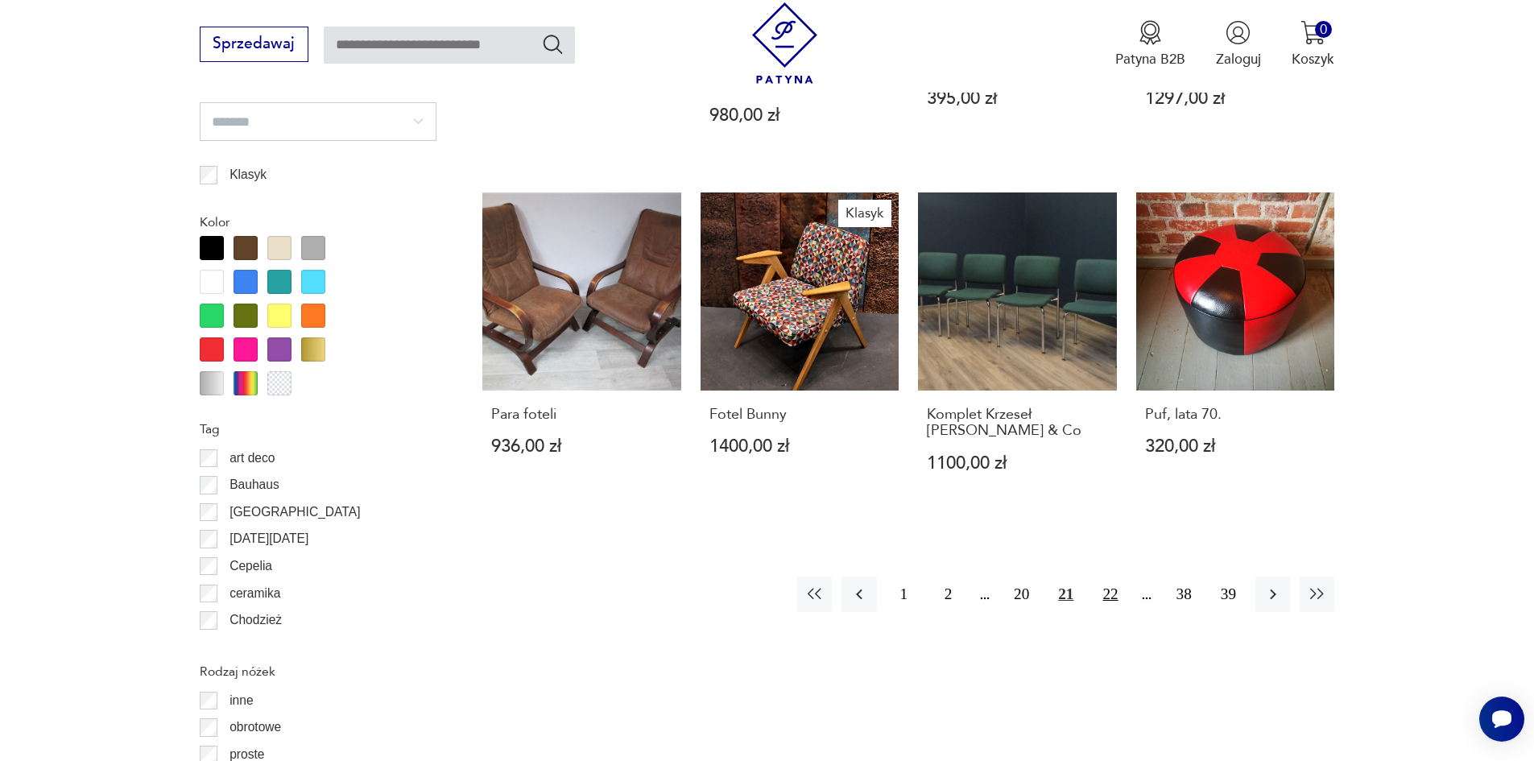
click at [1111, 581] on button "22" at bounding box center [1110, 593] width 35 height 35
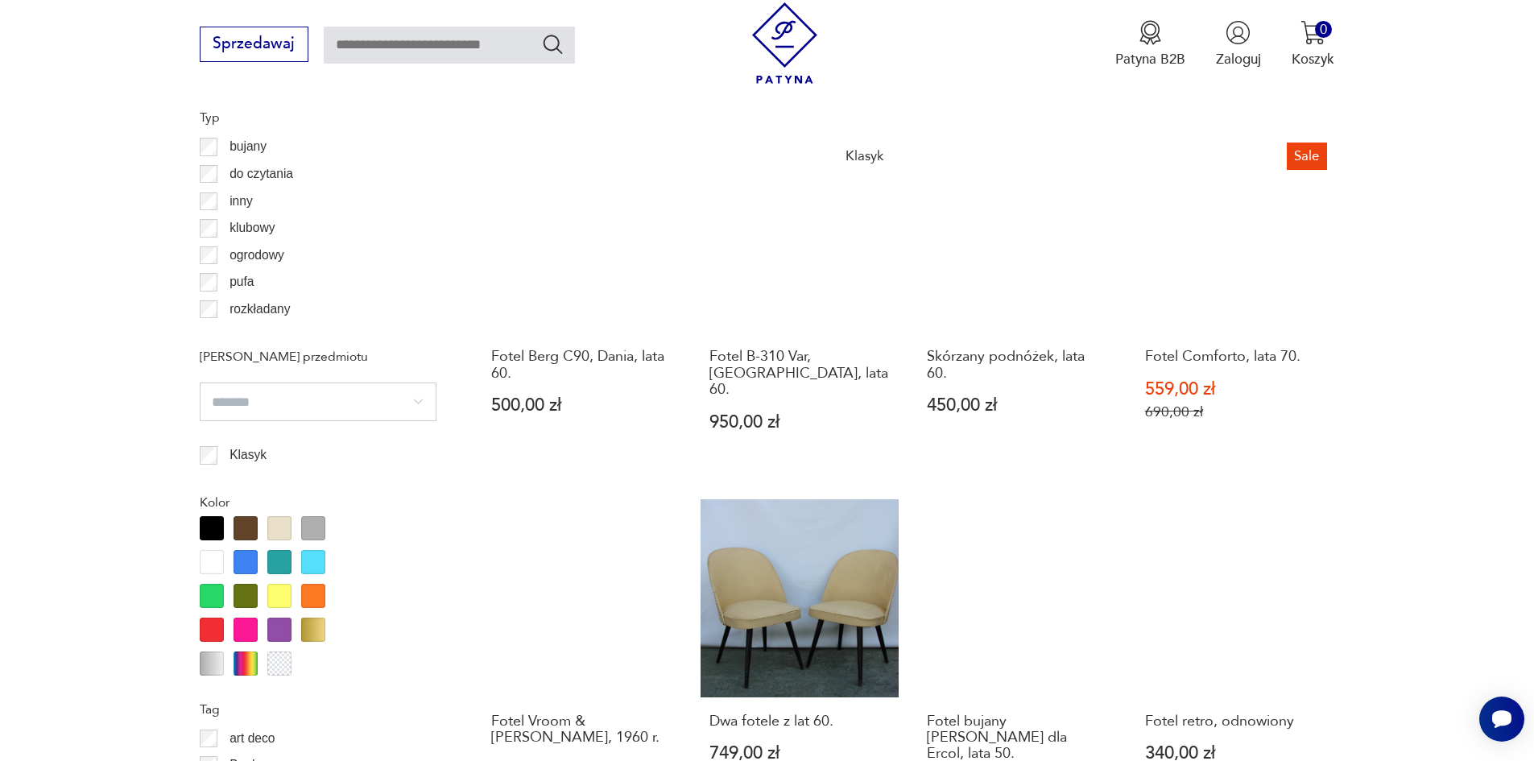
scroll to position [1744, 0]
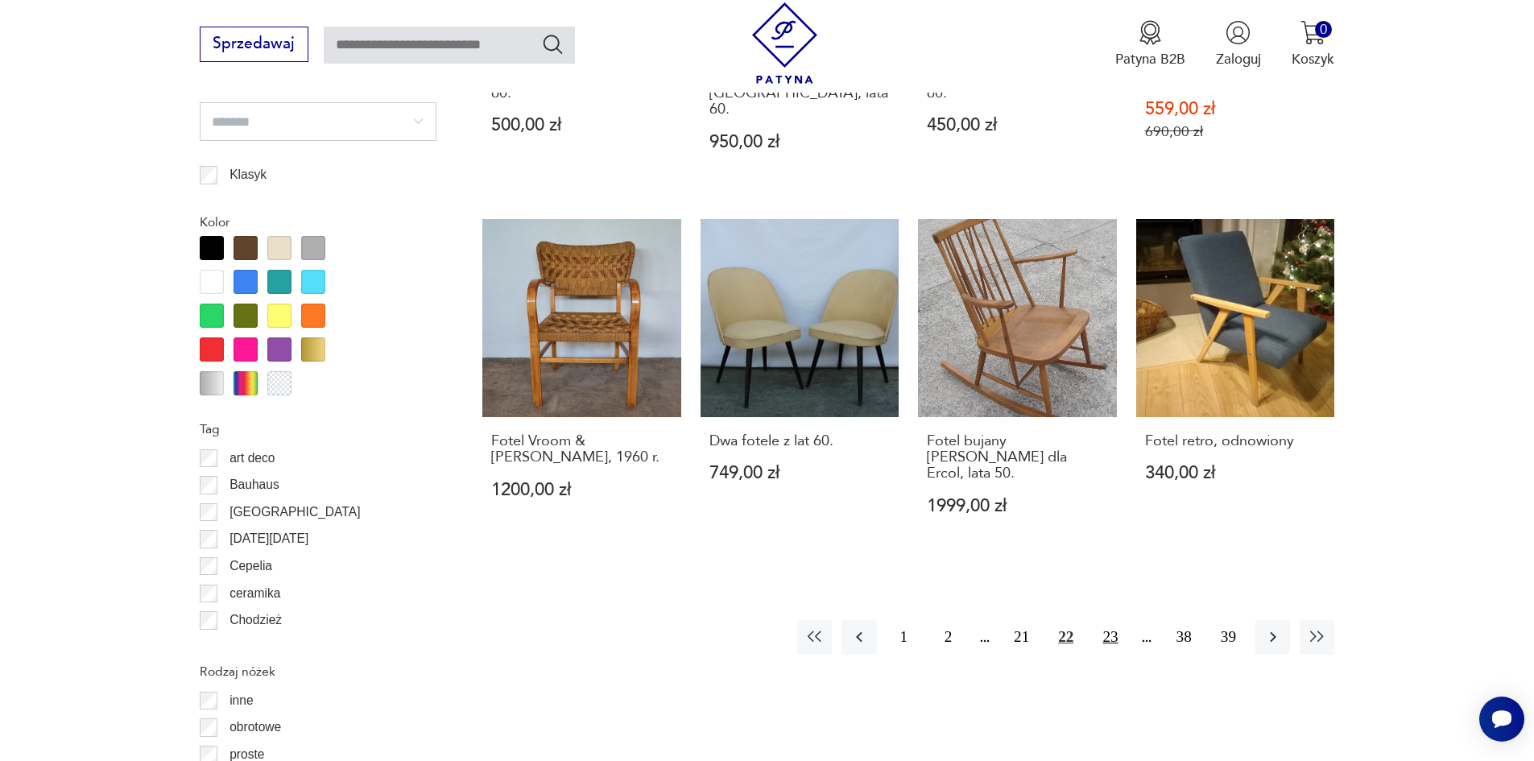
click at [1106, 620] on button "23" at bounding box center [1110, 637] width 35 height 35
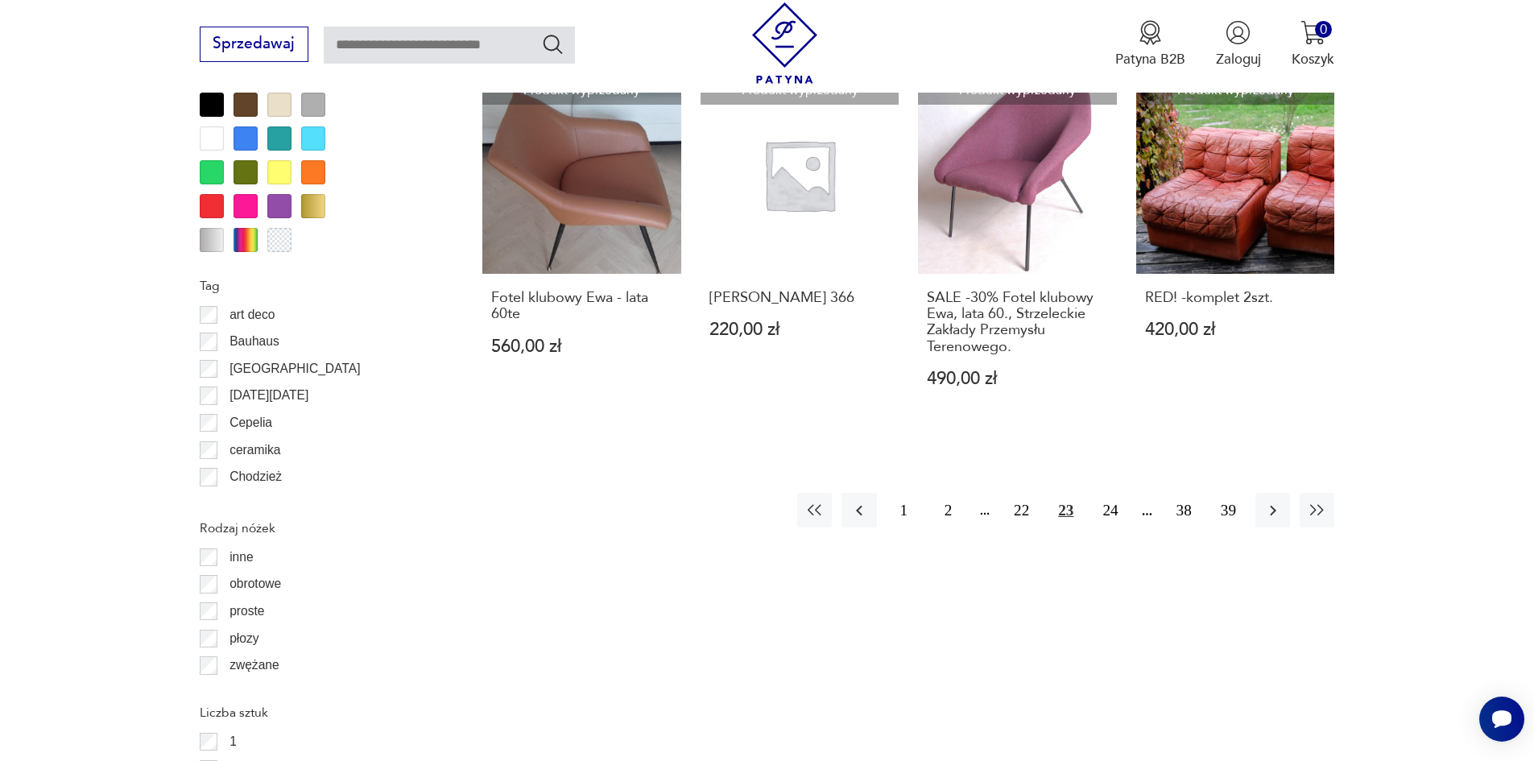
scroll to position [1905, 0]
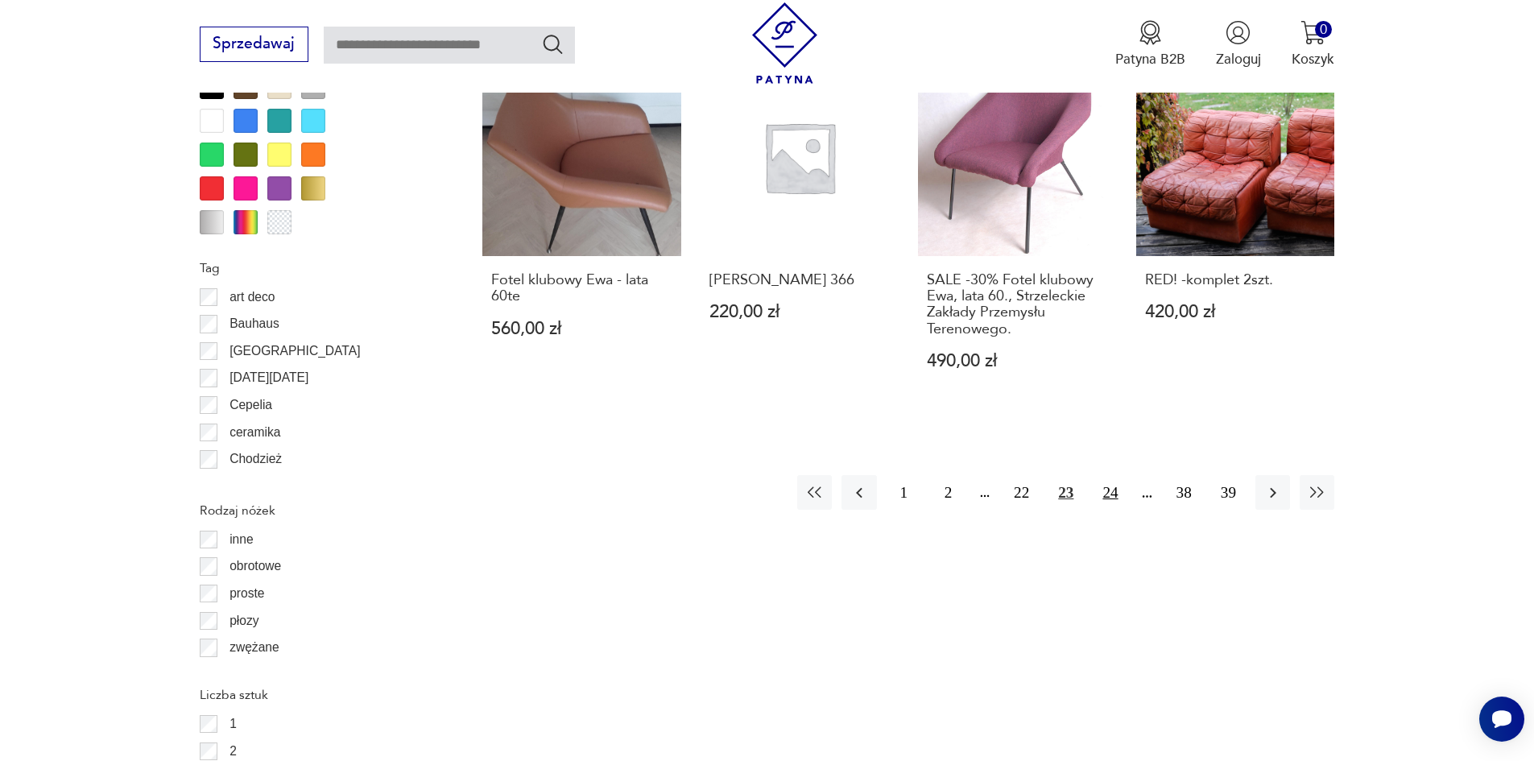
click at [1113, 481] on button "24" at bounding box center [1110, 492] width 35 height 35
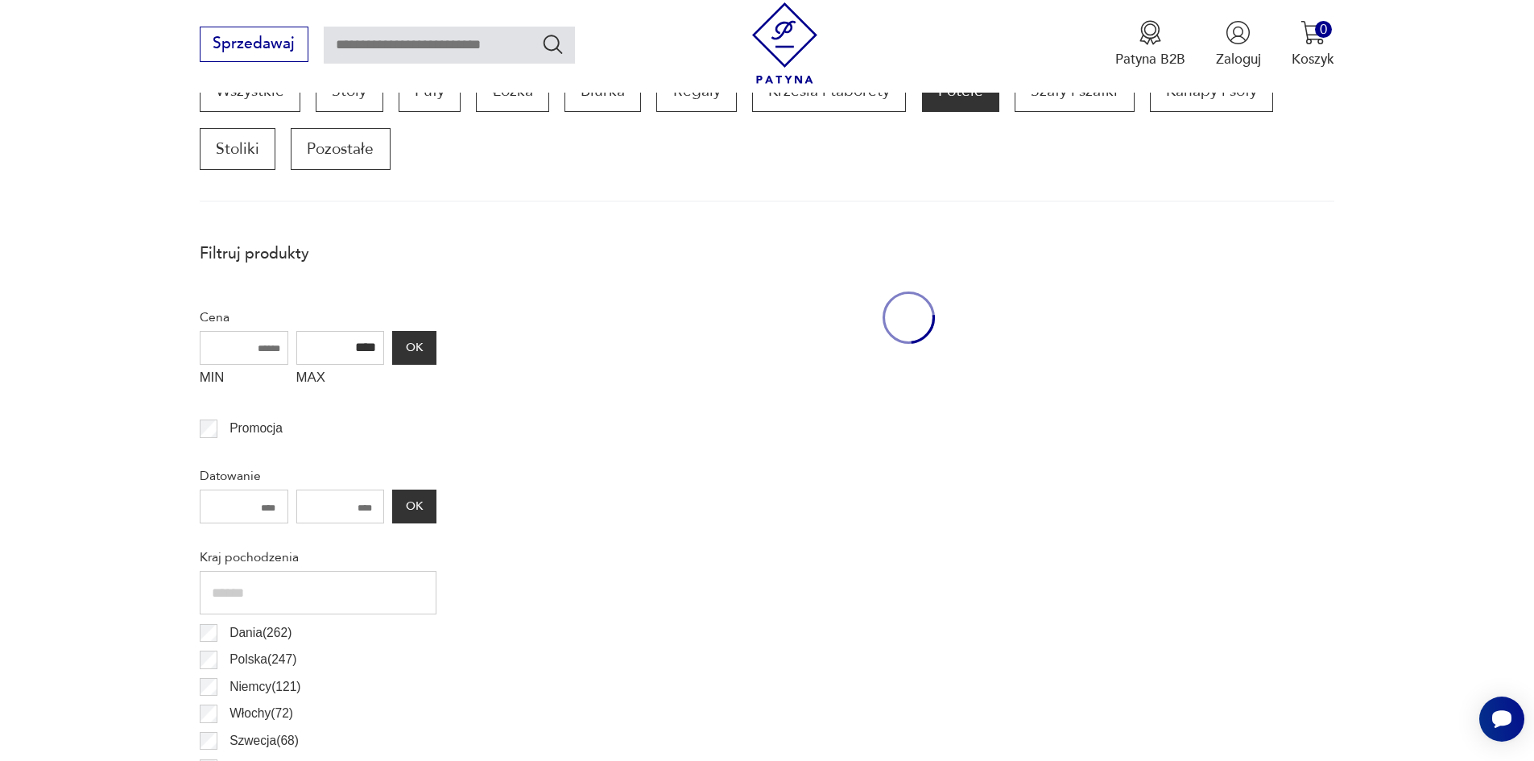
scroll to position [536, 0]
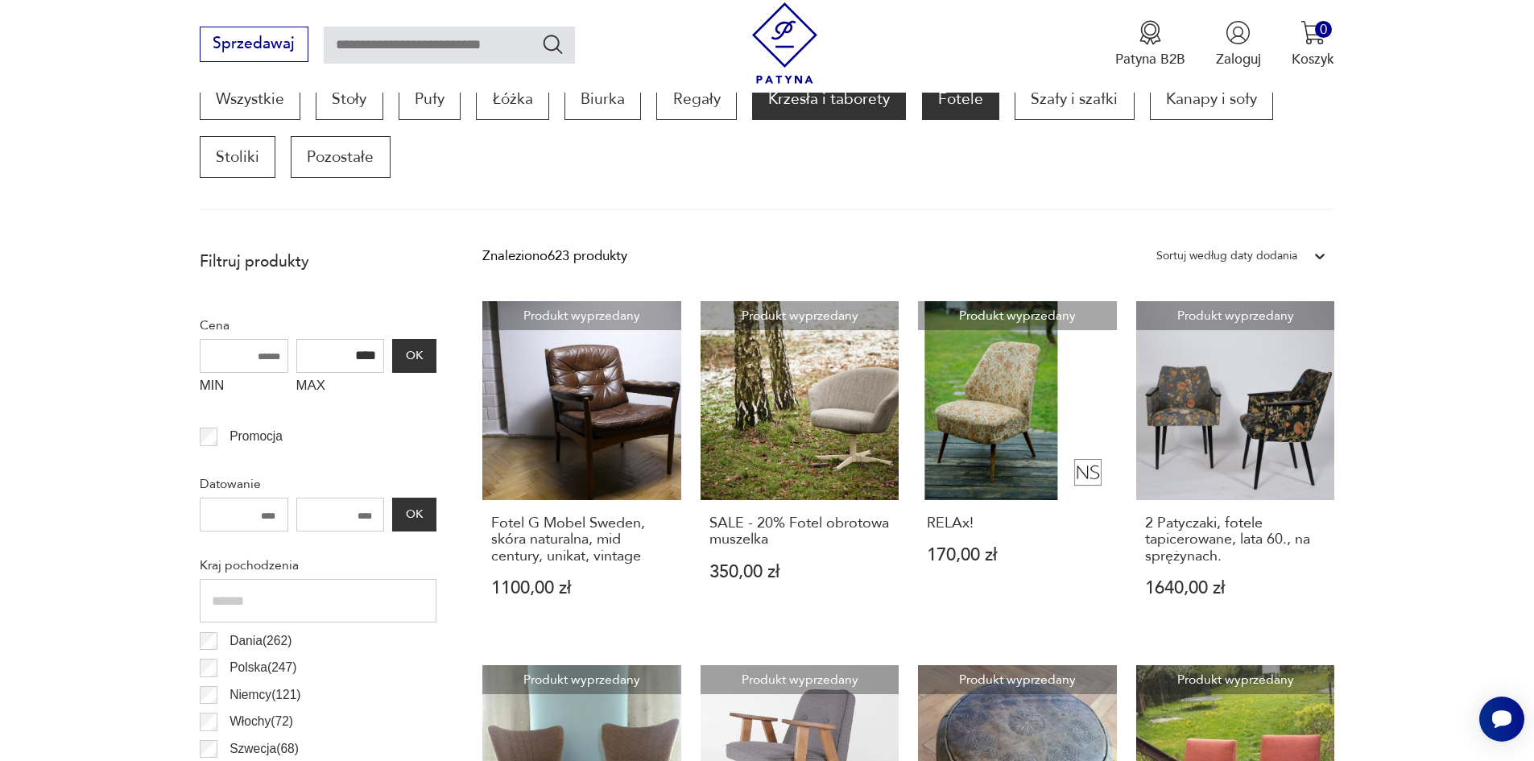
click at [815, 111] on p "Krzesła i taborety" at bounding box center [829, 99] width 154 height 42
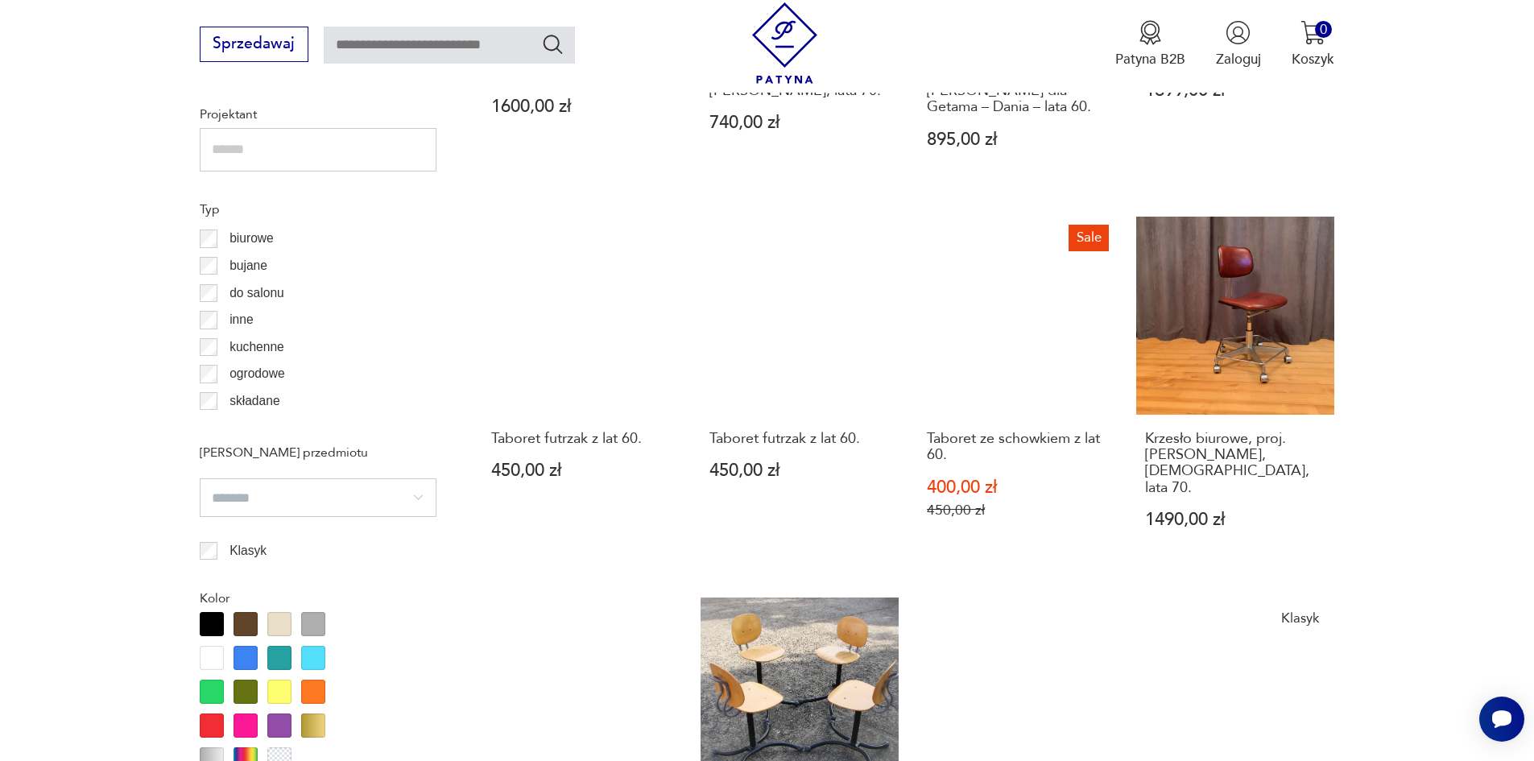
scroll to position [1663, 0]
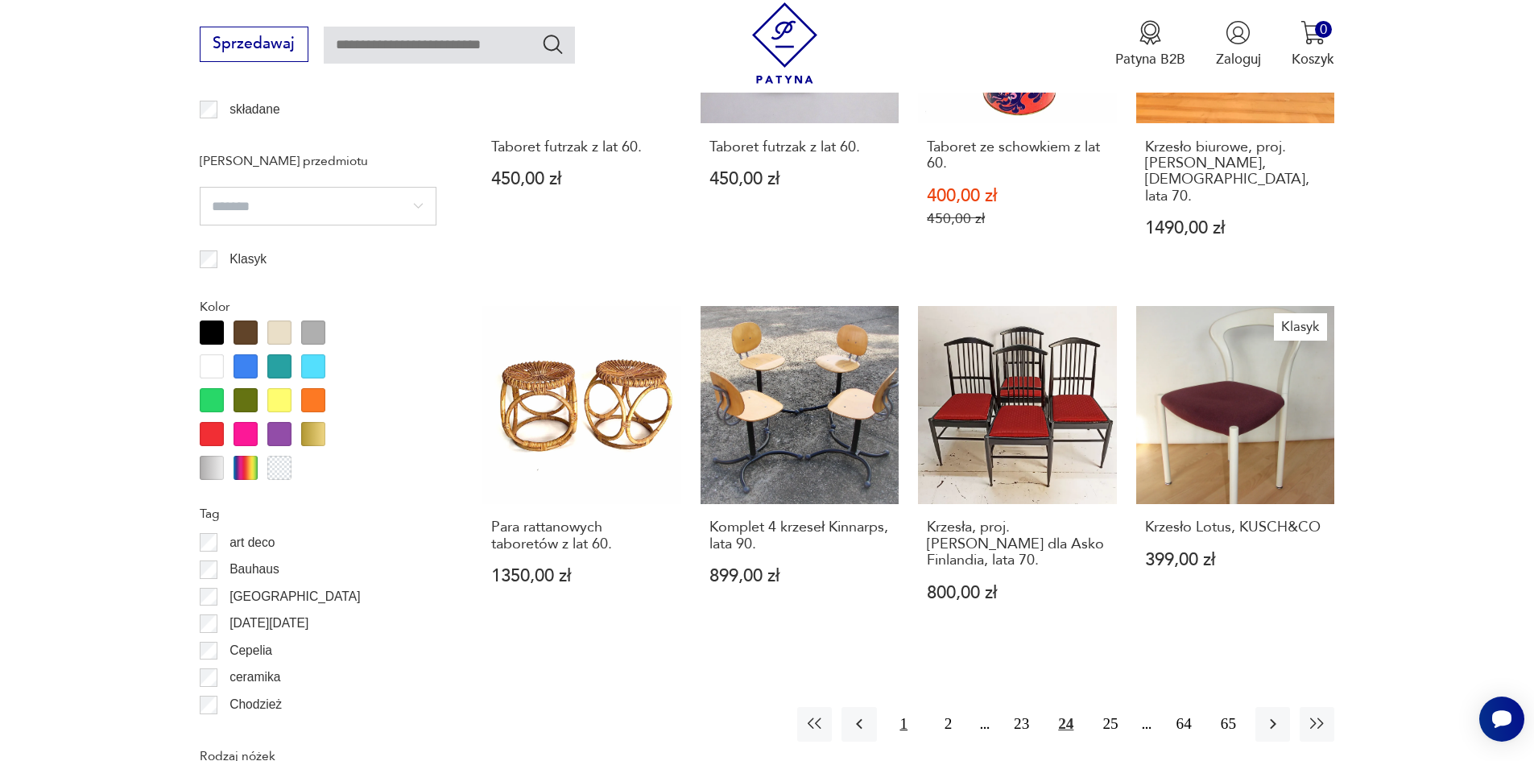
click at [901, 714] on button "1" at bounding box center [903, 724] width 35 height 35
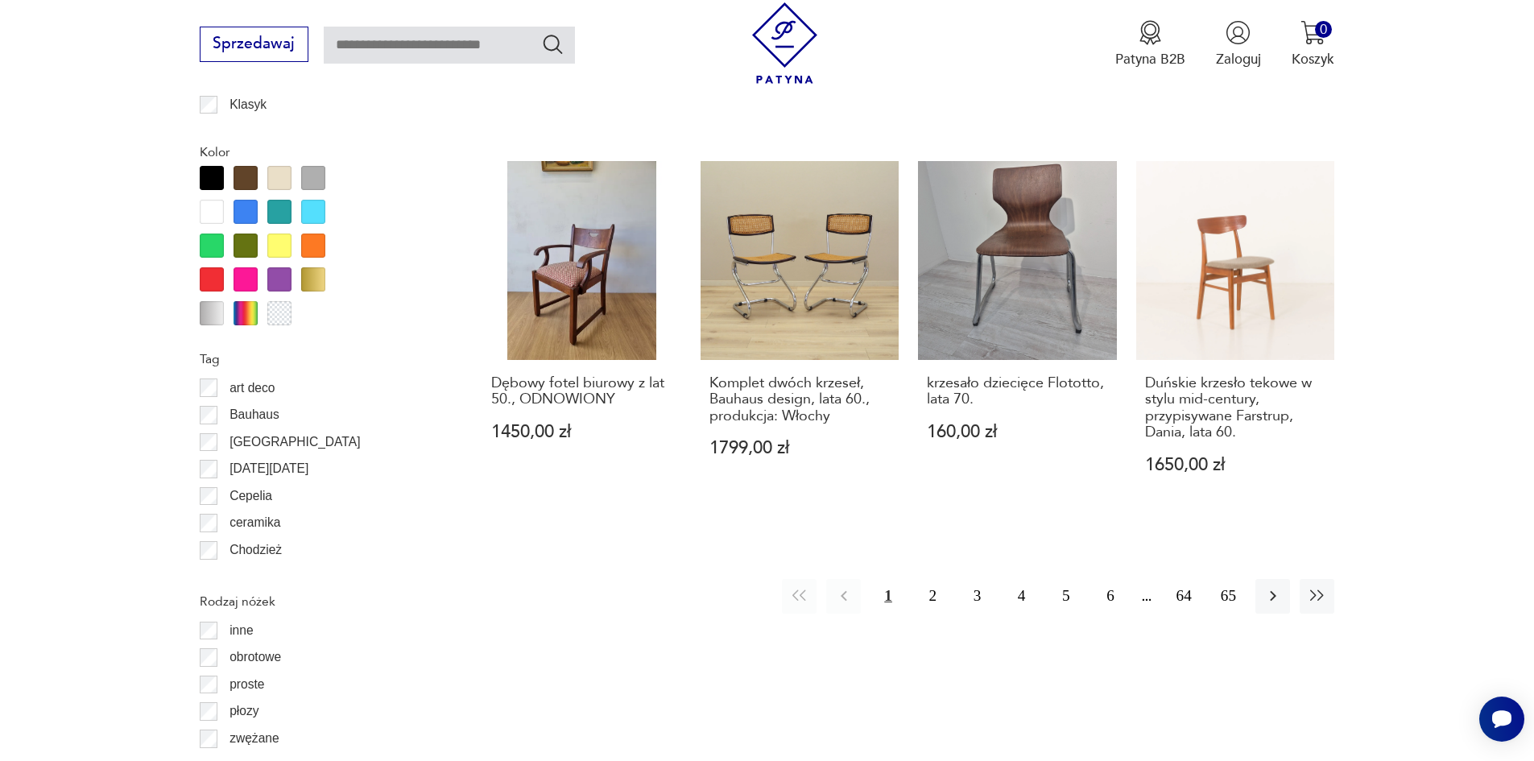
scroll to position [1824, 0]
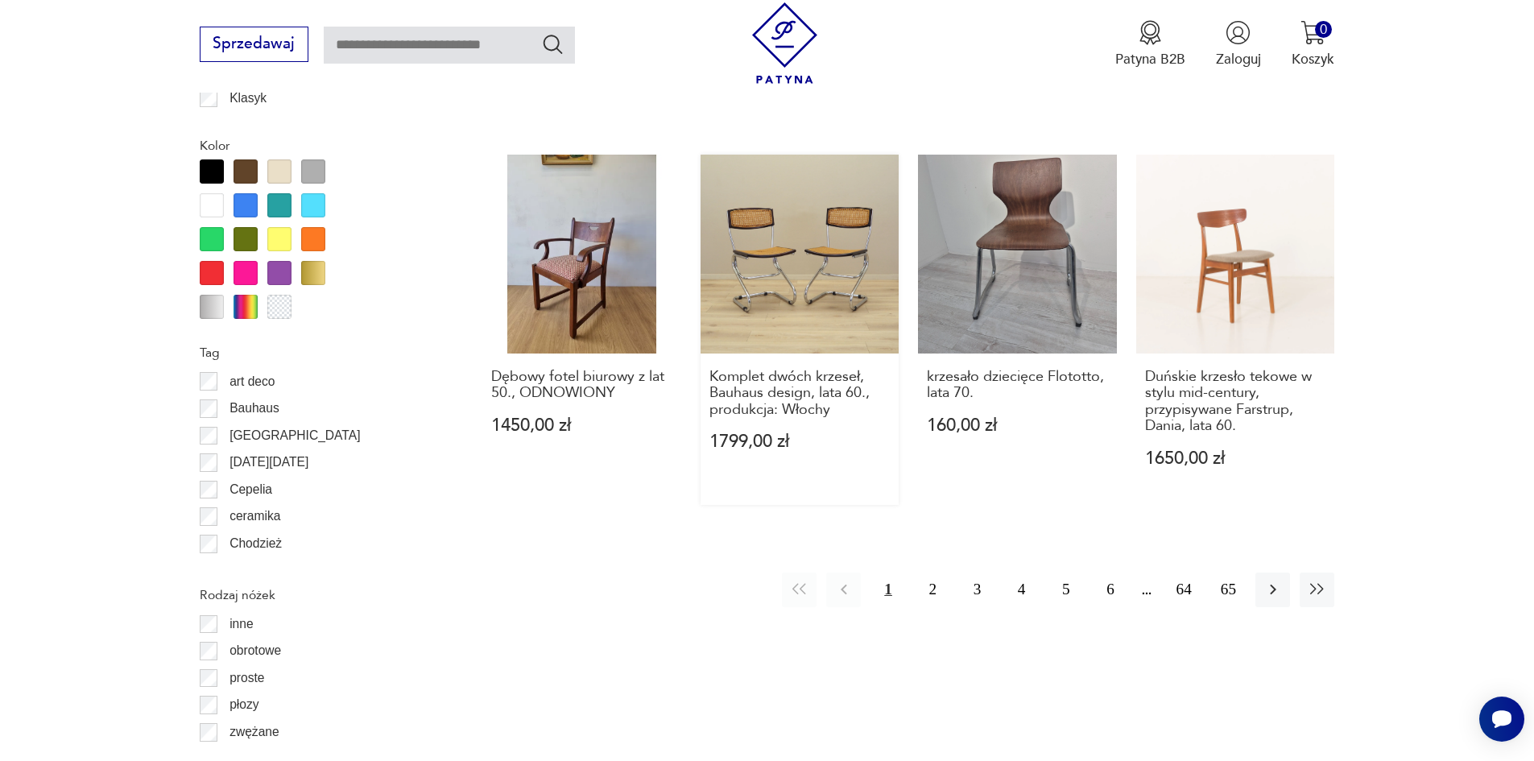
click at [774, 256] on link "Komplet dwóch krzeseł, Bauhaus design, lata 60., produkcja: Włochy 1799,00 zł" at bounding box center [799, 329] width 199 height 349
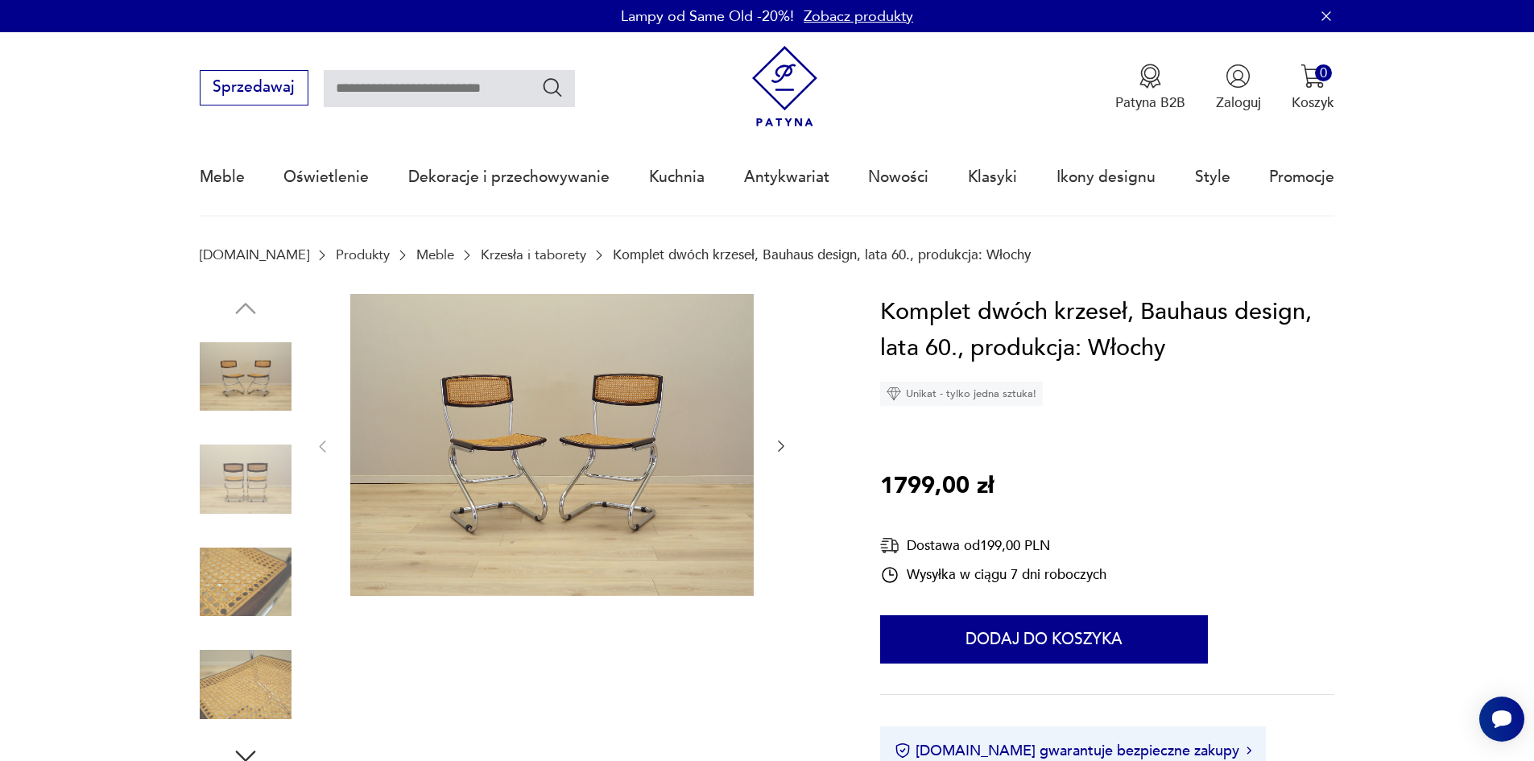
click at [785, 443] on icon "button" at bounding box center [781, 446] width 16 height 16
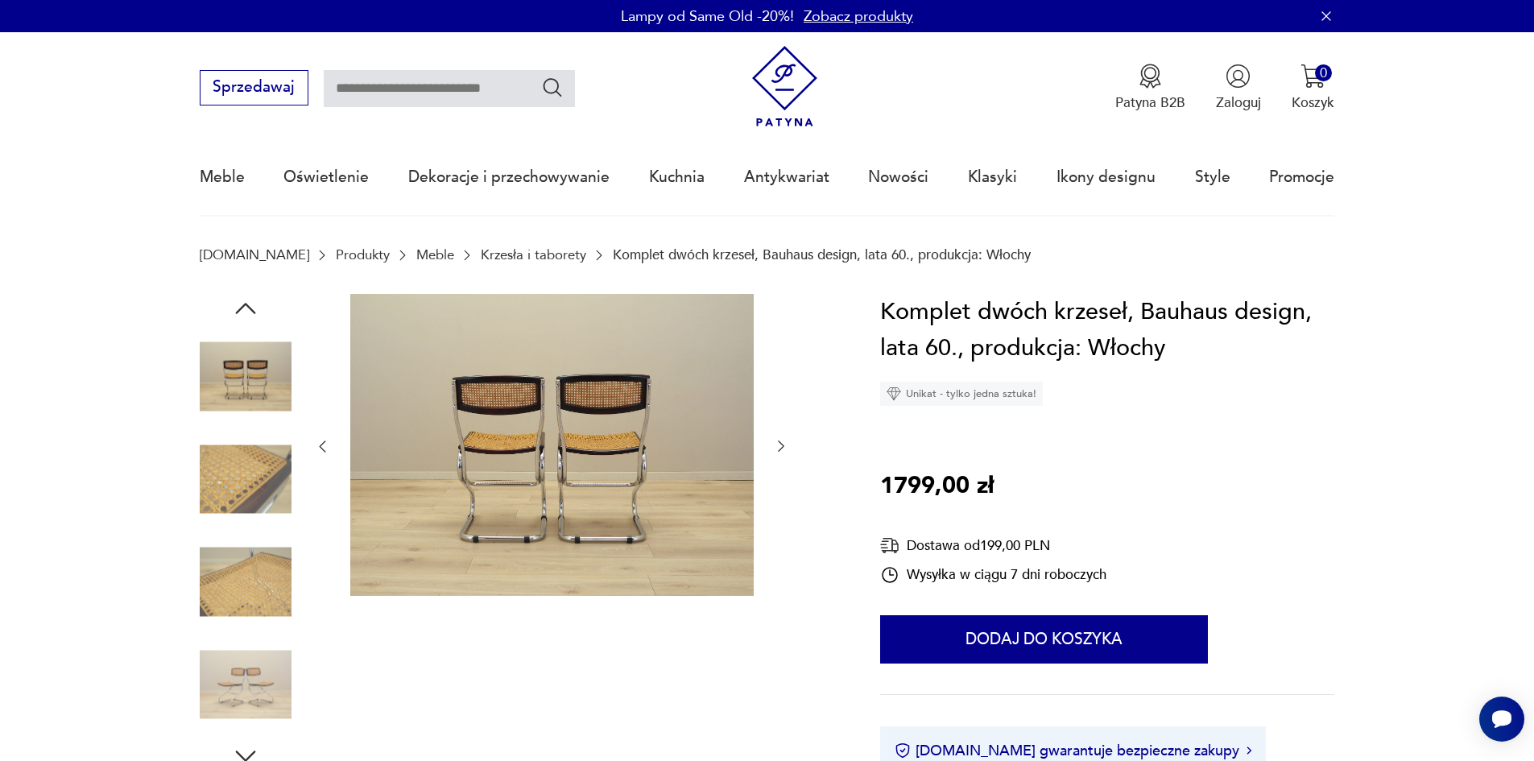
click at [785, 443] on icon "button" at bounding box center [781, 446] width 16 height 16
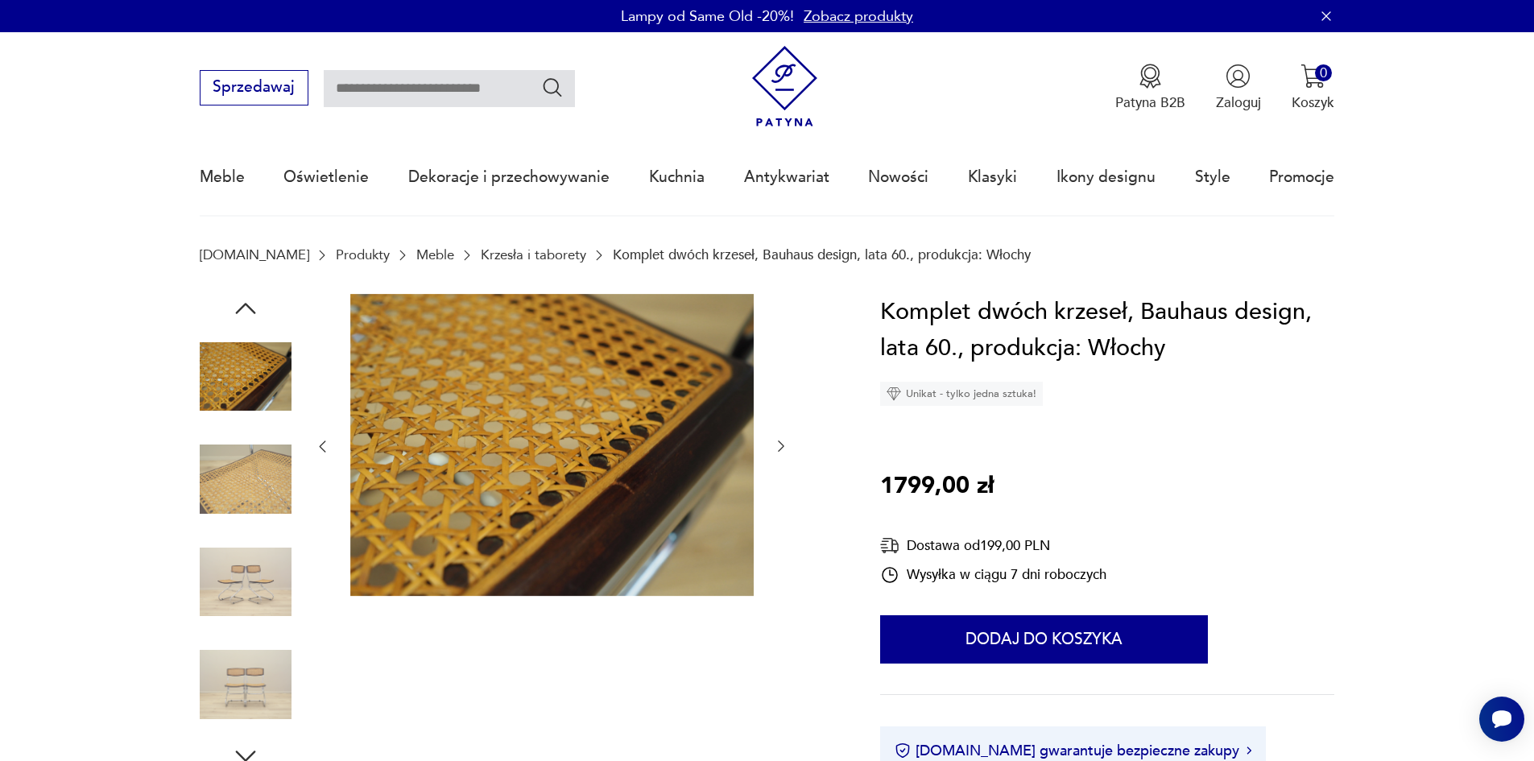
click at [785, 443] on icon "button" at bounding box center [781, 446] width 16 height 16
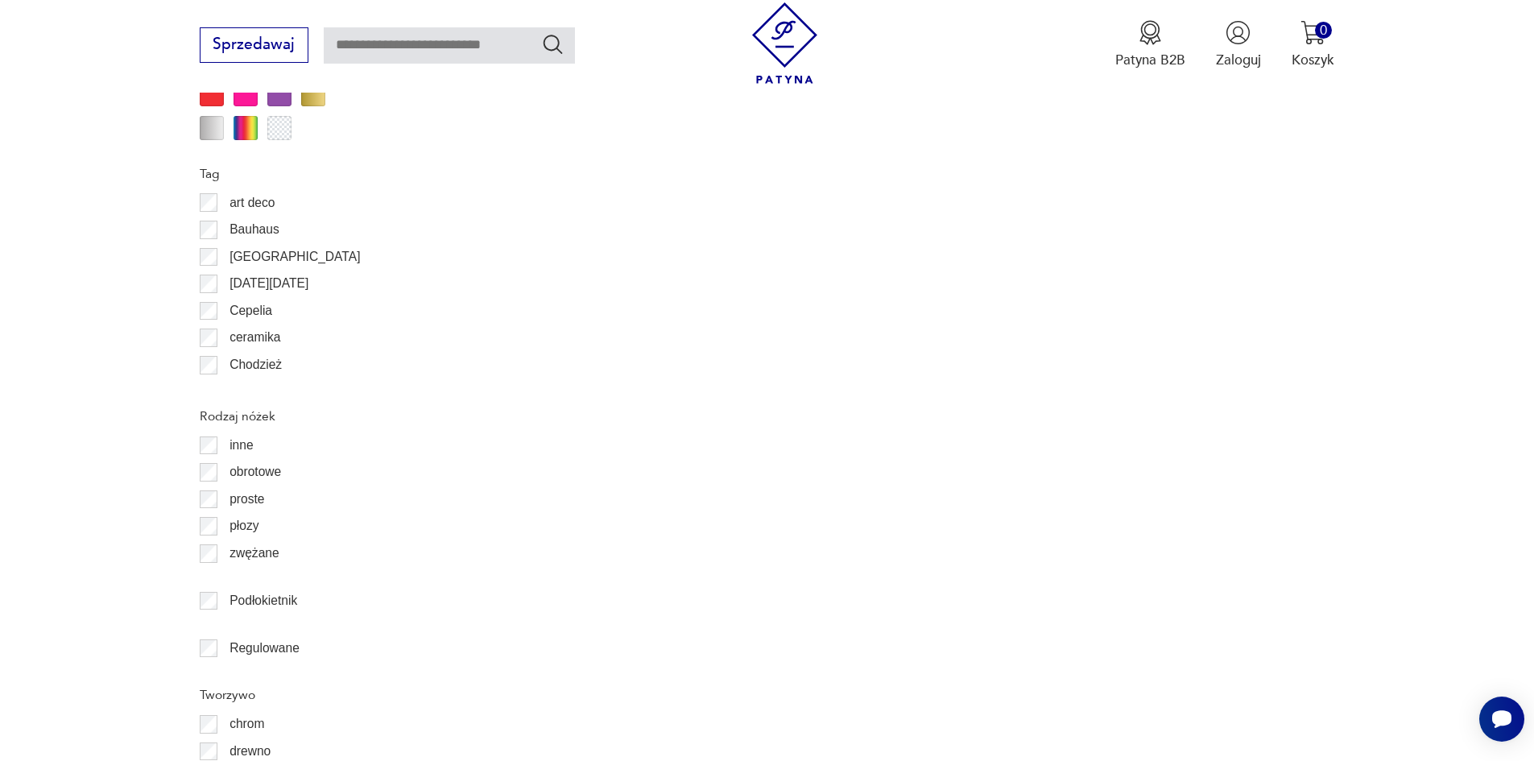
scroll to position [1944, 0]
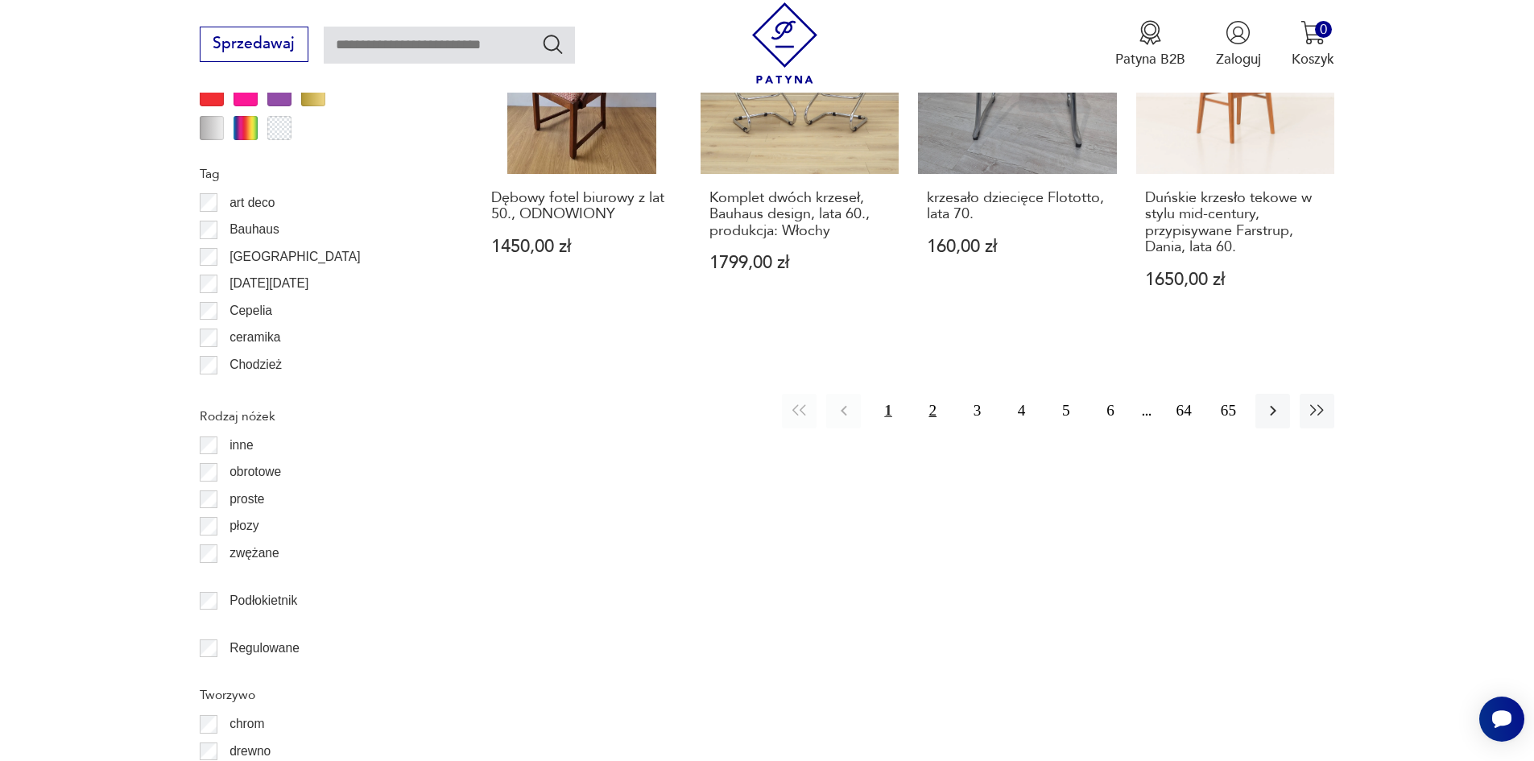
click at [933, 395] on button "2" at bounding box center [932, 411] width 35 height 35
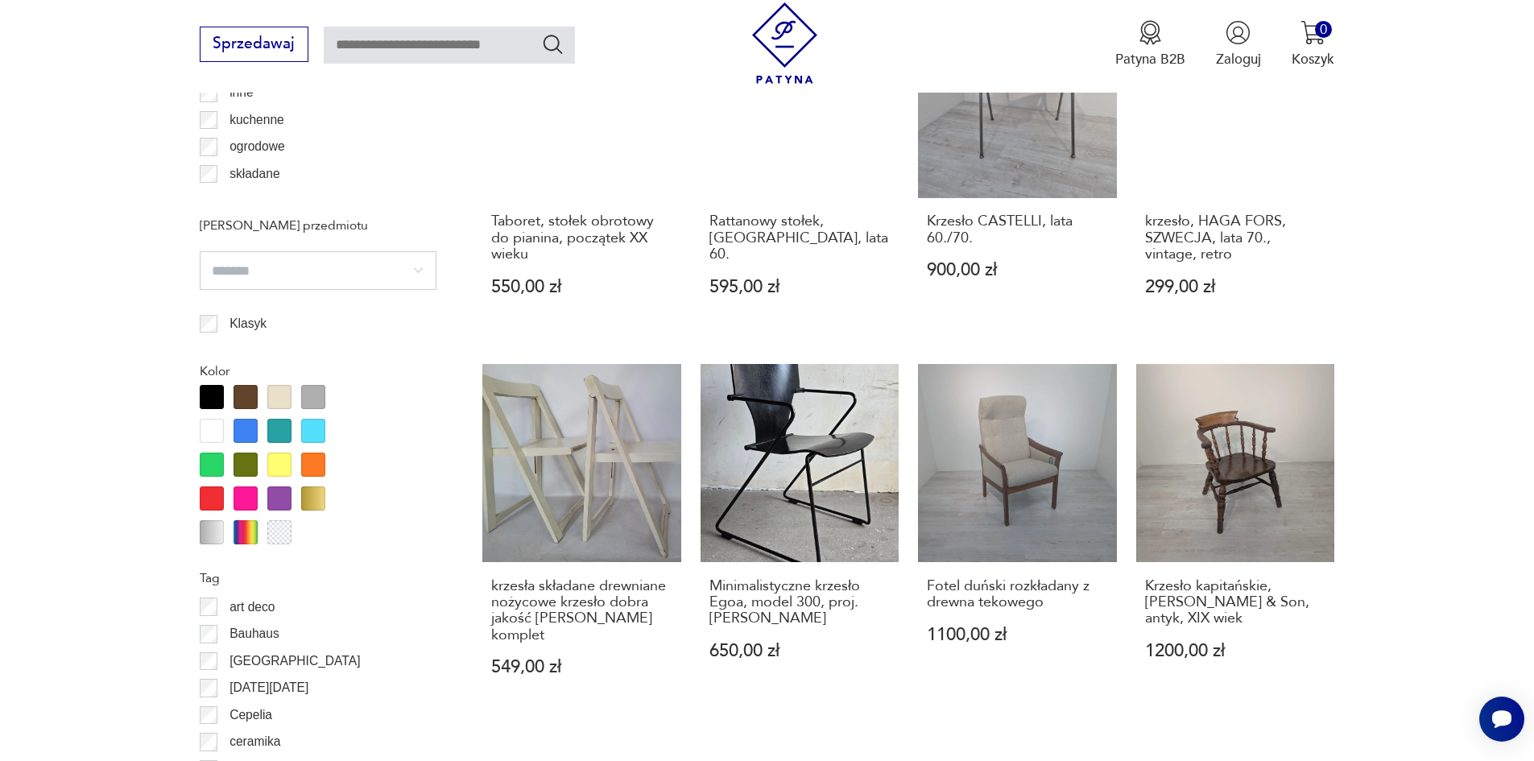
scroll to position [1905, 0]
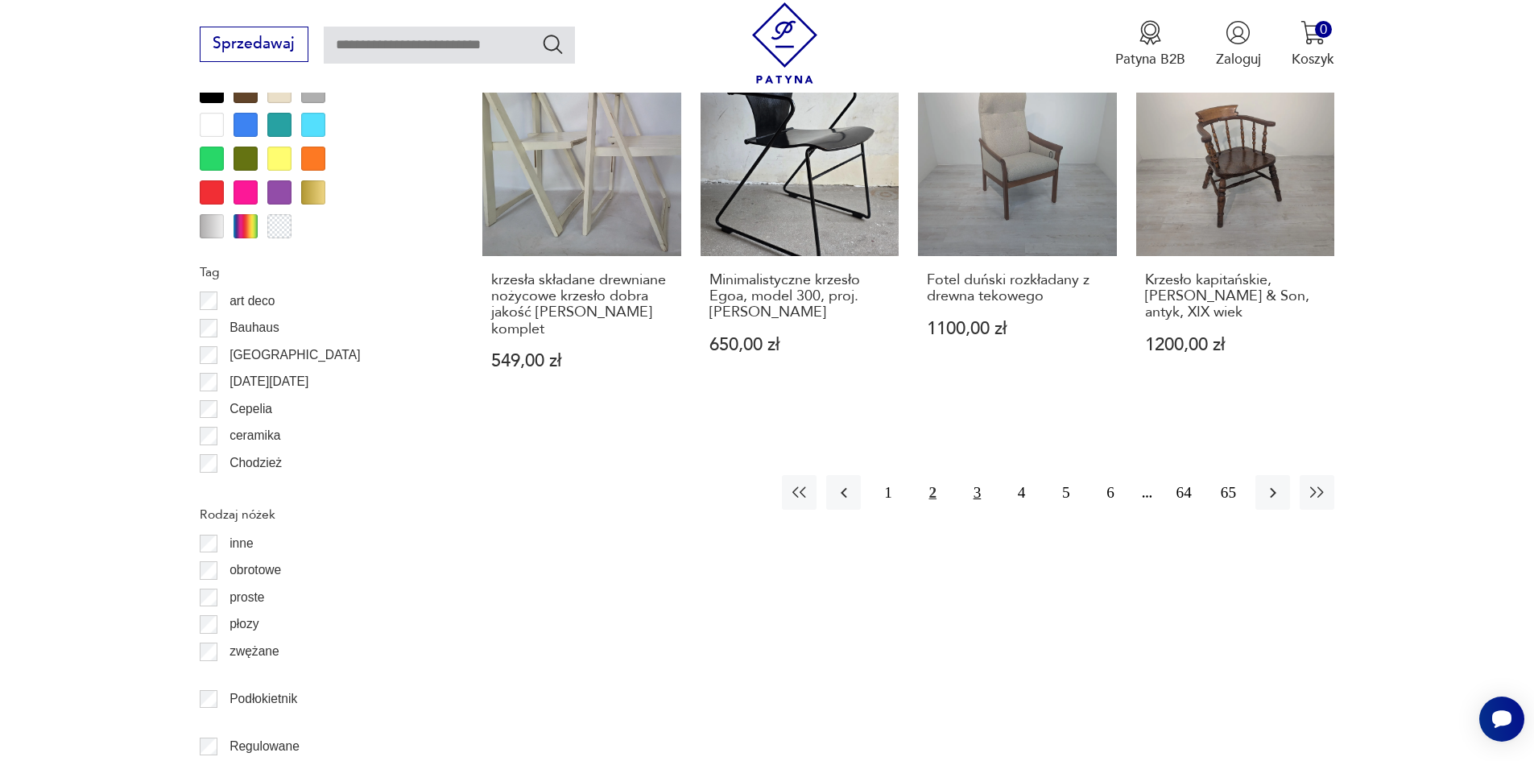
click at [978, 475] on button "3" at bounding box center [977, 492] width 35 height 35
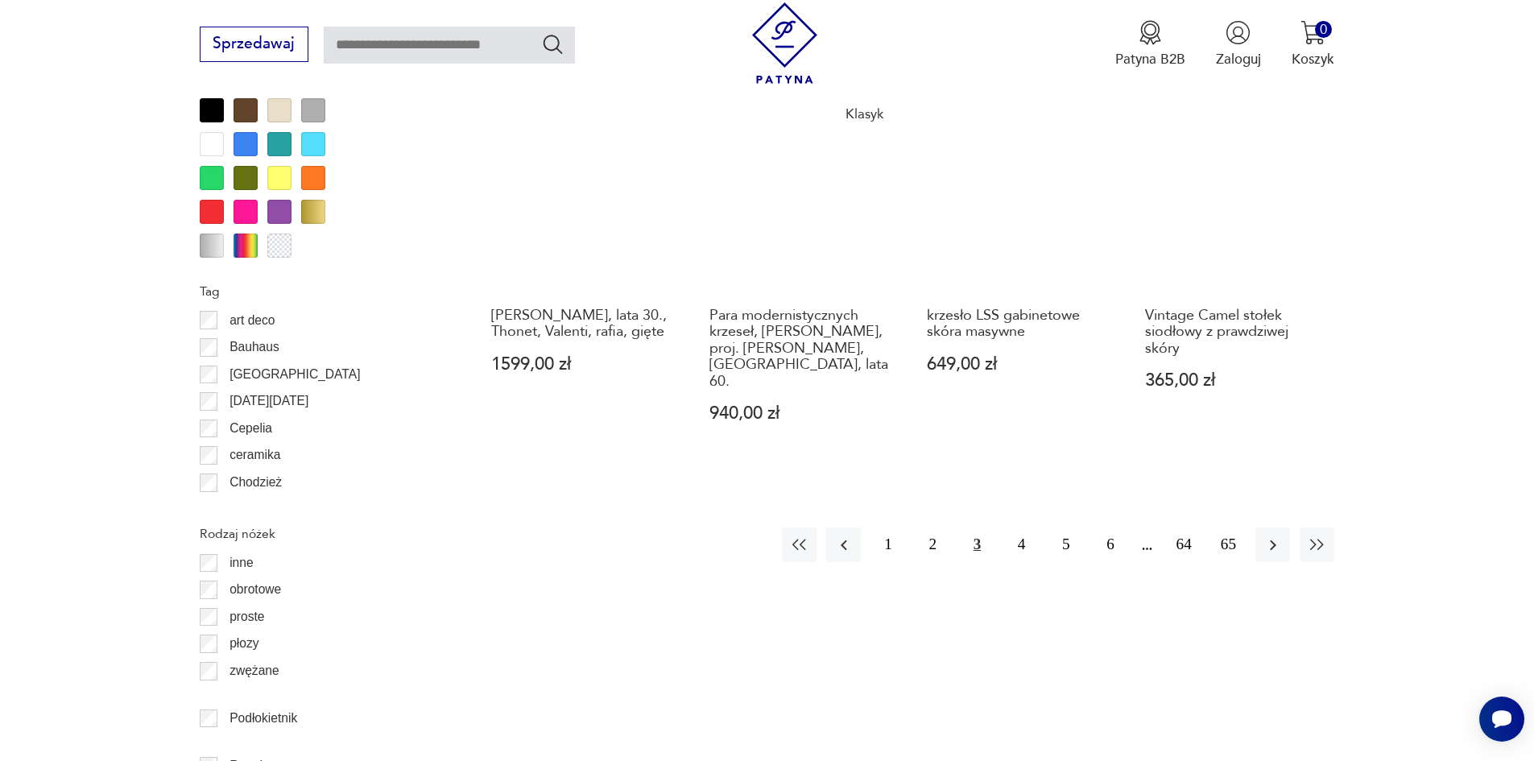
scroll to position [1985, 0]
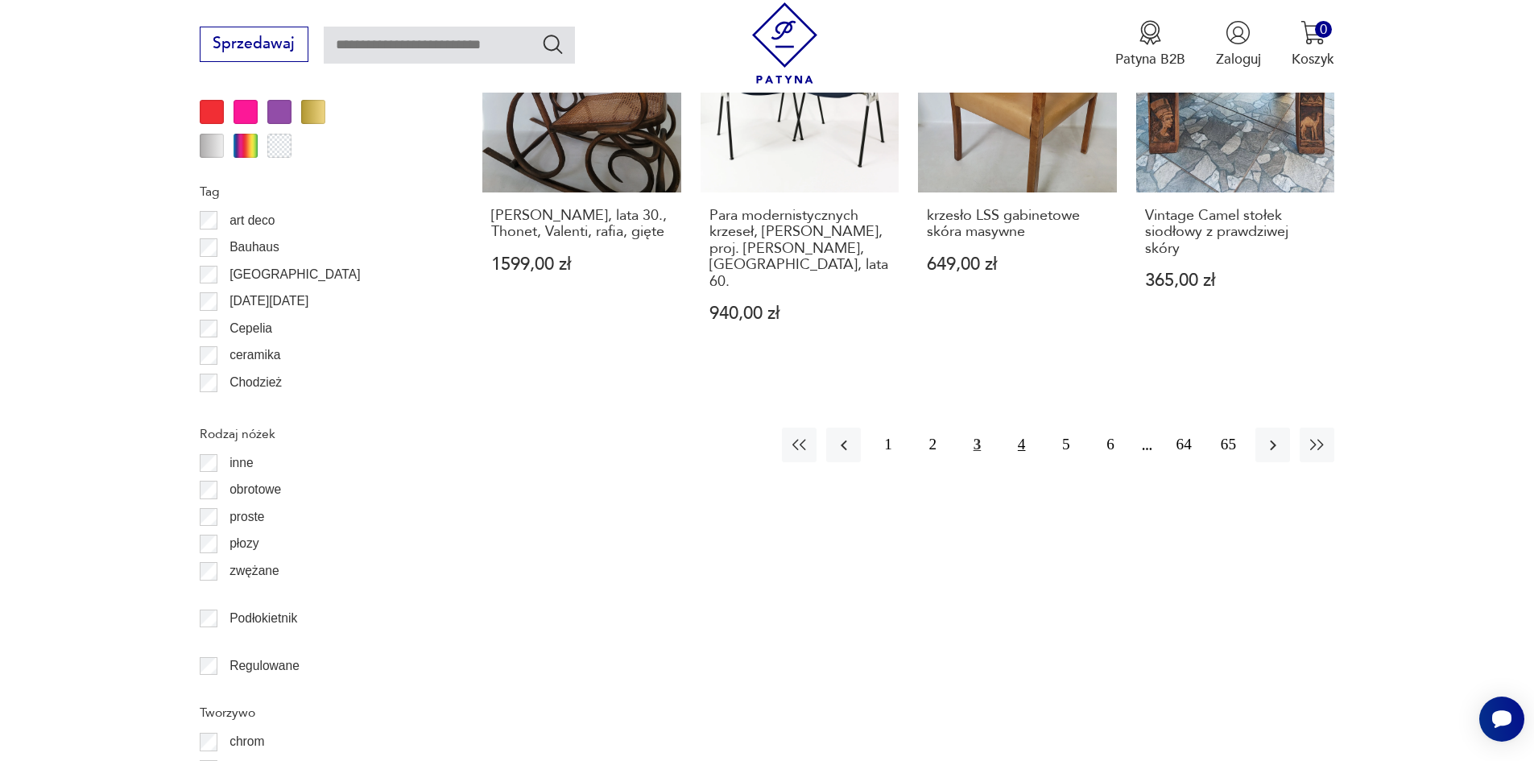
click at [1014, 428] on button "4" at bounding box center [1021, 445] width 35 height 35
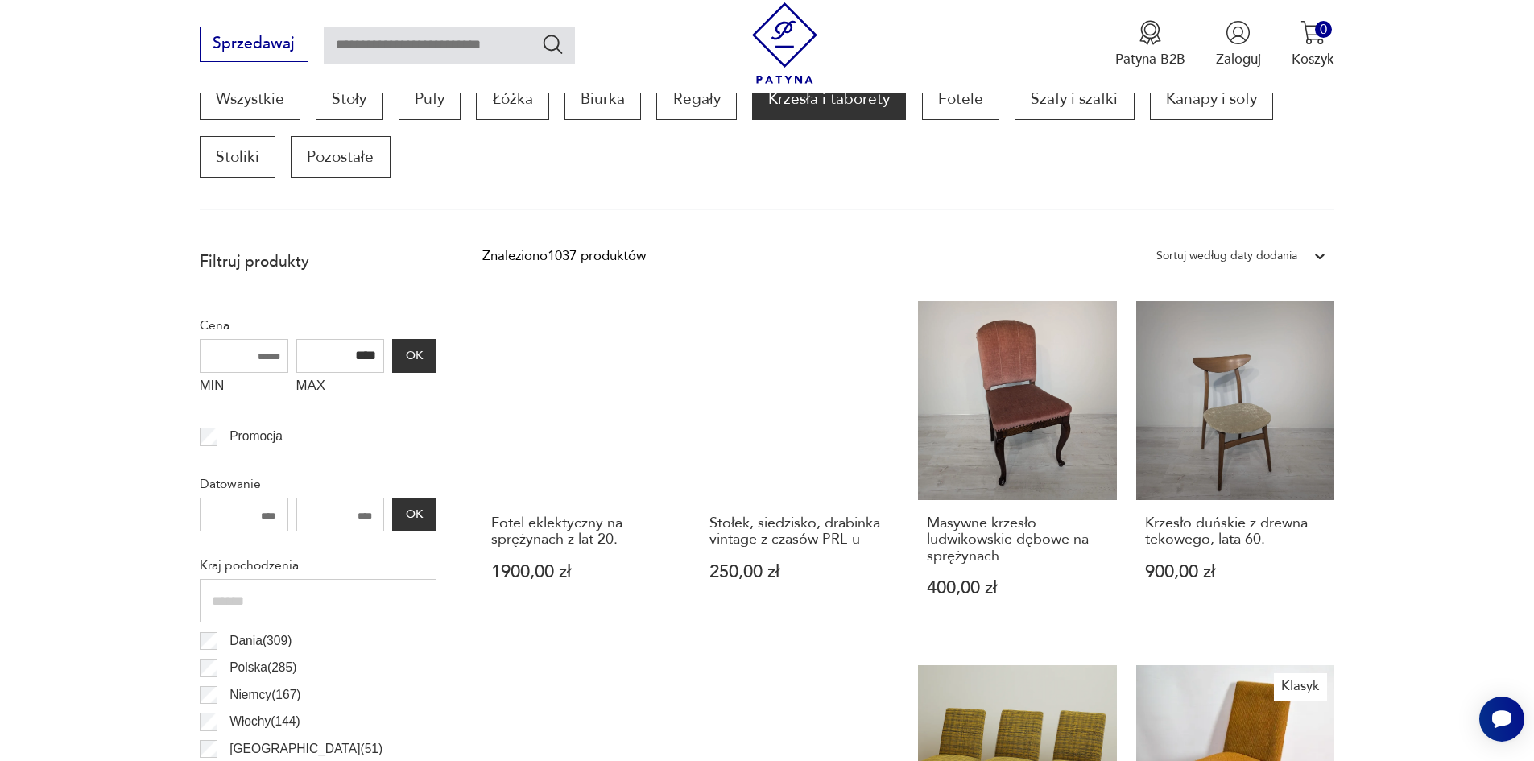
scroll to position [456, 0]
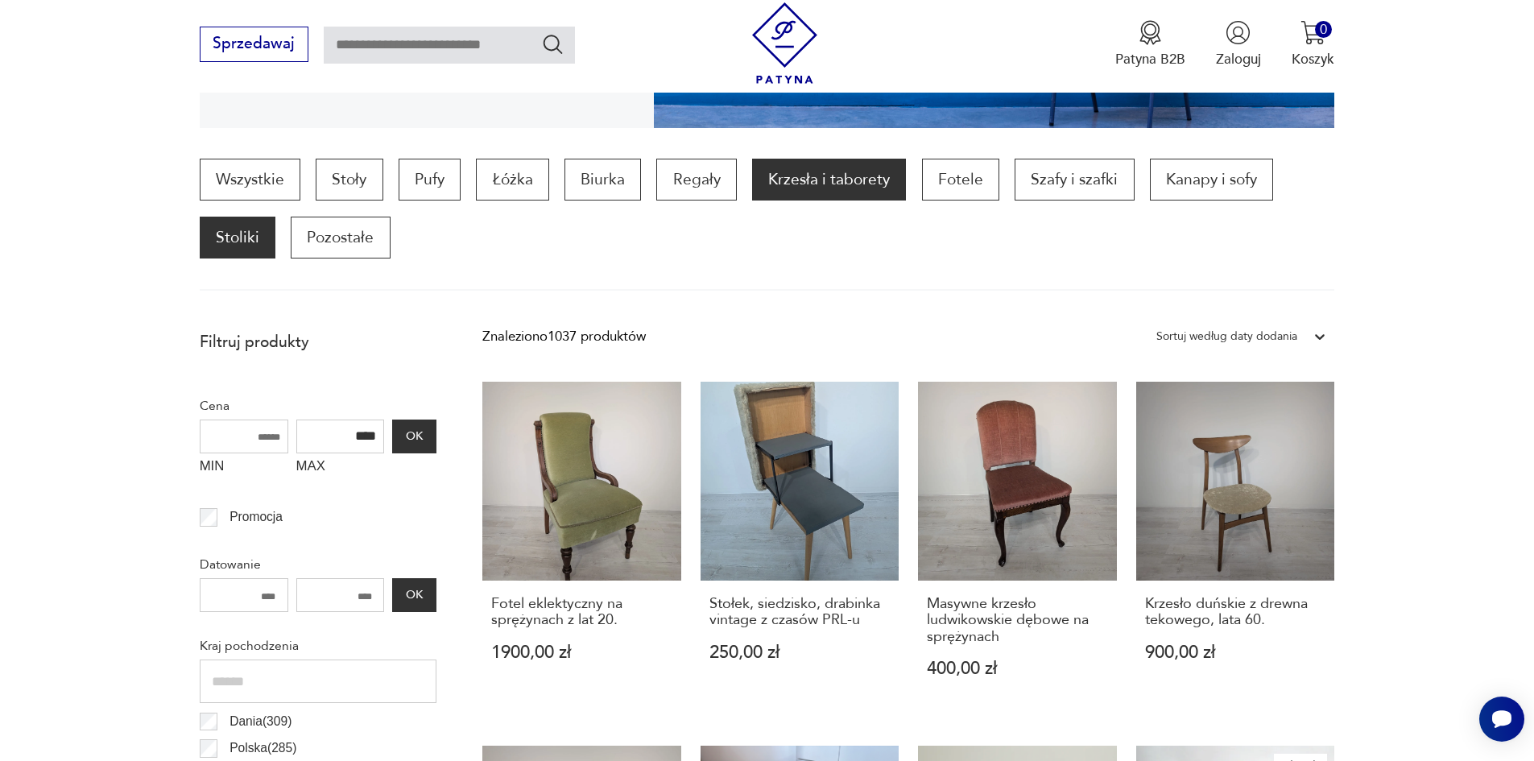
click at [228, 242] on p "Stoliki" at bounding box center [238, 238] width 76 height 42
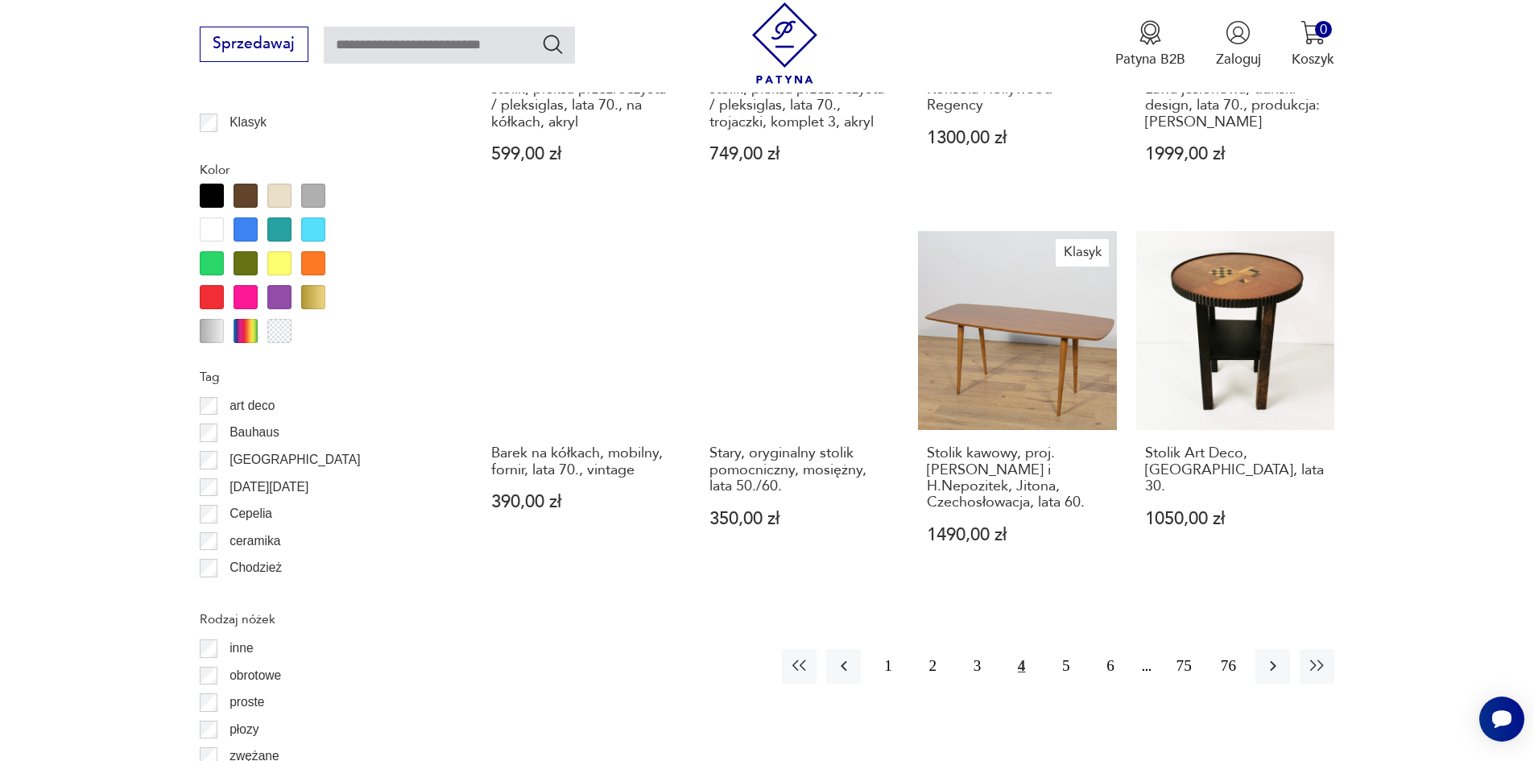
scroll to position [1744, 0]
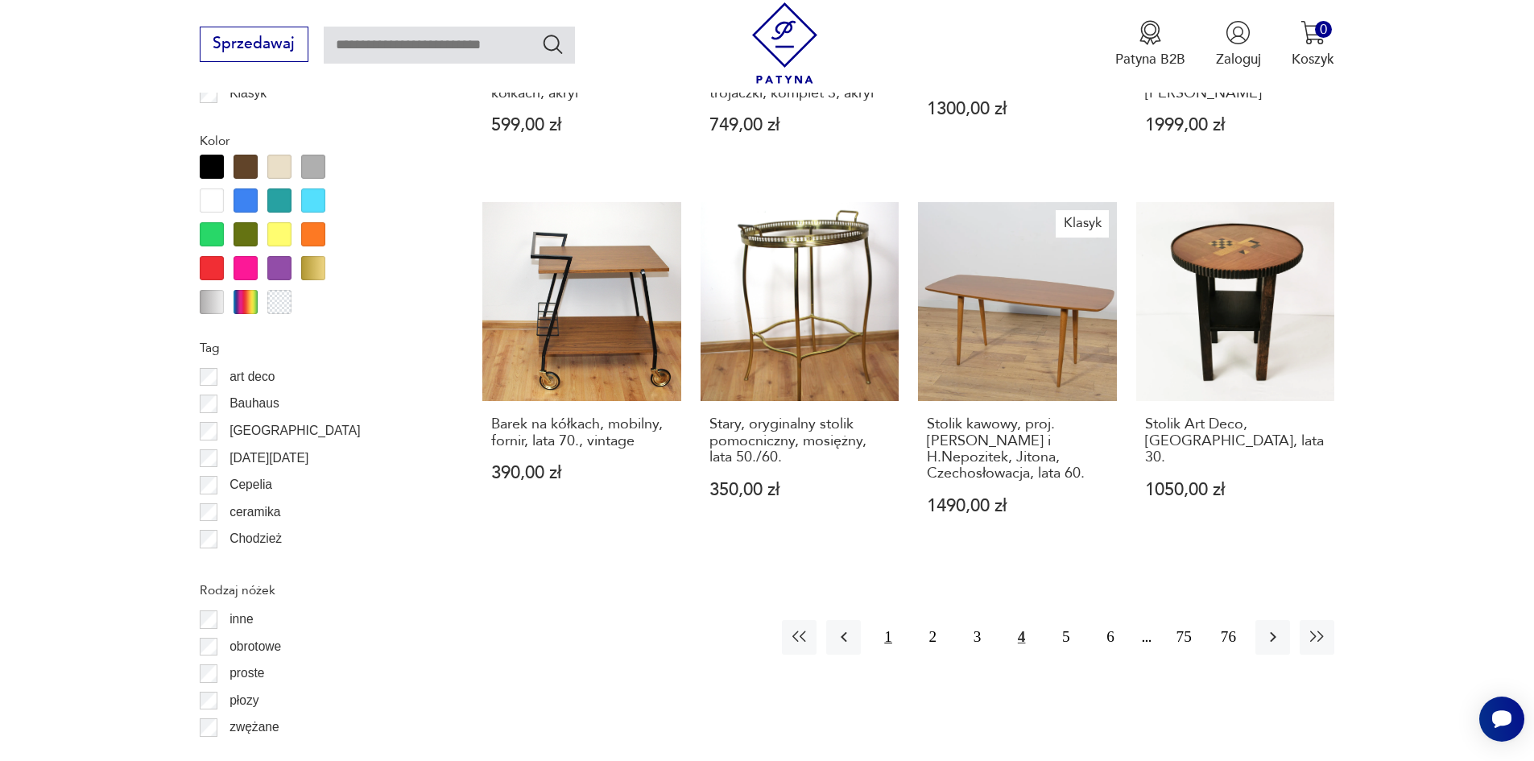
drag, startPoint x: 899, startPoint y: 620, endPoint x: 896, endPoint y: 630, distance: 10.7
click at [897, 620] on button "1" at bounding box center [887, 637] width 35 height 35
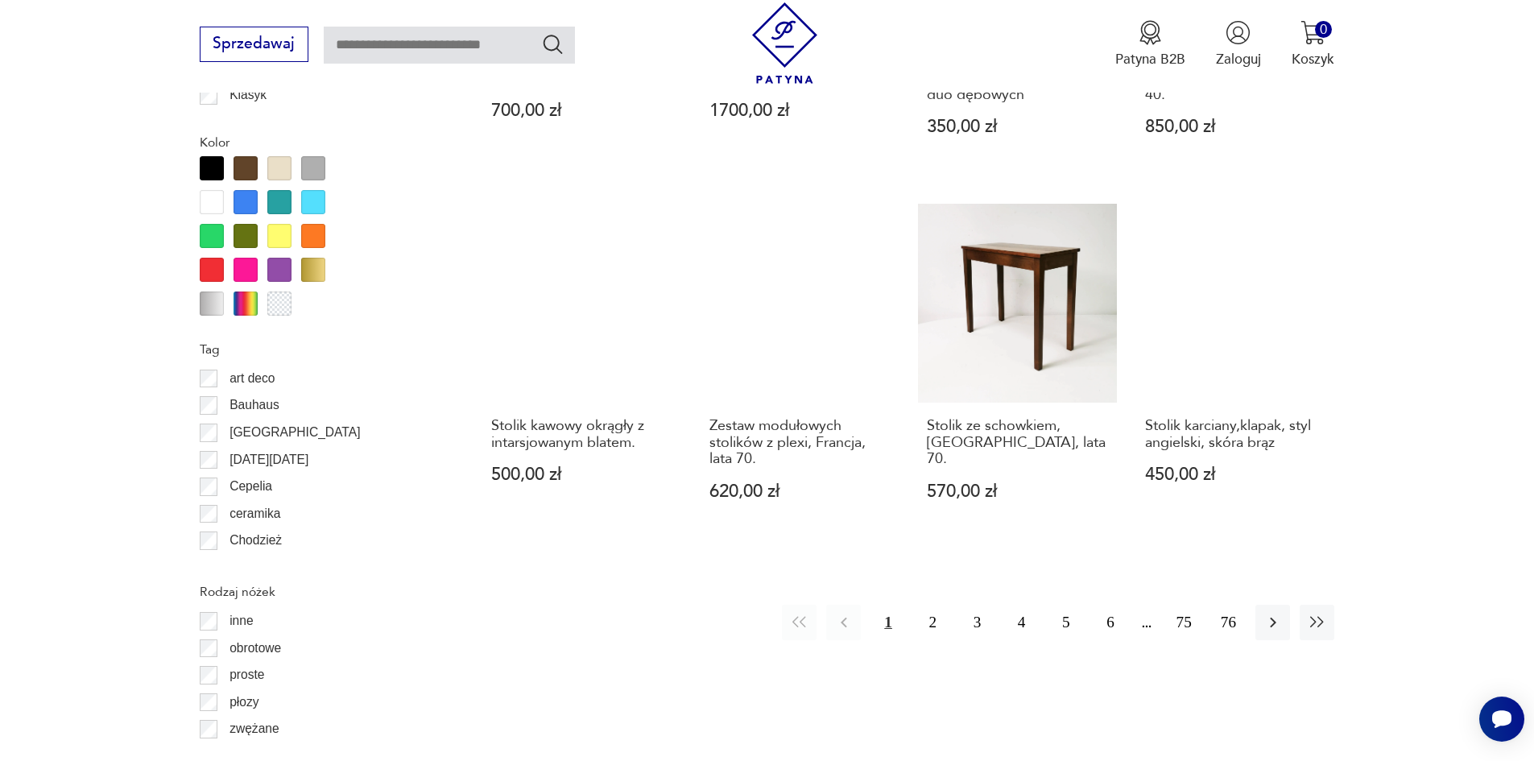
scroll to position [1744, 0]
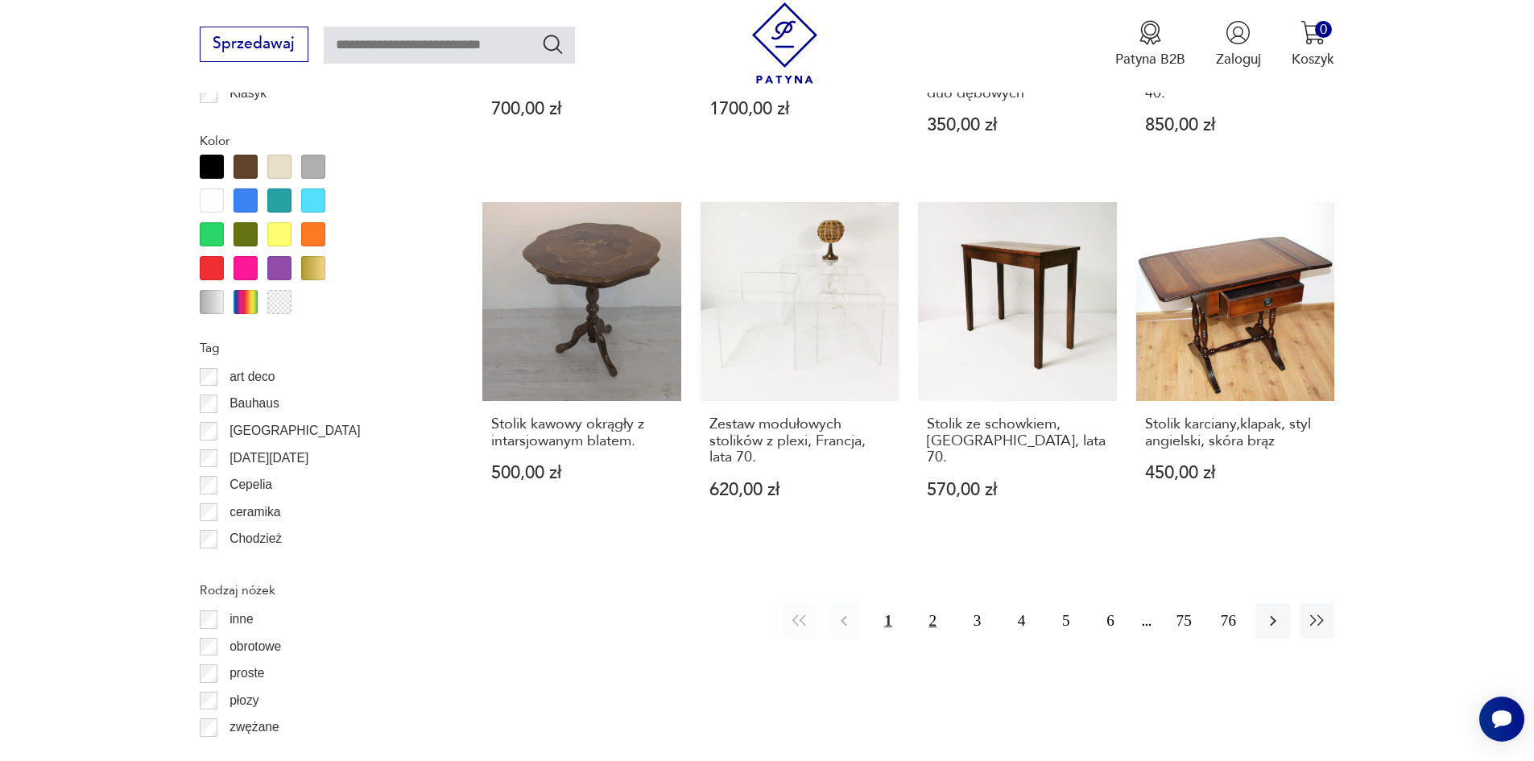
click at [936, 611] on button "2" at bounding box center [932, 620] width 35 height 35
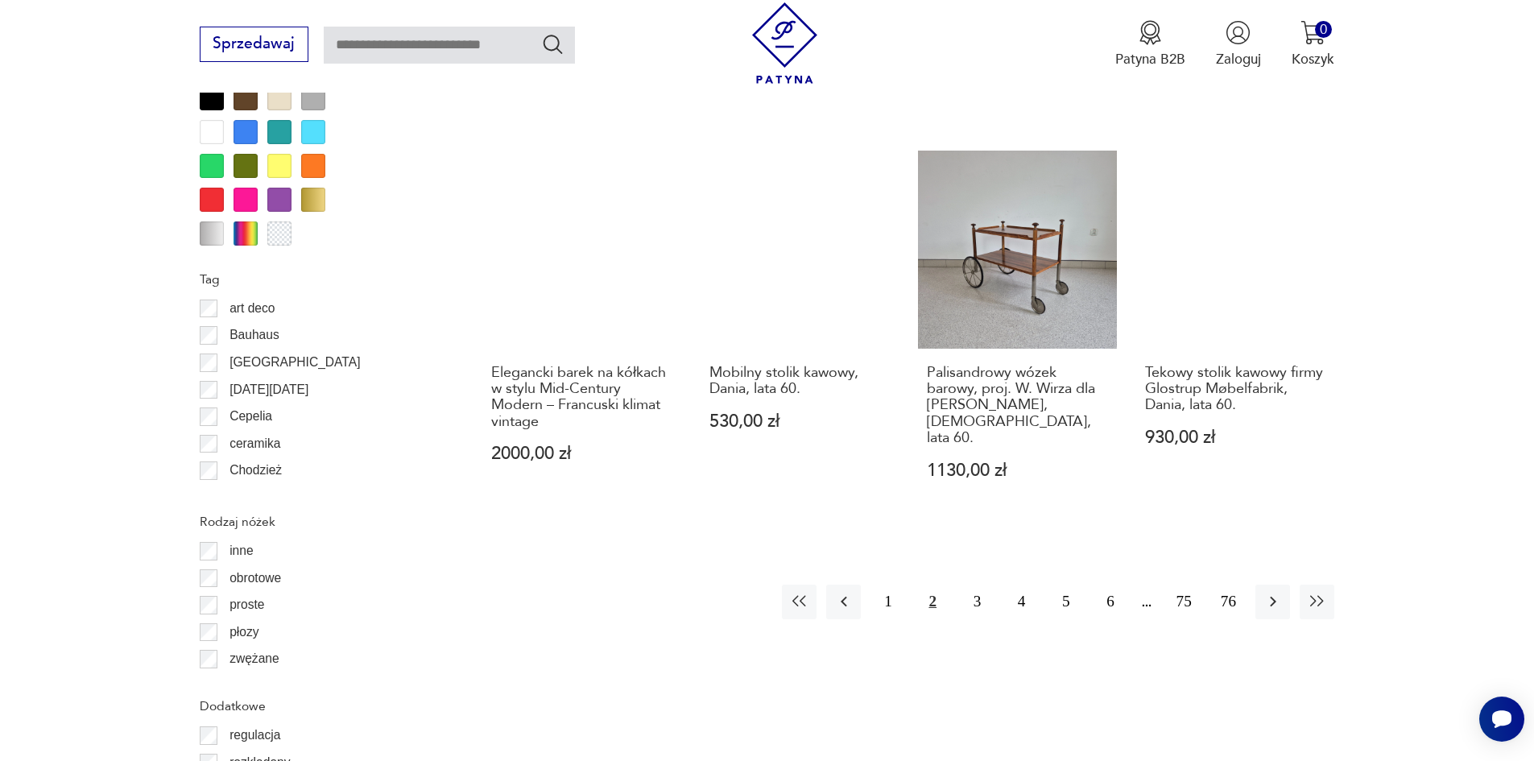
scroll to position [1824, 0]
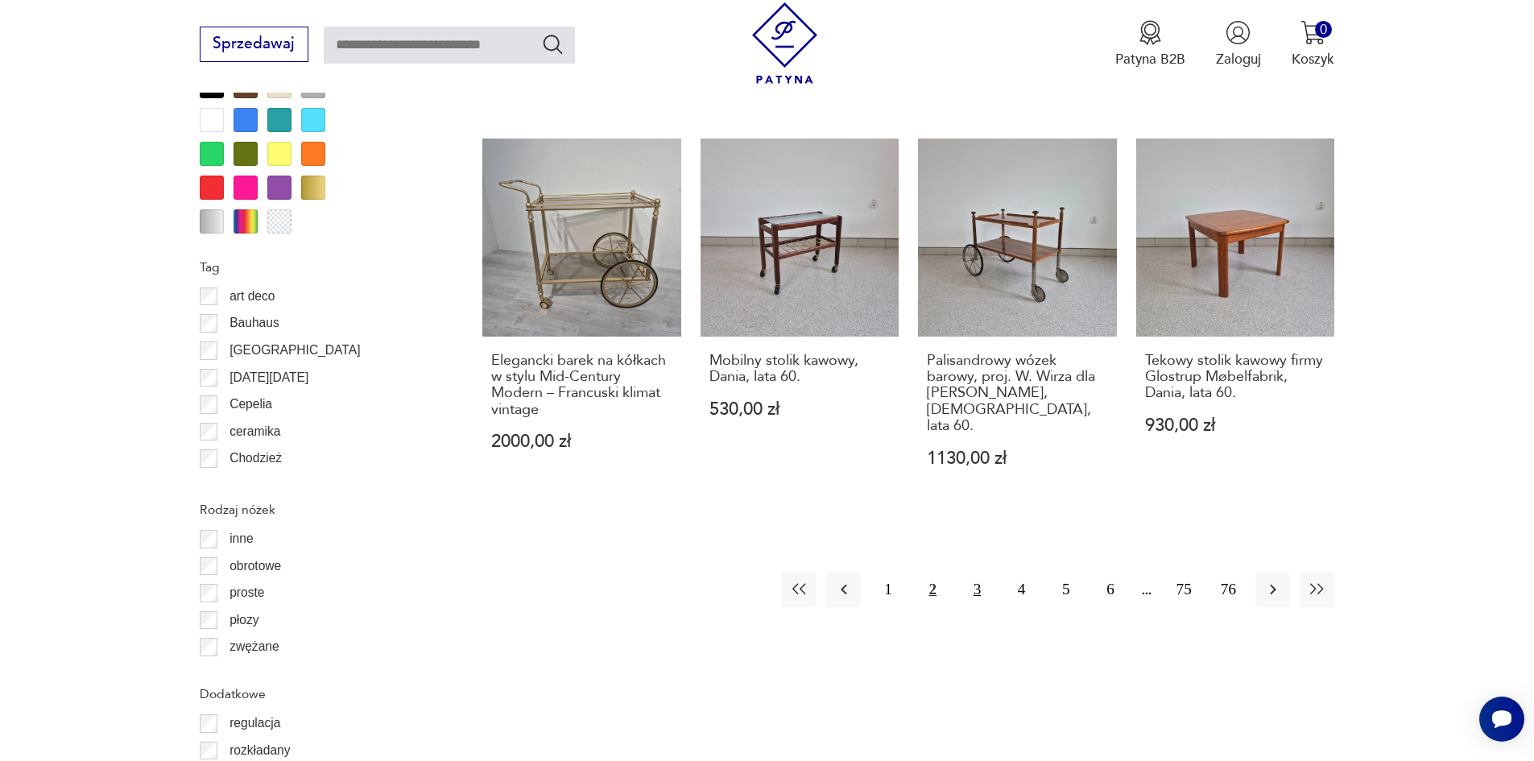
click at [972, 572] on button "3" at bounding box center [977, 589] width 35 height 35
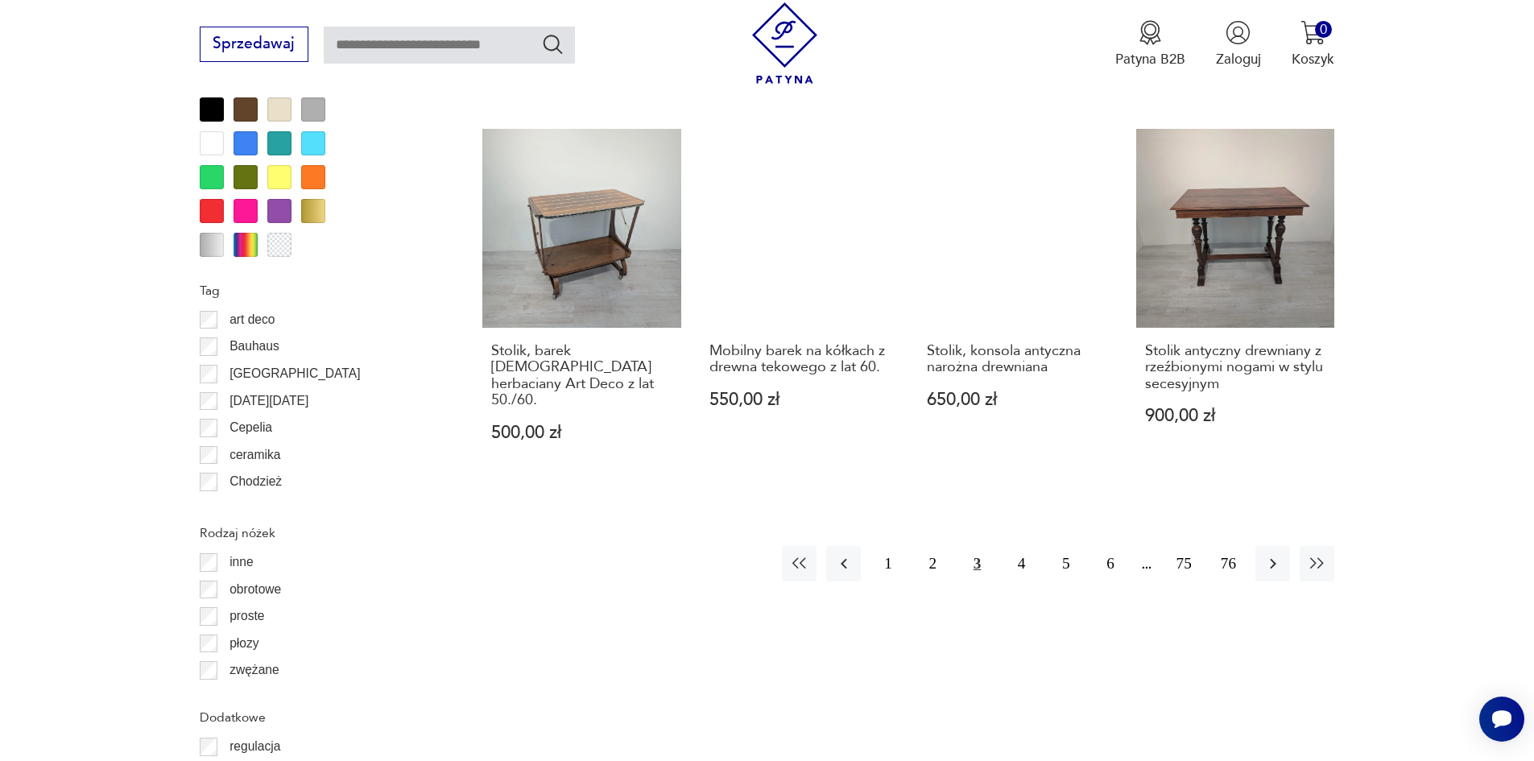
scroll to position [1824, 0]
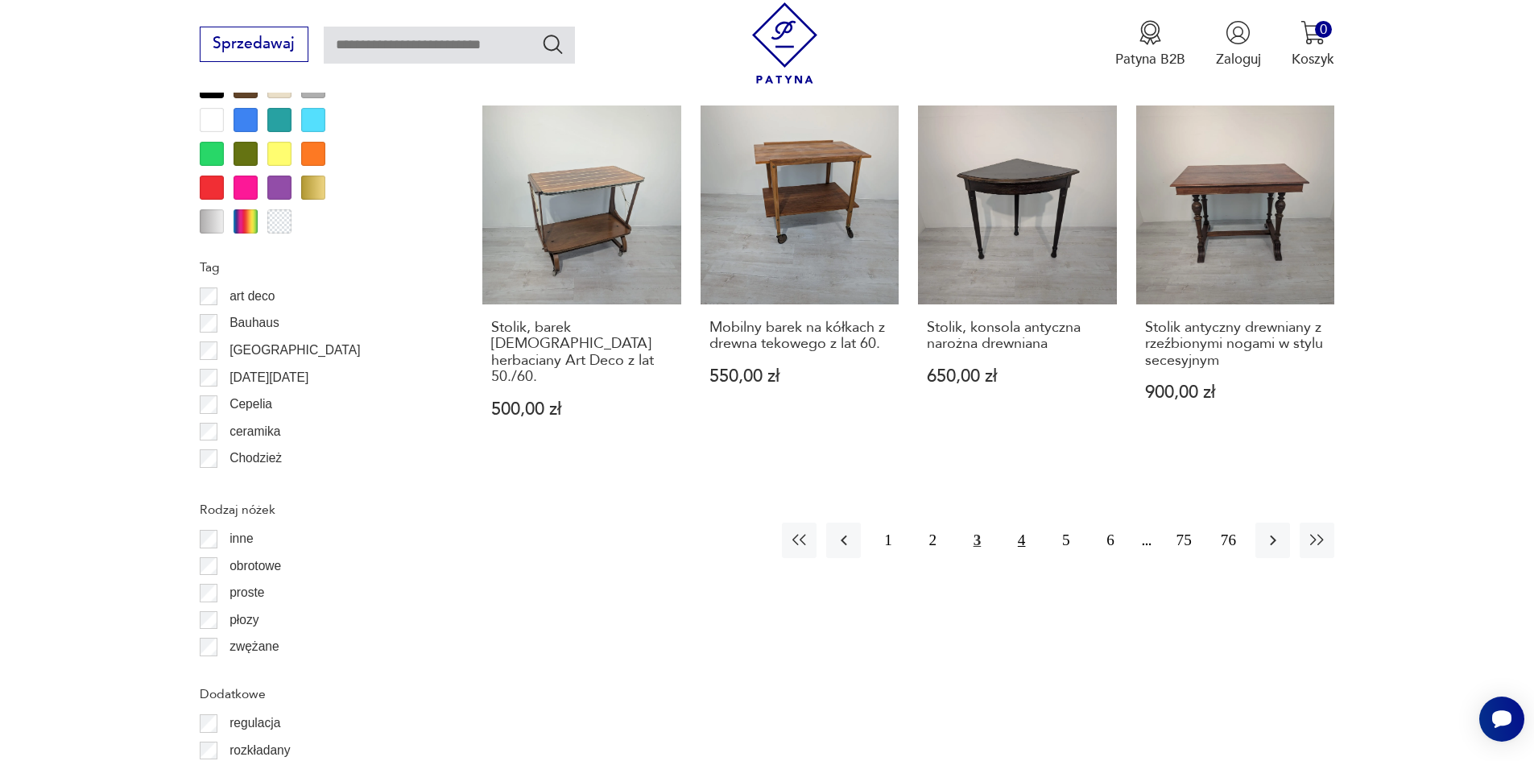
click at [1020, 523] on button "4" at bounding box center [1021, 540] width 35 height 35
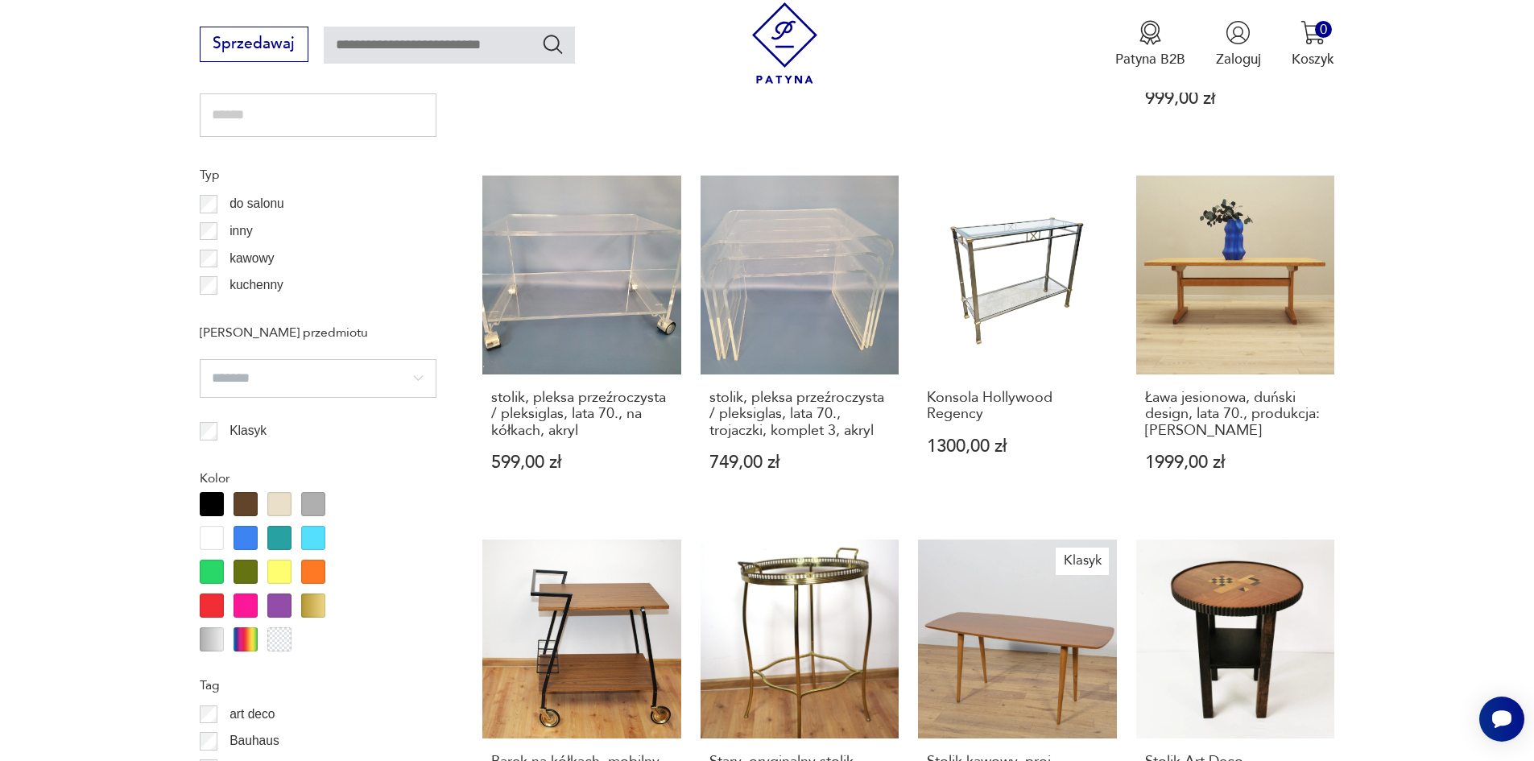
scroll to position [1663, 0]
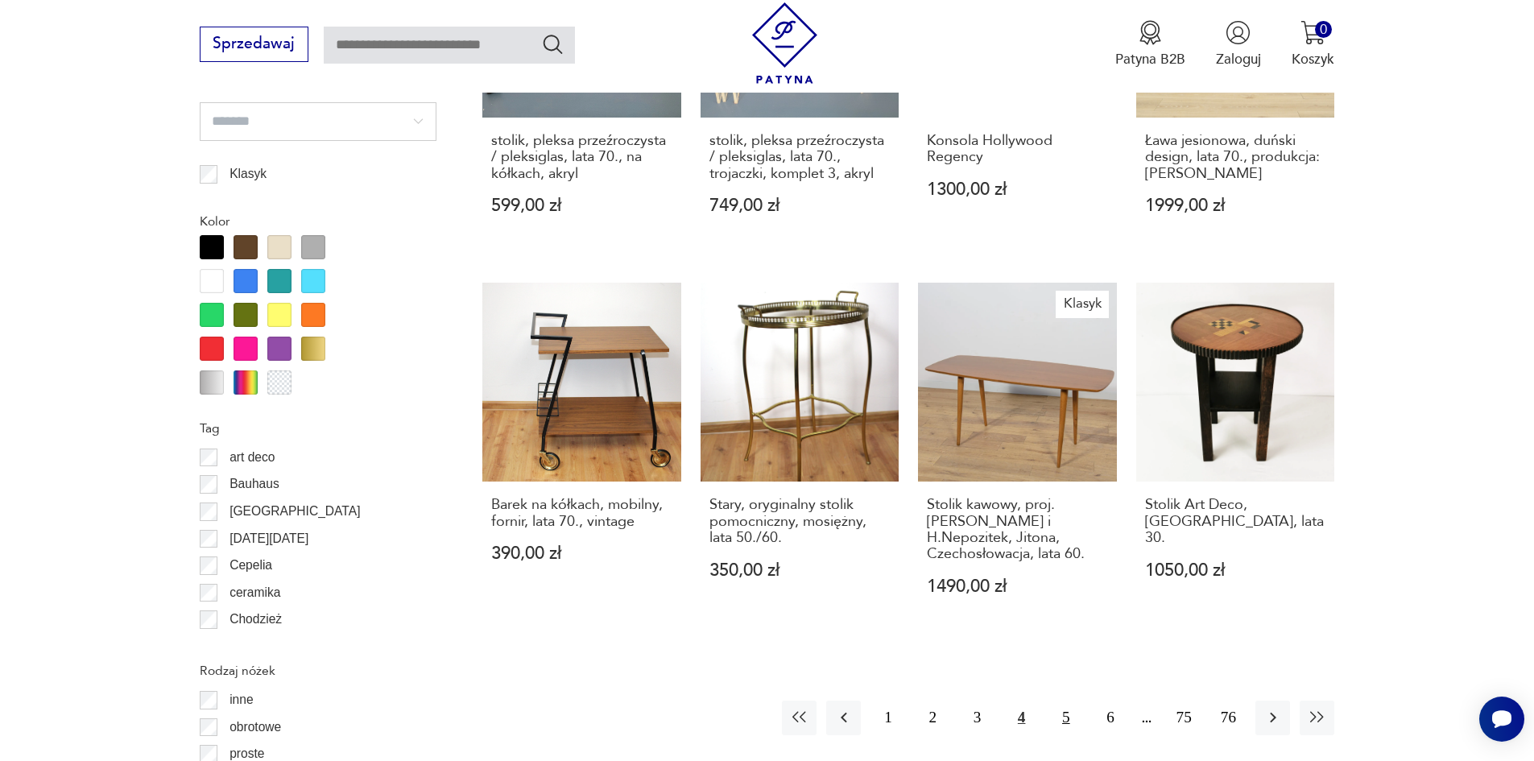
click at [1066, 700] on button "5" at bounding box center [1065, 717] width 35 height 35
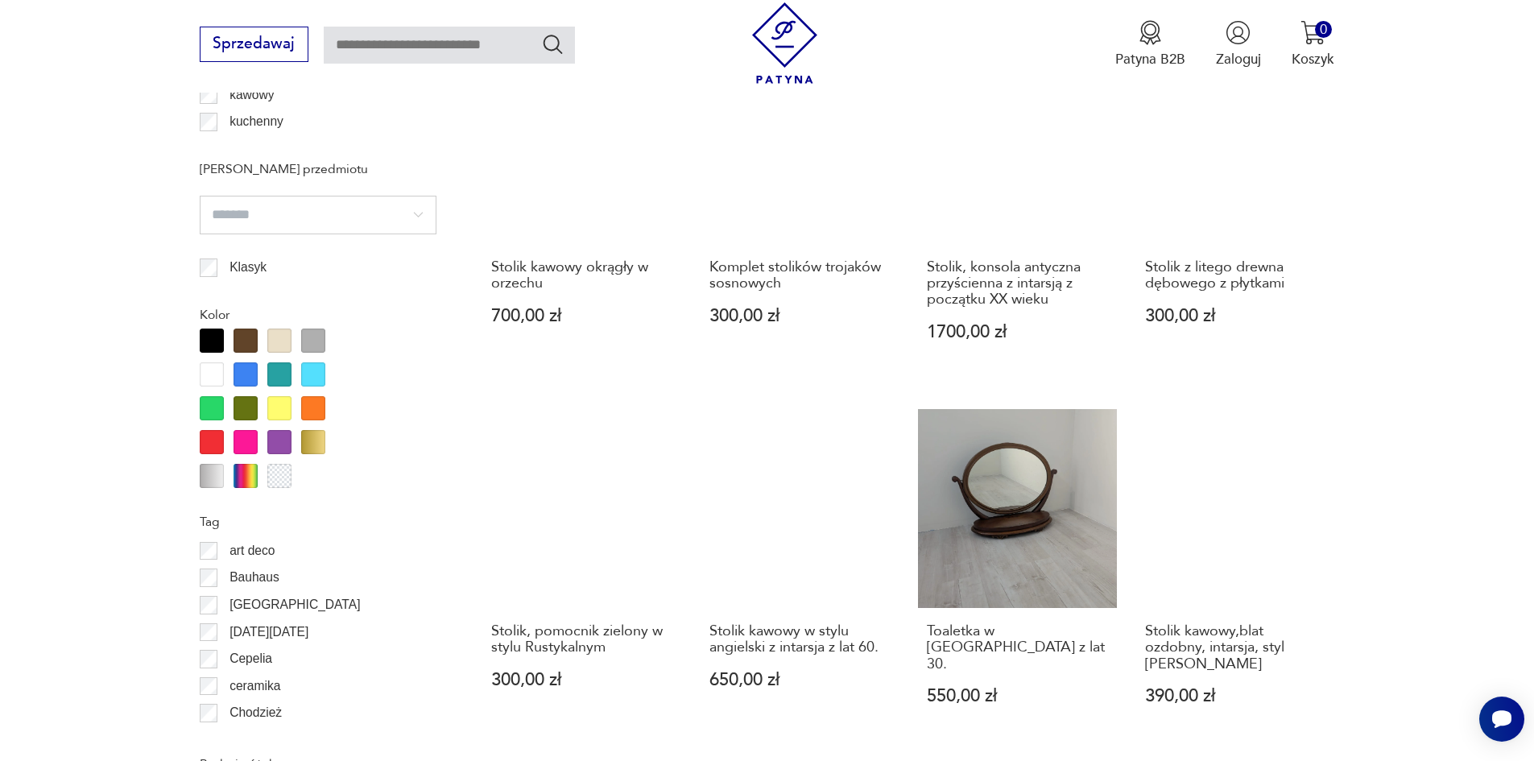
scroll to position [1583, 0]
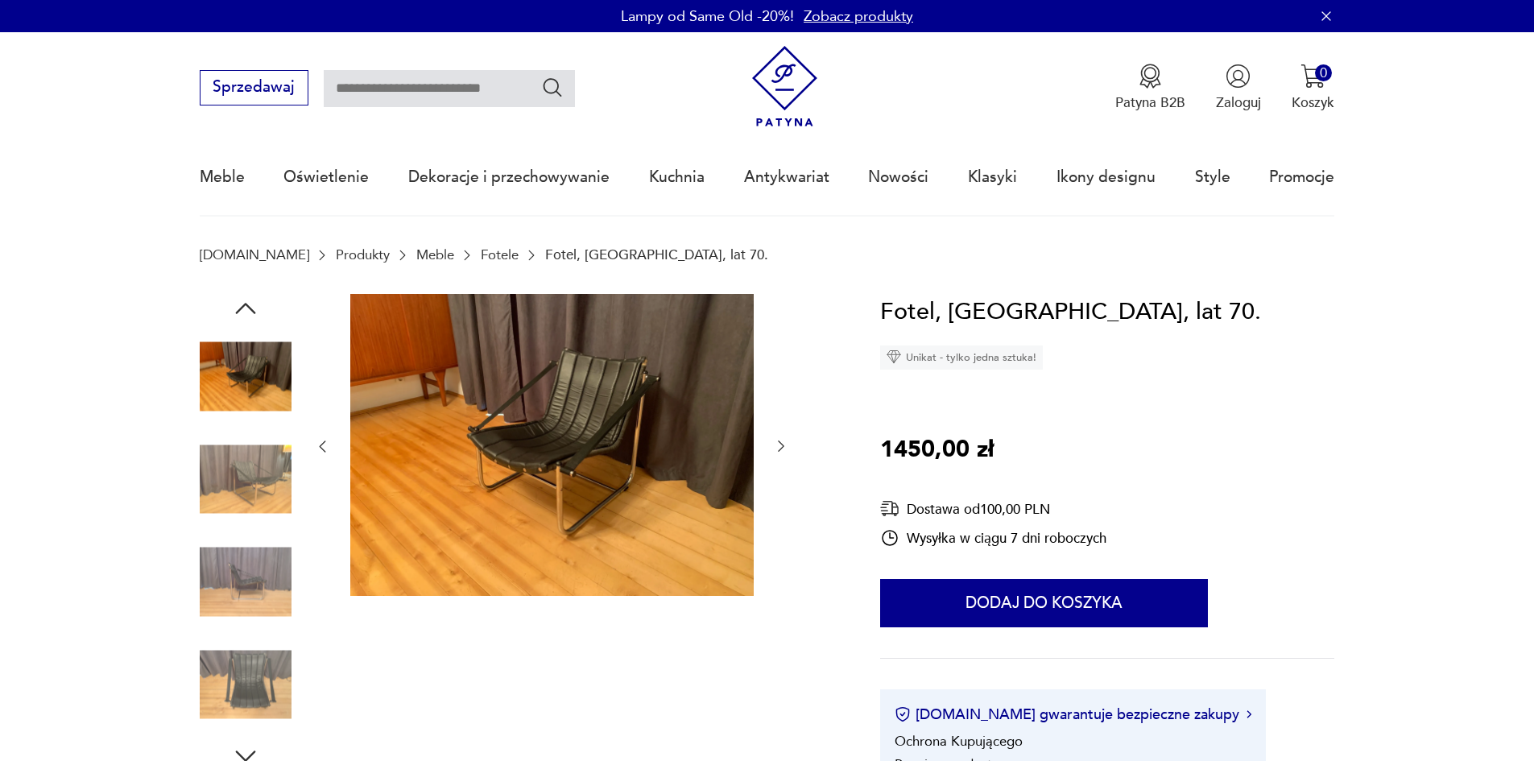
click at [776, 452] on icon "button" at bounding box center [781, 446] width 16 height 16
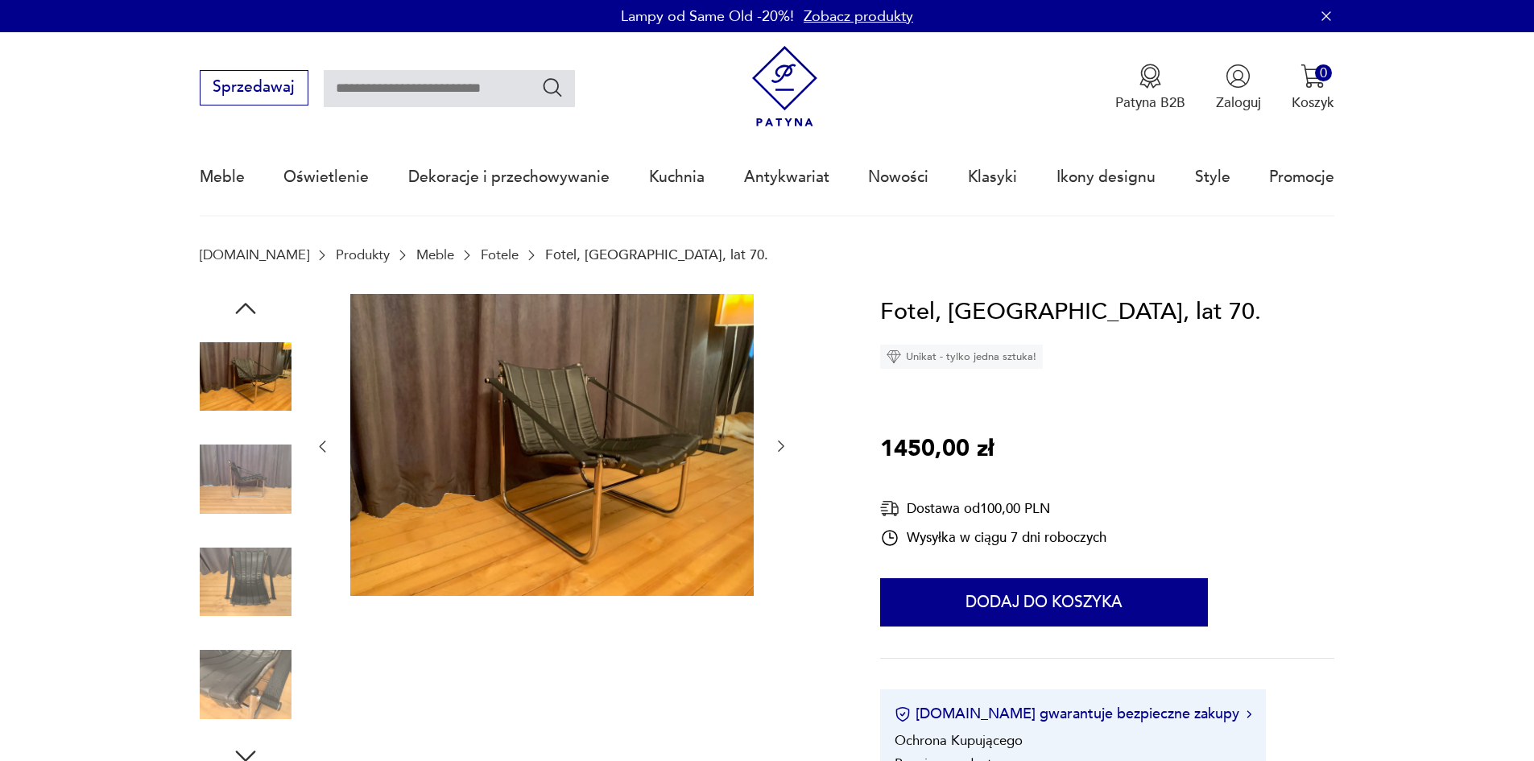
click at [776, 452] on icon "button" at bounding box center [781, 446] width 16 height 16
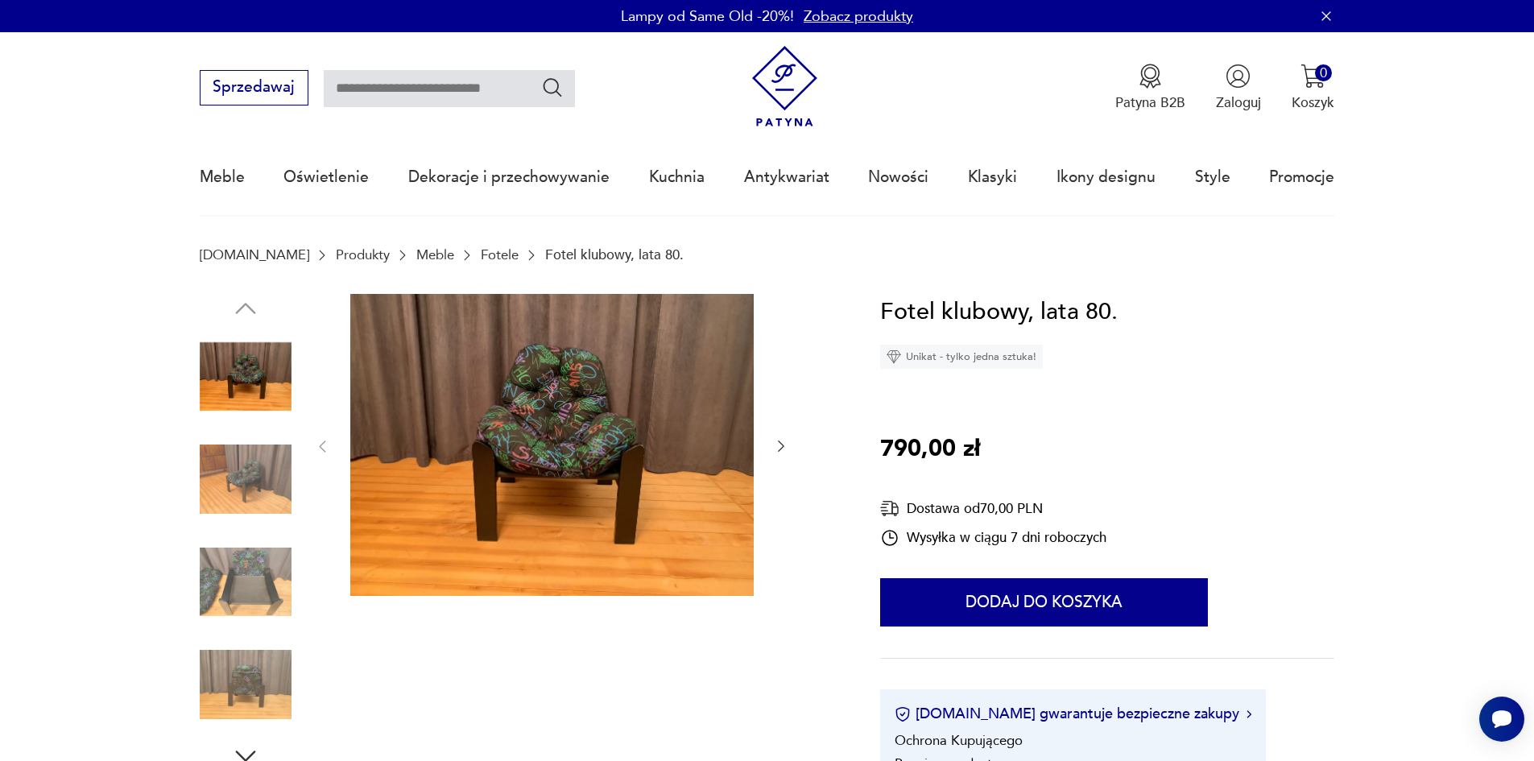
click at [775, 439] on icon "button" at bounding box center [781, 446] width 16 height 16
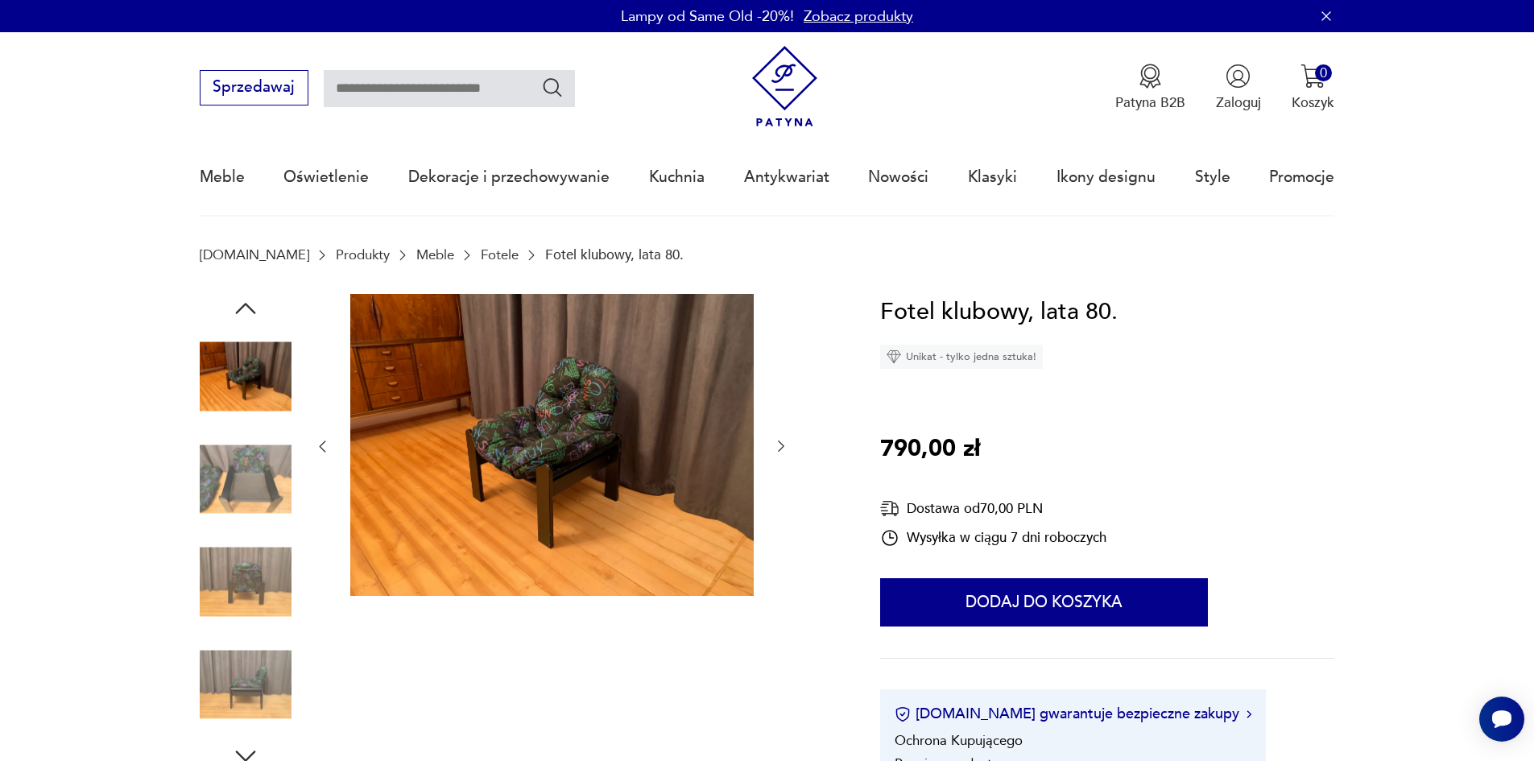
click at [775, 439] on icon "button" at bounding box center [781, 446] width 16 height 16
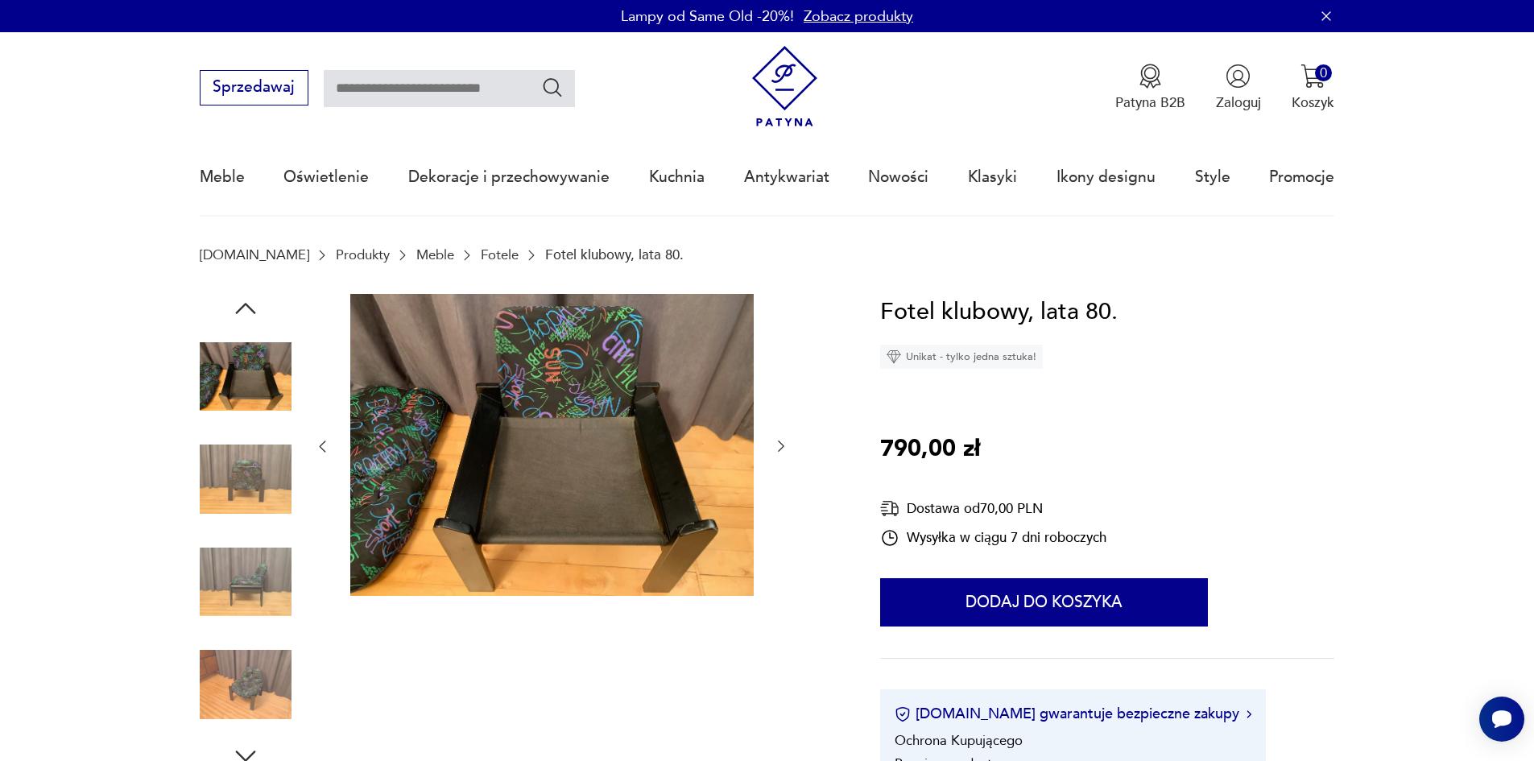
click at [775, 439] on icon "button" at bounding box center [781, 446] width 16 height 16
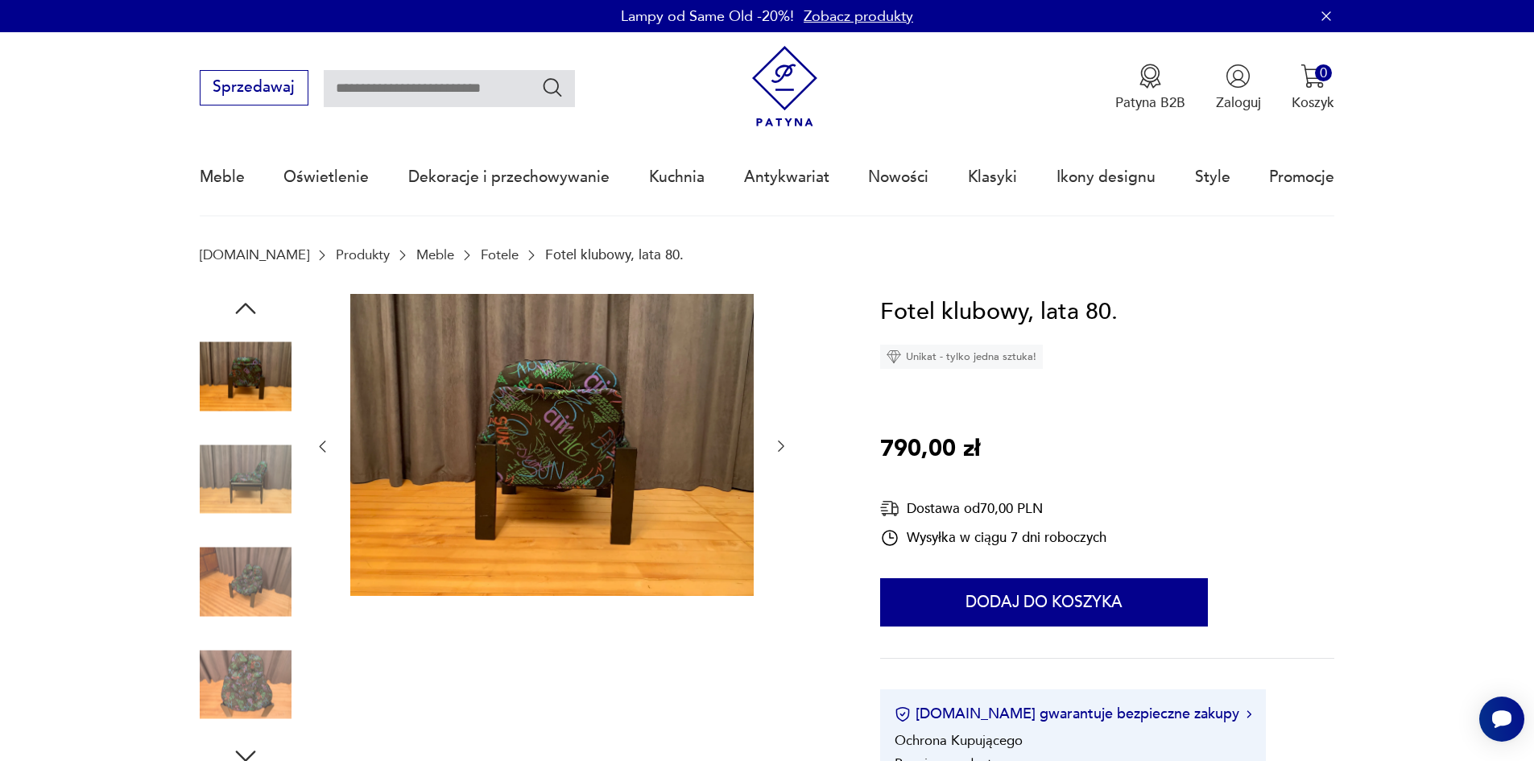
click at [775, 439] on icon "button" at bounding box center [781, 446] width 16 height 16
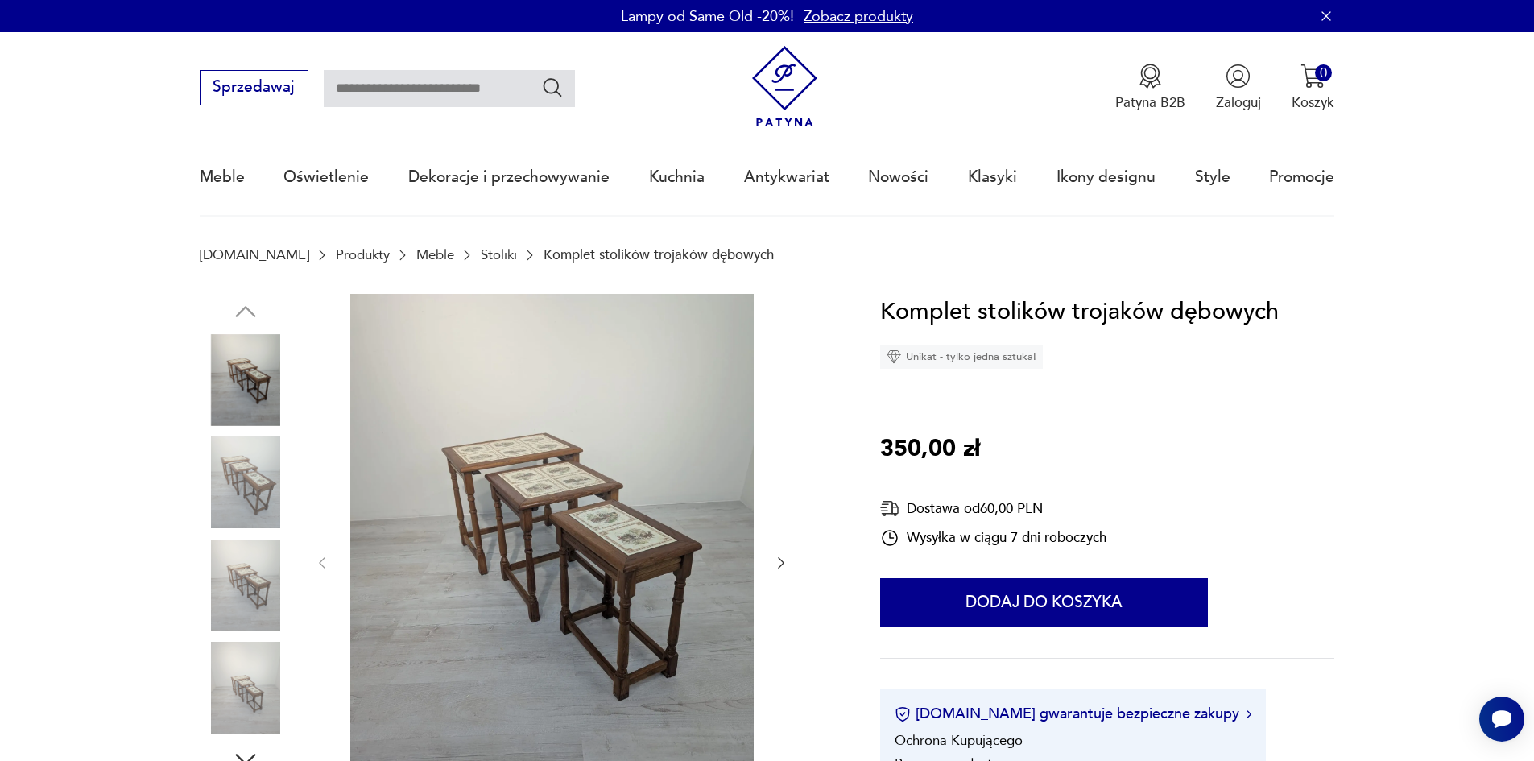
click at [787, 555] on icon "button" at bounding box center [781, 563] width 16 height 16
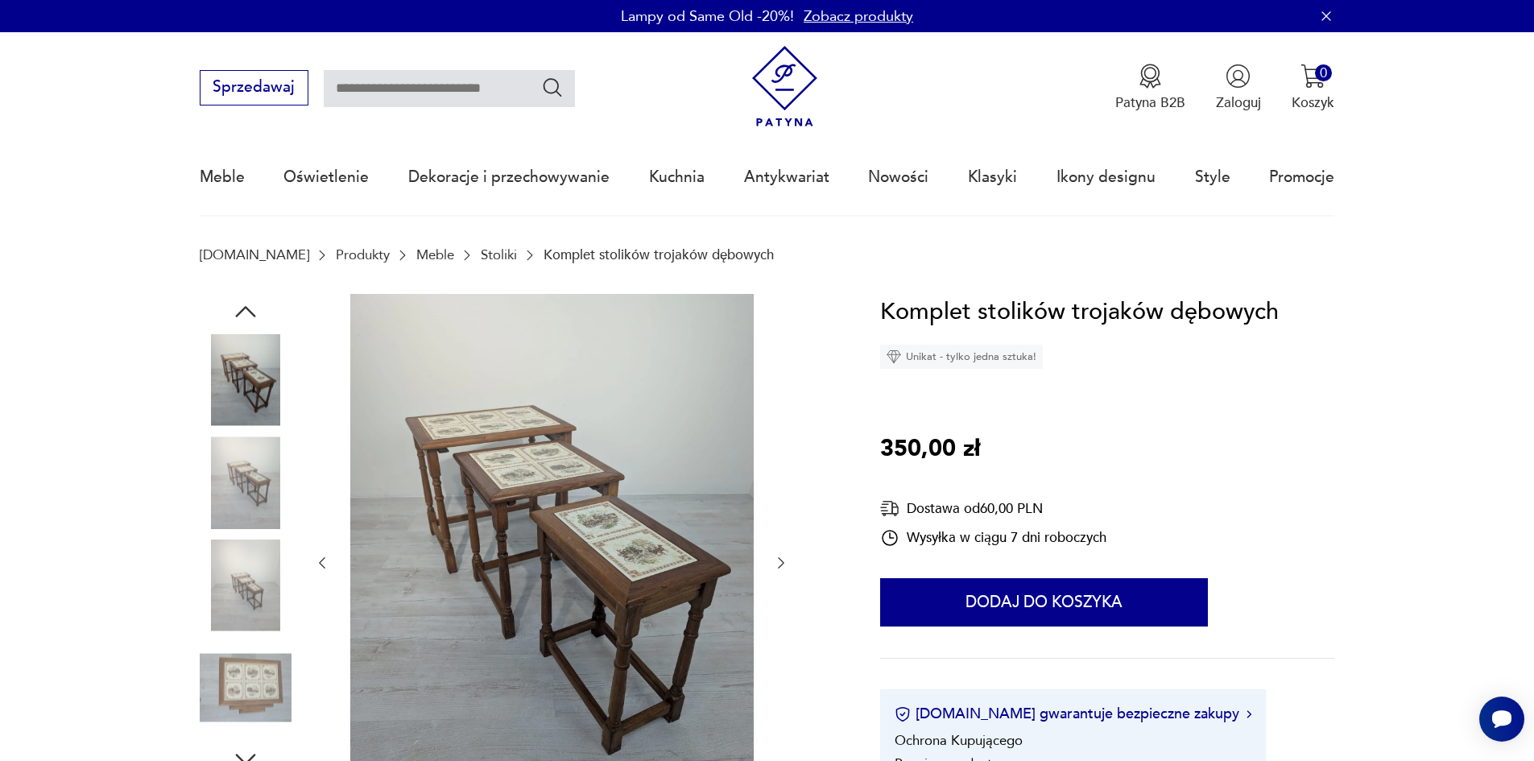
click at [779, 562] on icon "button" at bounding box center [781, 563] width 16 height 16
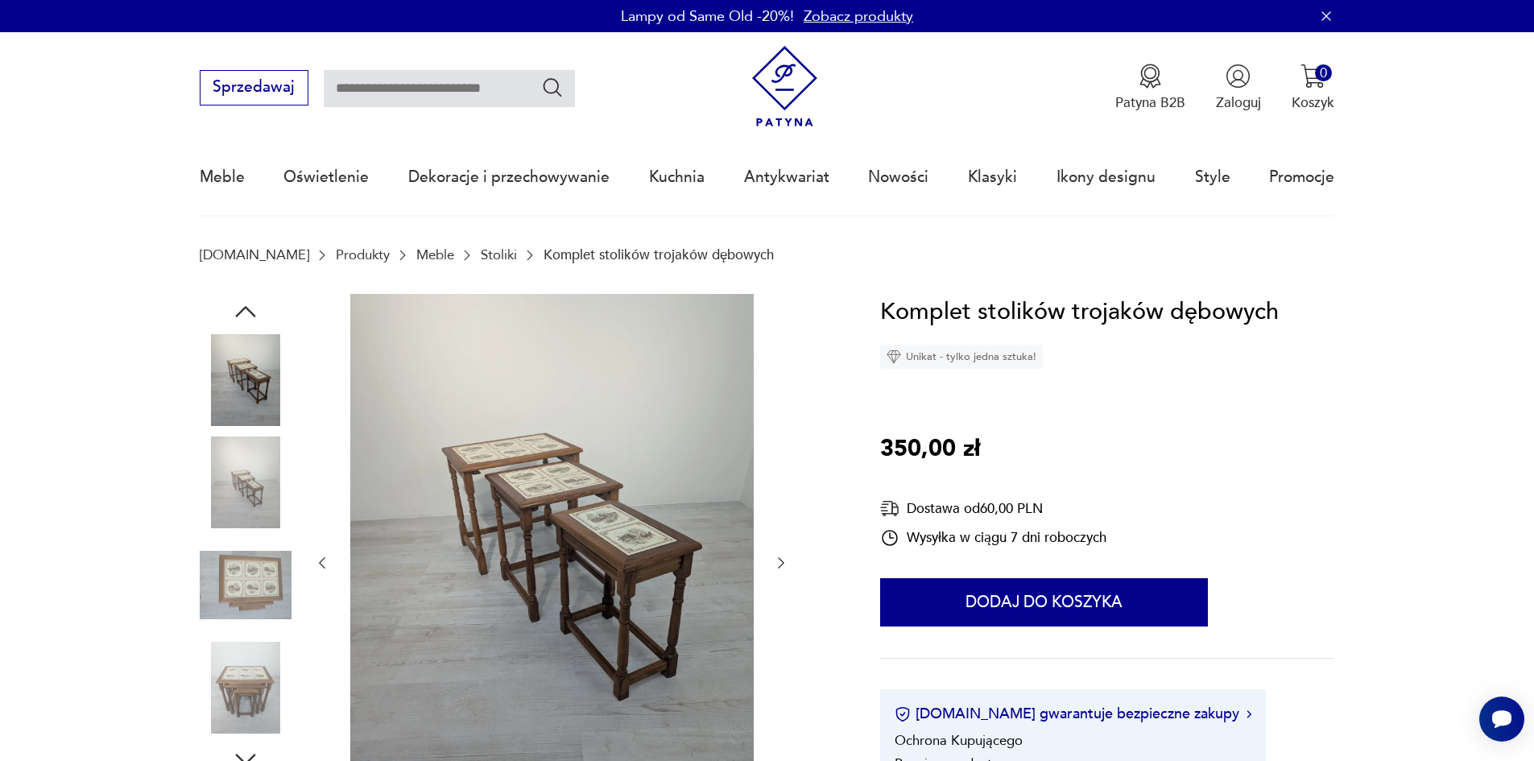
click at [779, 562] on icon "button" at bounding box center [781, 563] width 16 height 16
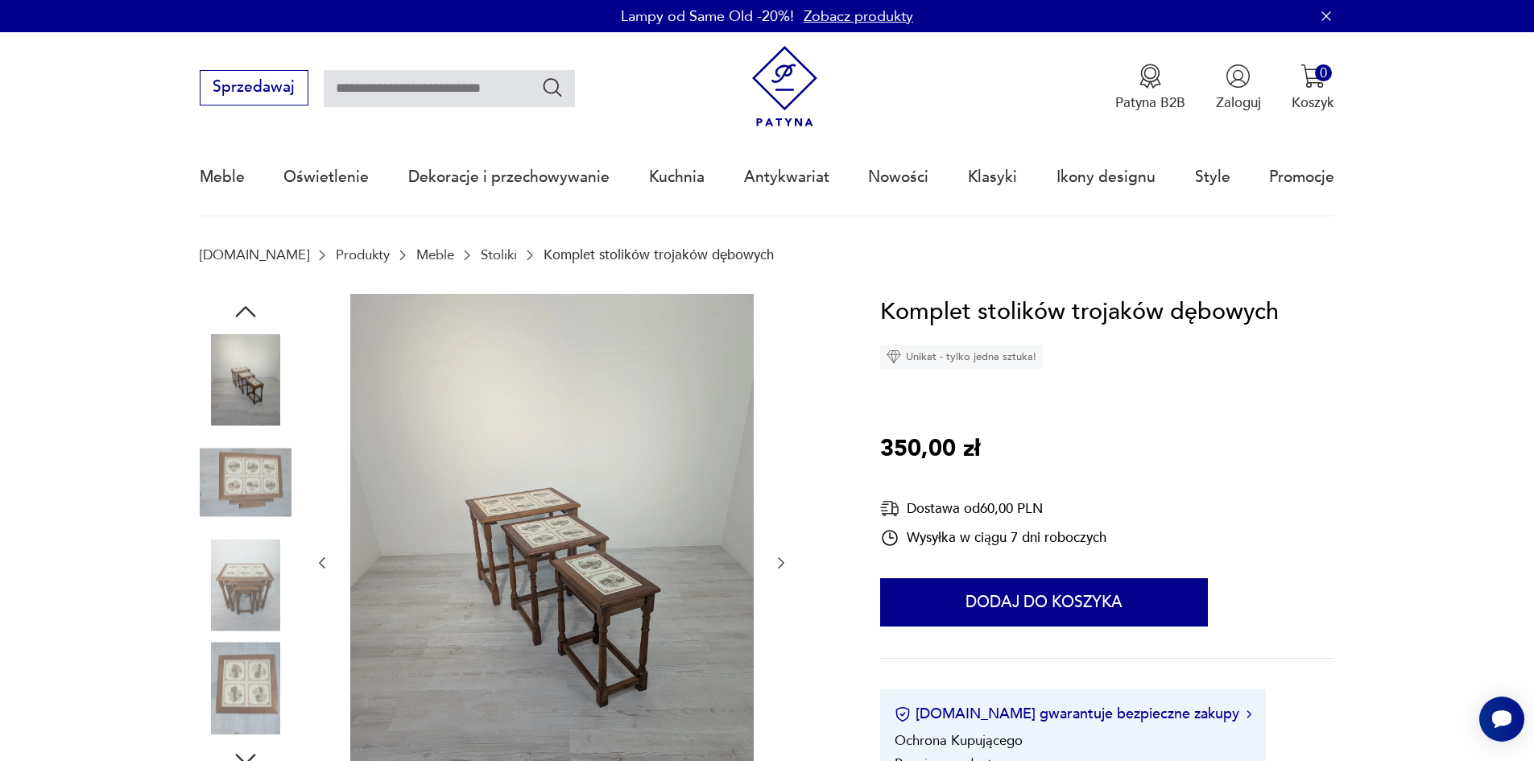
click at [779, 562] on icon "button" at bounding box center [781, 563] width 16 height 16
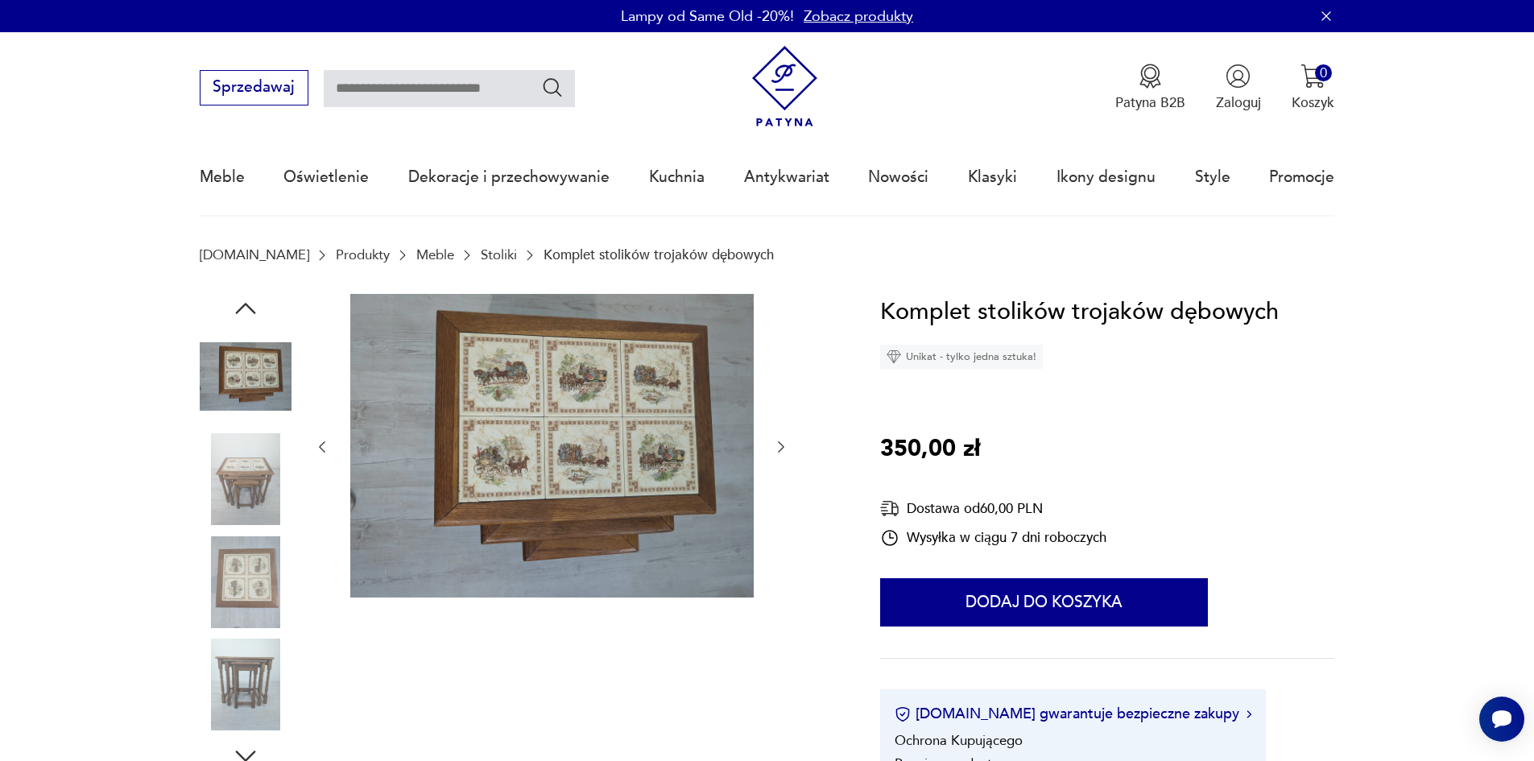
click at [775, 446] on icon "button" at bounding box center [781, 447] width 16 height 16
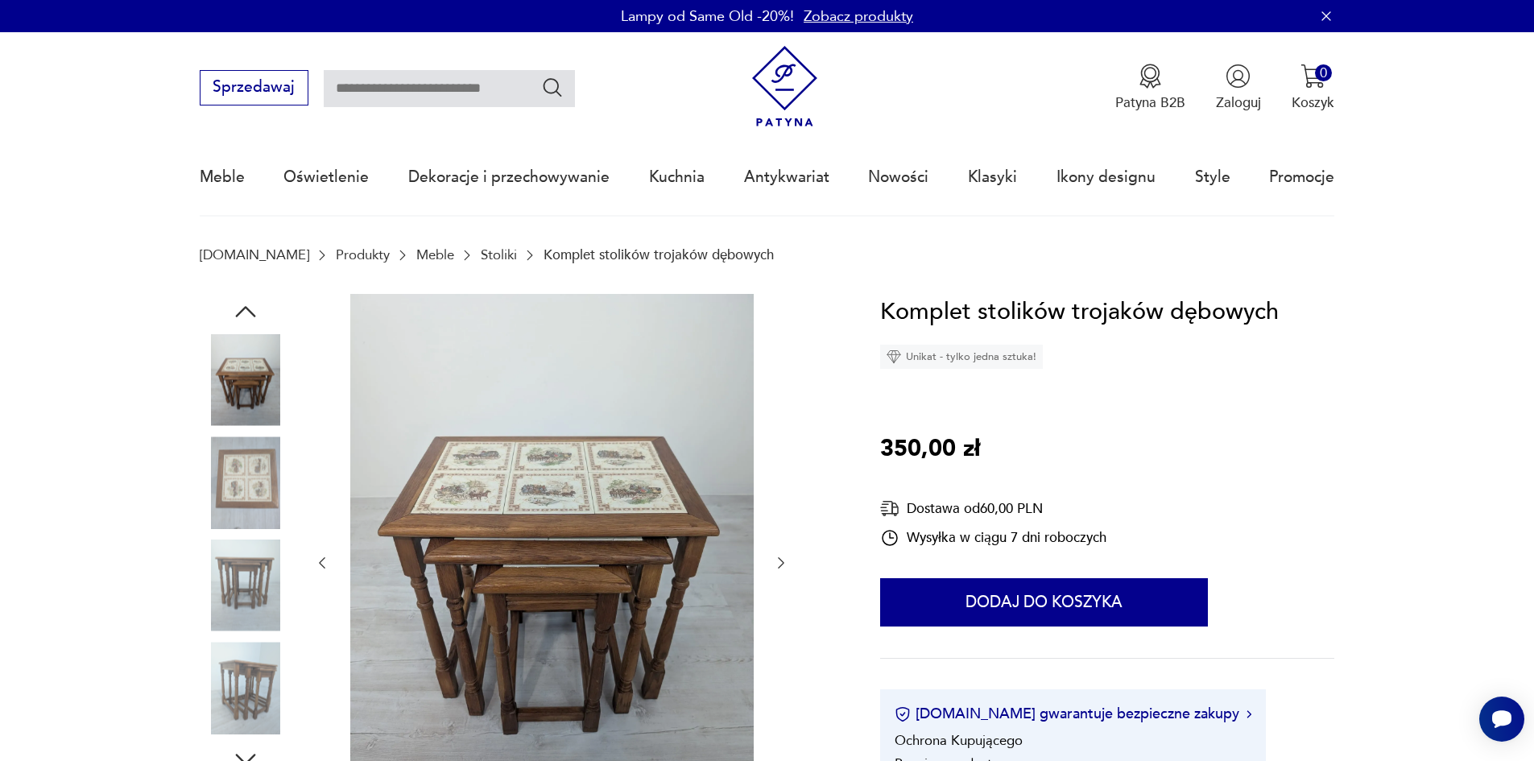
click at [775, 447] on div at bounding box center [551, 563] width 475 height 539
click at [780, 553] on div at bounding box center [551, 563] width 475 height 539
click at [779, 556] on icon "button" at bounding box center [781, 563] width 16 height 16
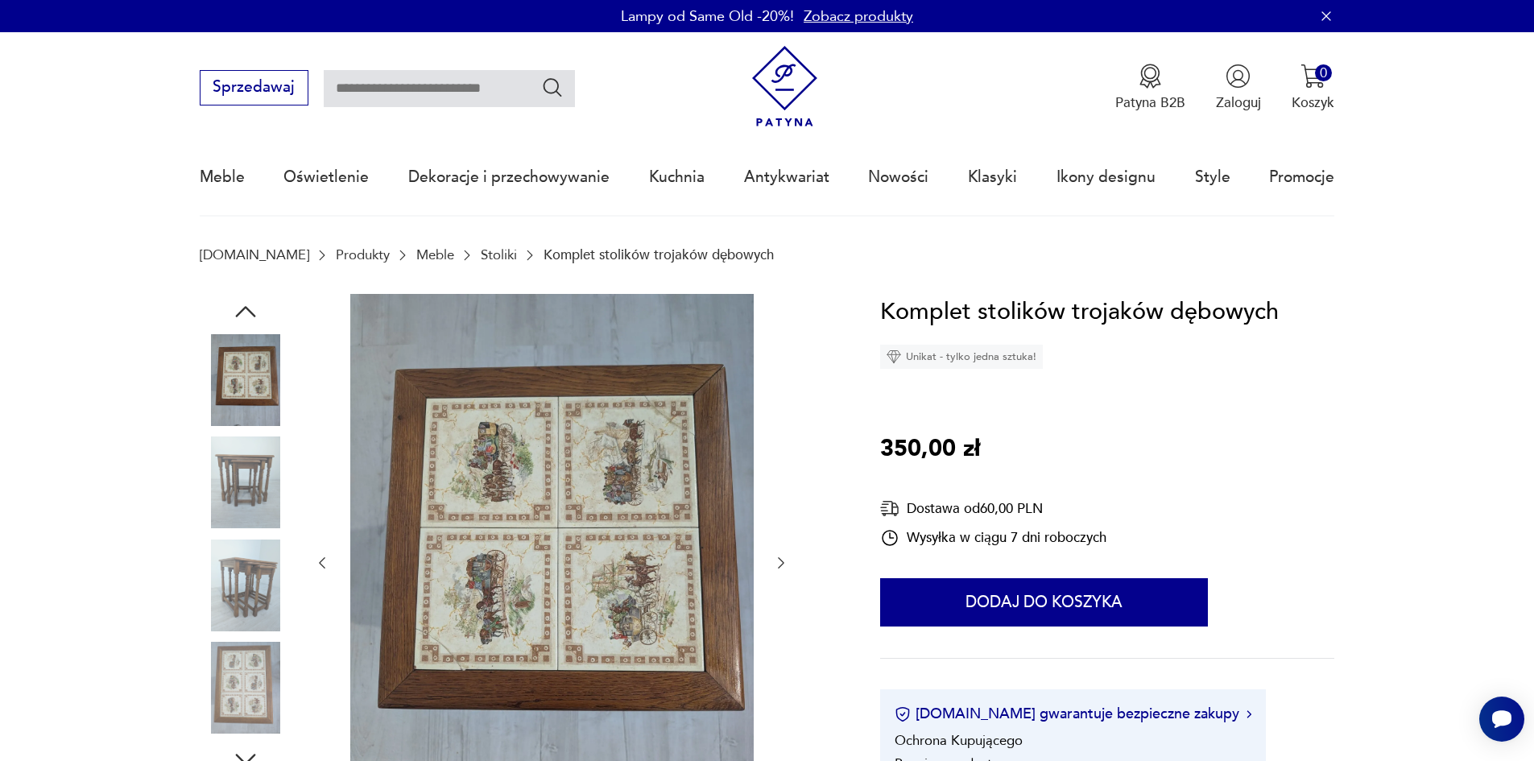
click at [779, 561] on icon "button" at bounding box center [781, 563] width 16 height 16
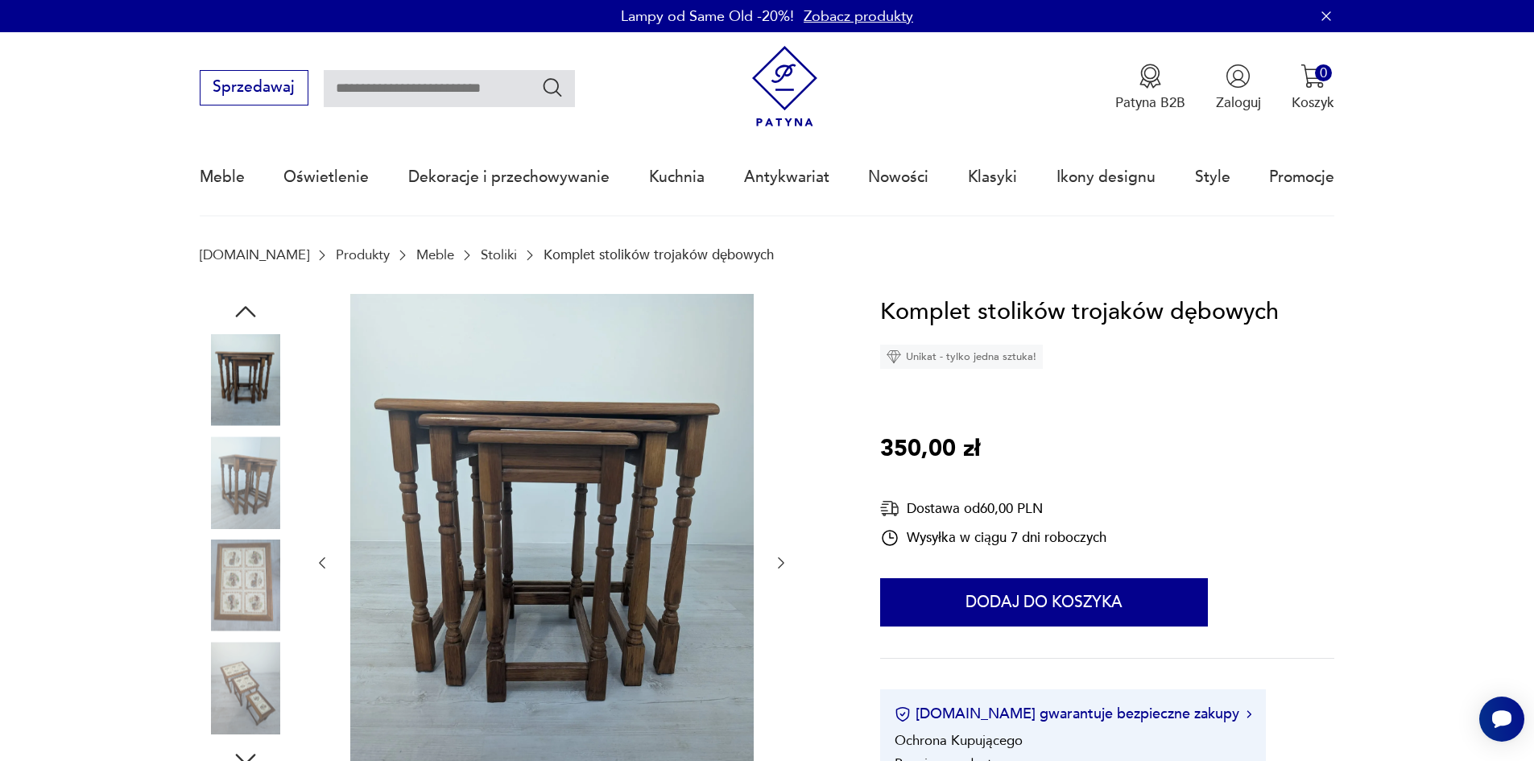
click at [779, 561] on icon "button" at bounding box center [781, 563] width 16 height 16
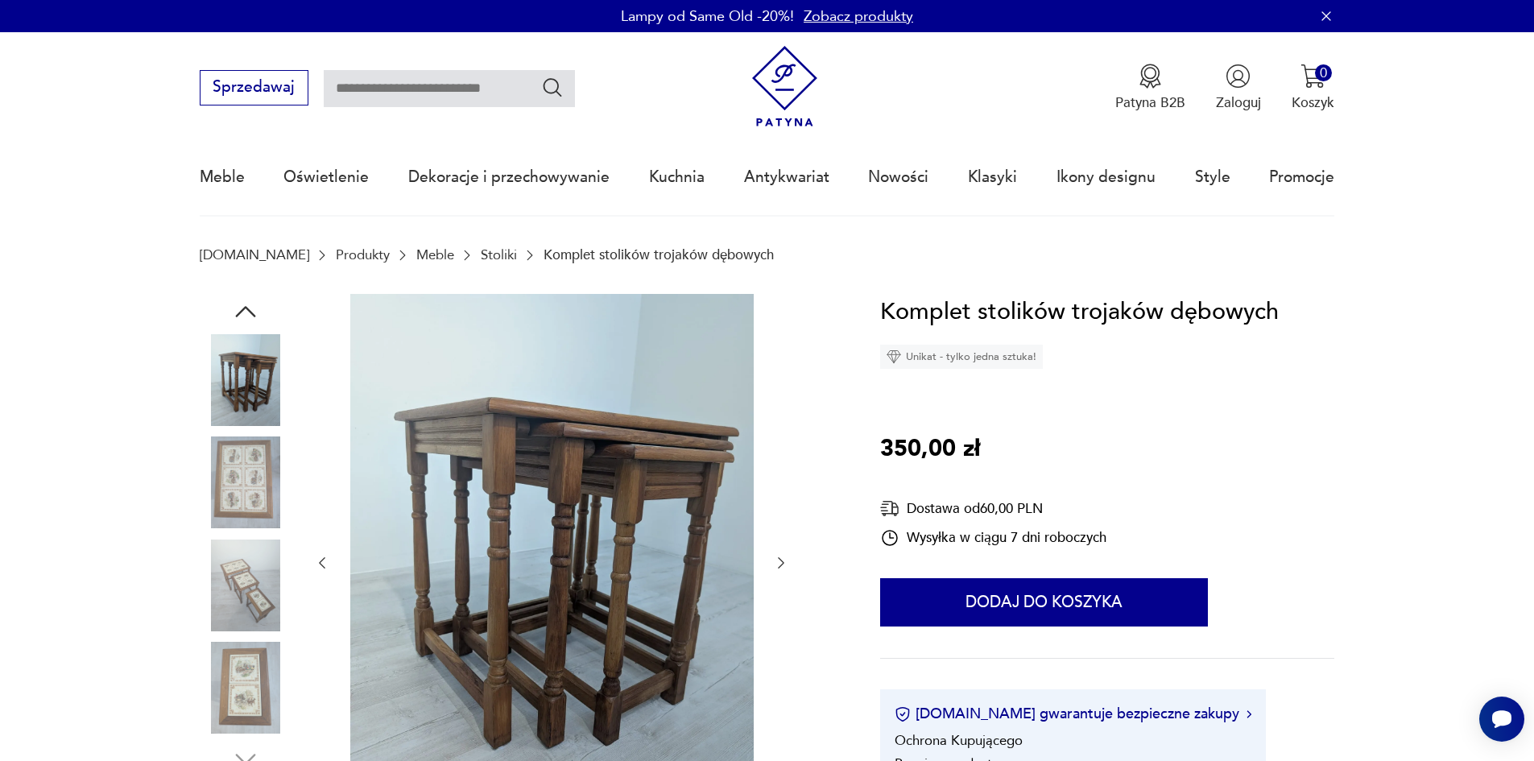
click at [779, 561] on icon "button" at bounding box center [781, 563] width 16 height 16
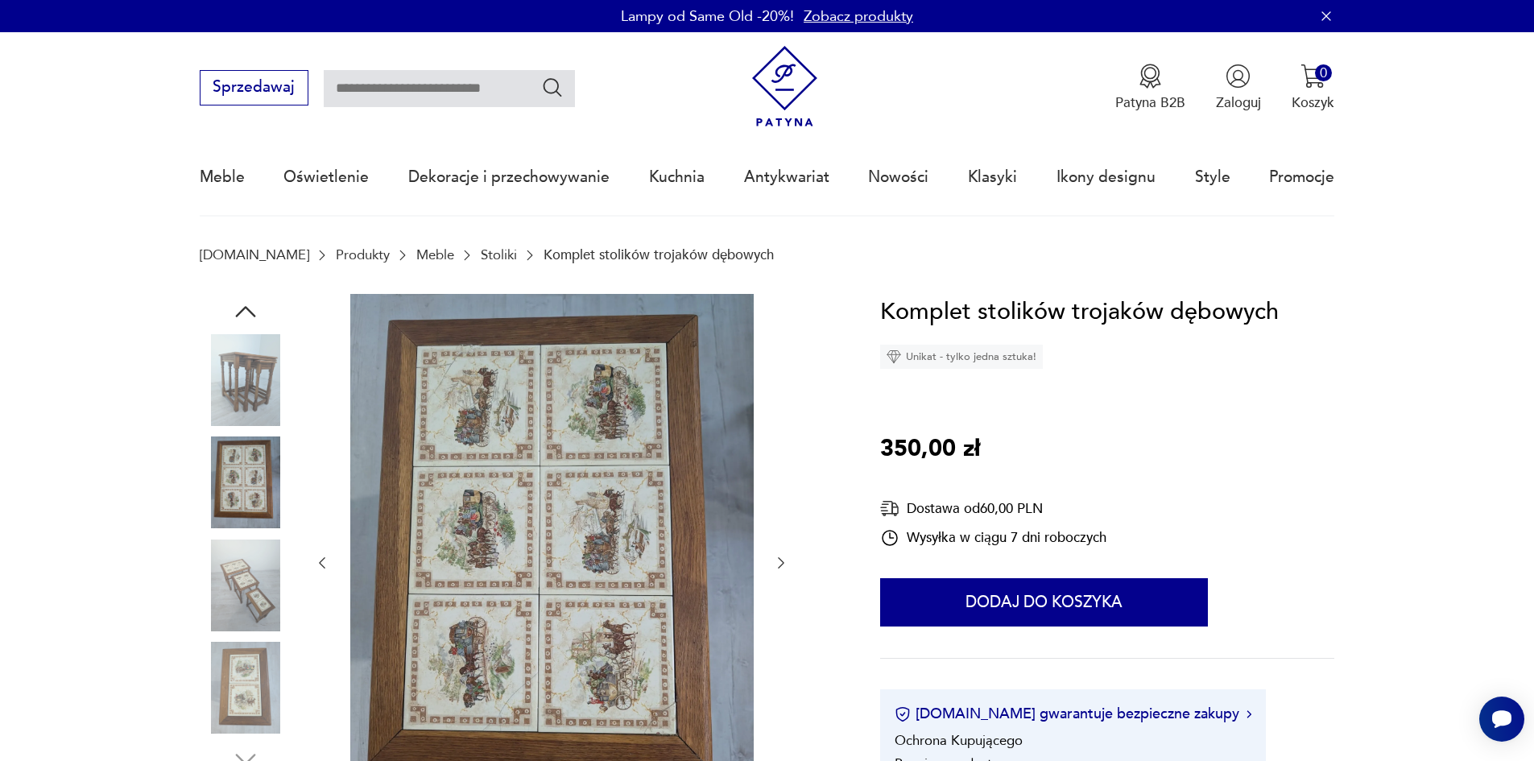
click at [779, 561] on icon "button" at bounding box center [781, 563] width 16 height 16
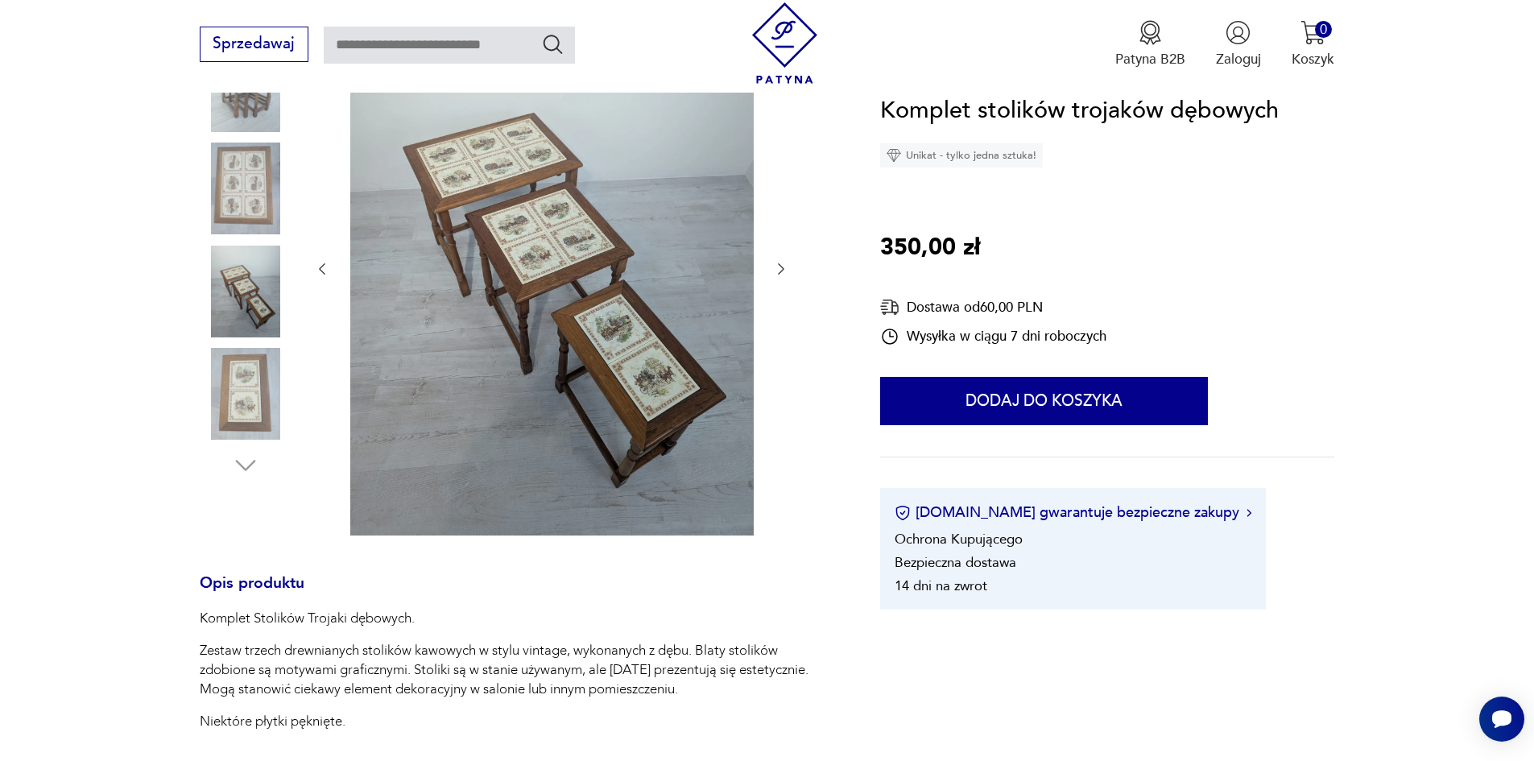
scroll to position [403, 0]
